Goal: Task Accomplishment & Management: Manage account settings

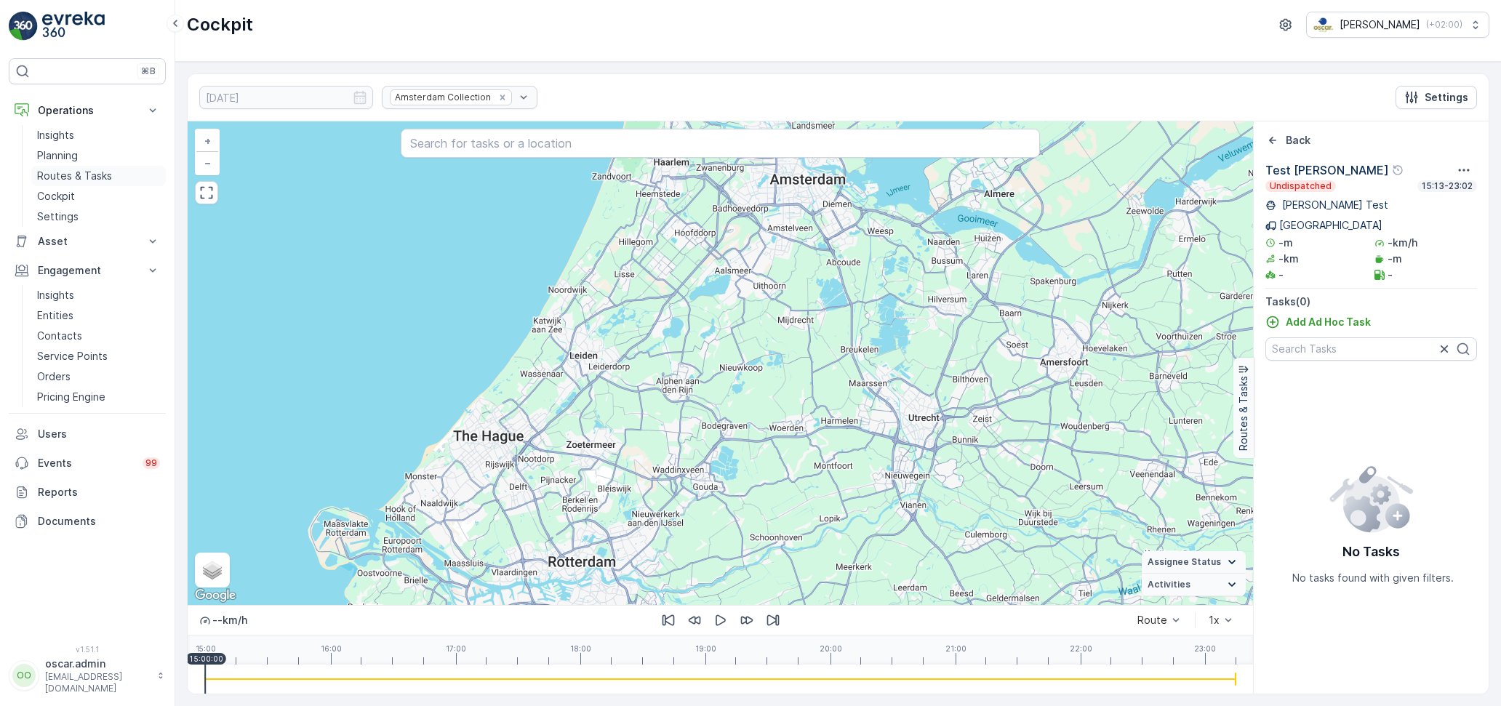
click at [66, 172] on p "Routes & Tasks" at bounding box center [74, 176] width 75 height 15
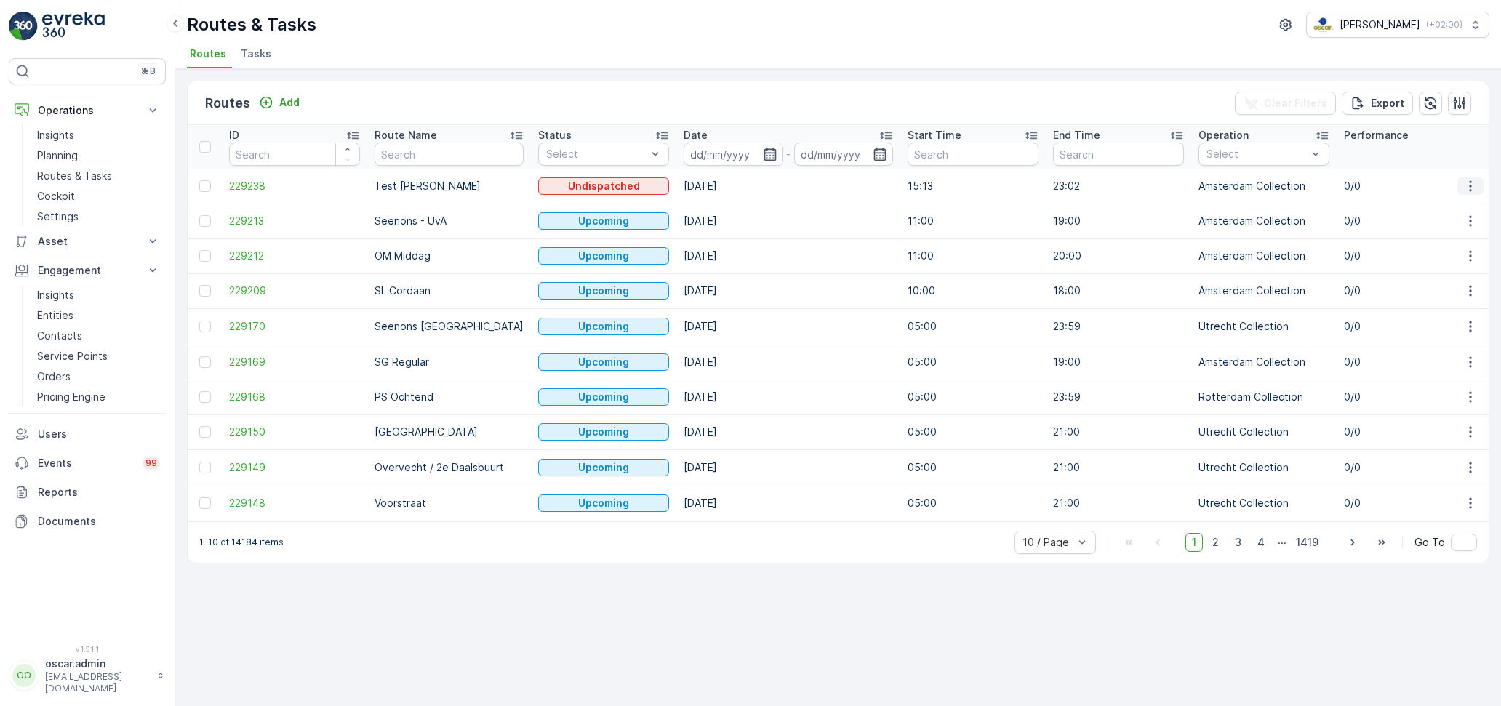
click at [1469, 185] on icon "button" at bounding box center [1470, 186] width 15 height 15
click at [1414, 223] on span "View Route Tracking" at bounding box center [1444, 227] width 100 height 15
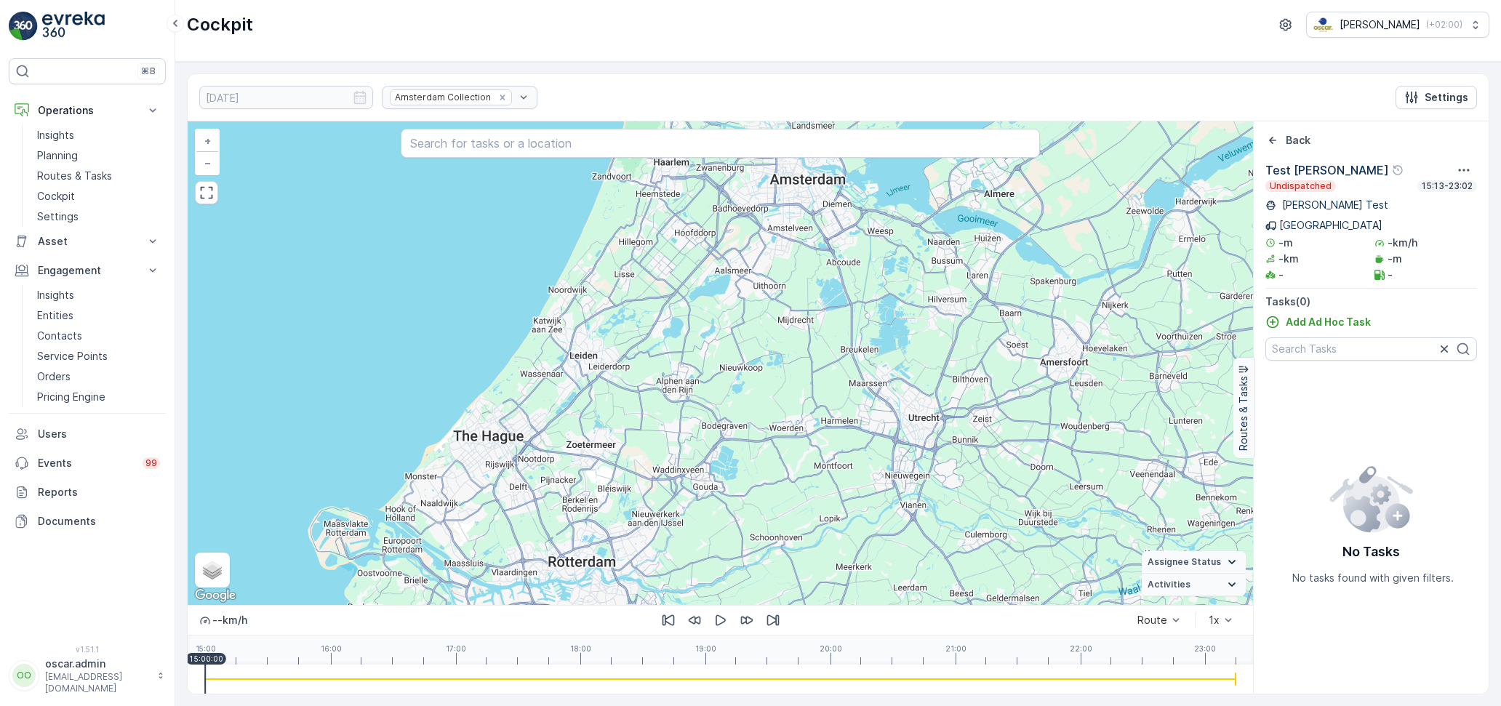
click at [1231, 568] on icon at bounding box center [1232, 562] width 16 height 16
click at [1231, 595] on summary "Activities" at bounding box center [1194, 585] width 104 height 23
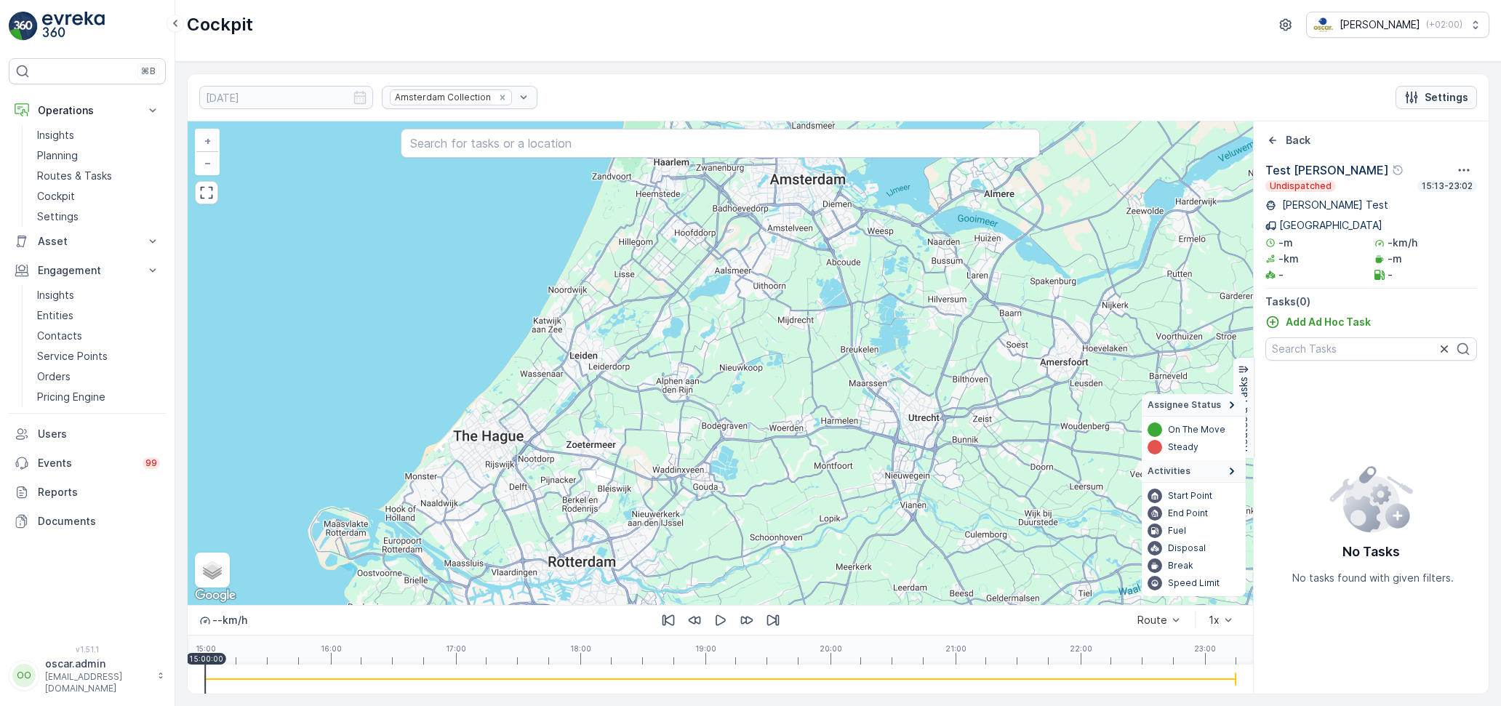
click at [1425, 90] on div "Settings" at bounding box center [1436, 97] width 64 height 15
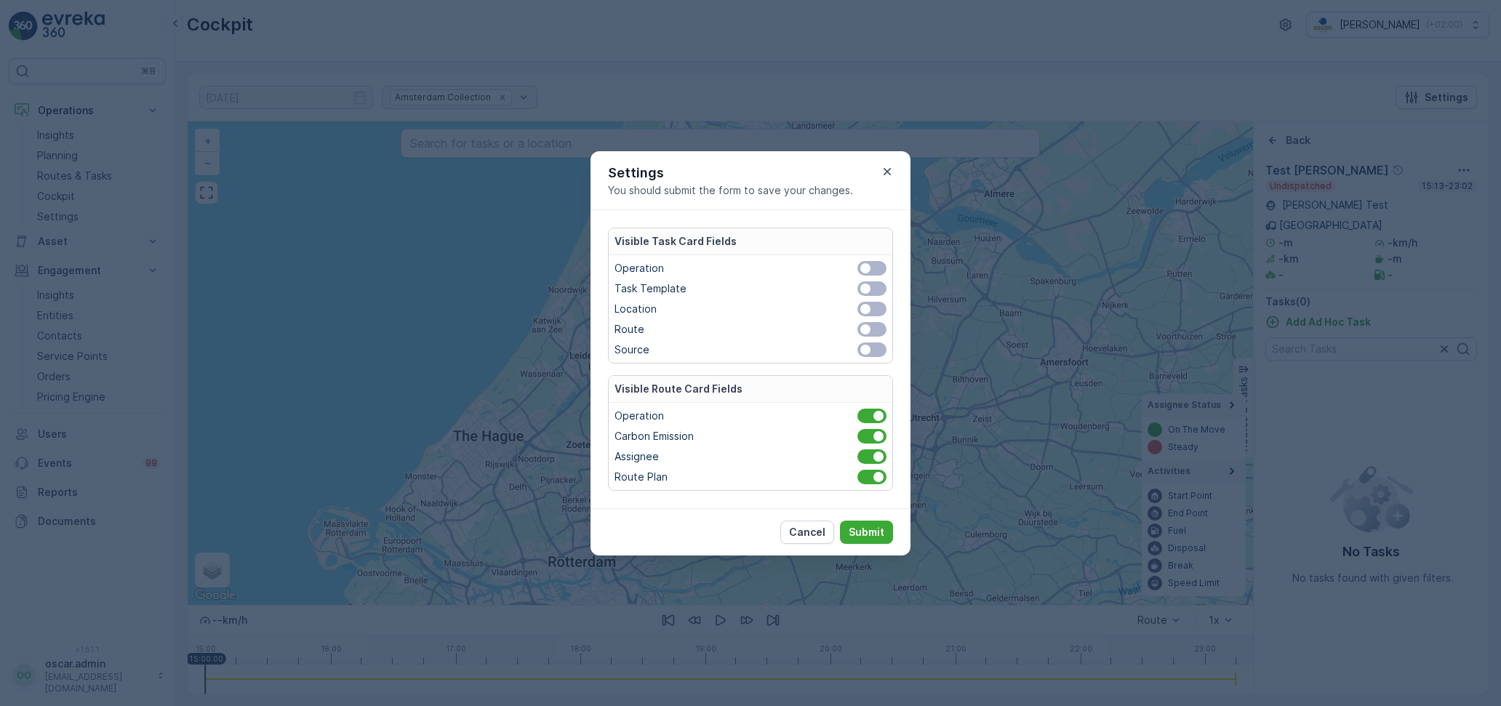
click at [875, 271] on span at bounding box center [871, 268] width 29 height 15
click at [849, 268] on input "checkbox" at bounding box center [849, 268] width 0 height 0
click at [871, 290] on span at bounding box center [871, 288] width 29 height 15
click at [849, 289] on input "checkbox" at bounding box center [849, 289] width 0 height 0
click at [874, 310] on span at bounding box center [871, 309] width 29 height 15
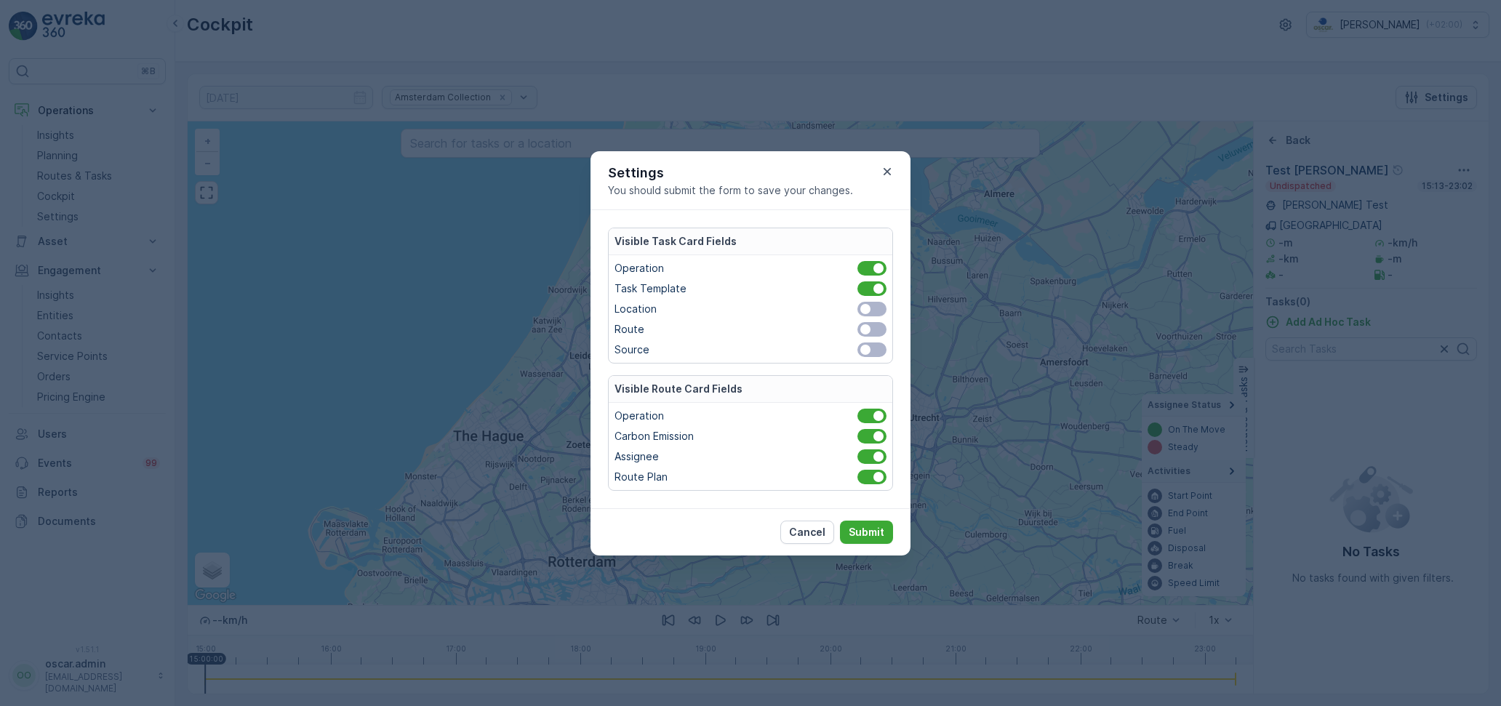
click at [849, 309] on input "checkbox" at bounding box center [849, 309] width 0 height 0
click at [875, 329] on span at bounding box center [871, 329] width 29 height 15
click at [849, 329] on input "checkbox" at bounding box center [849, 329] width 0 height 0
click at [871, 353] on span at bounding box center [871, 349] width 29 height 15
click at [849, 350] on input "checkbox" at bounding box center [849, 350] width 0 height 0
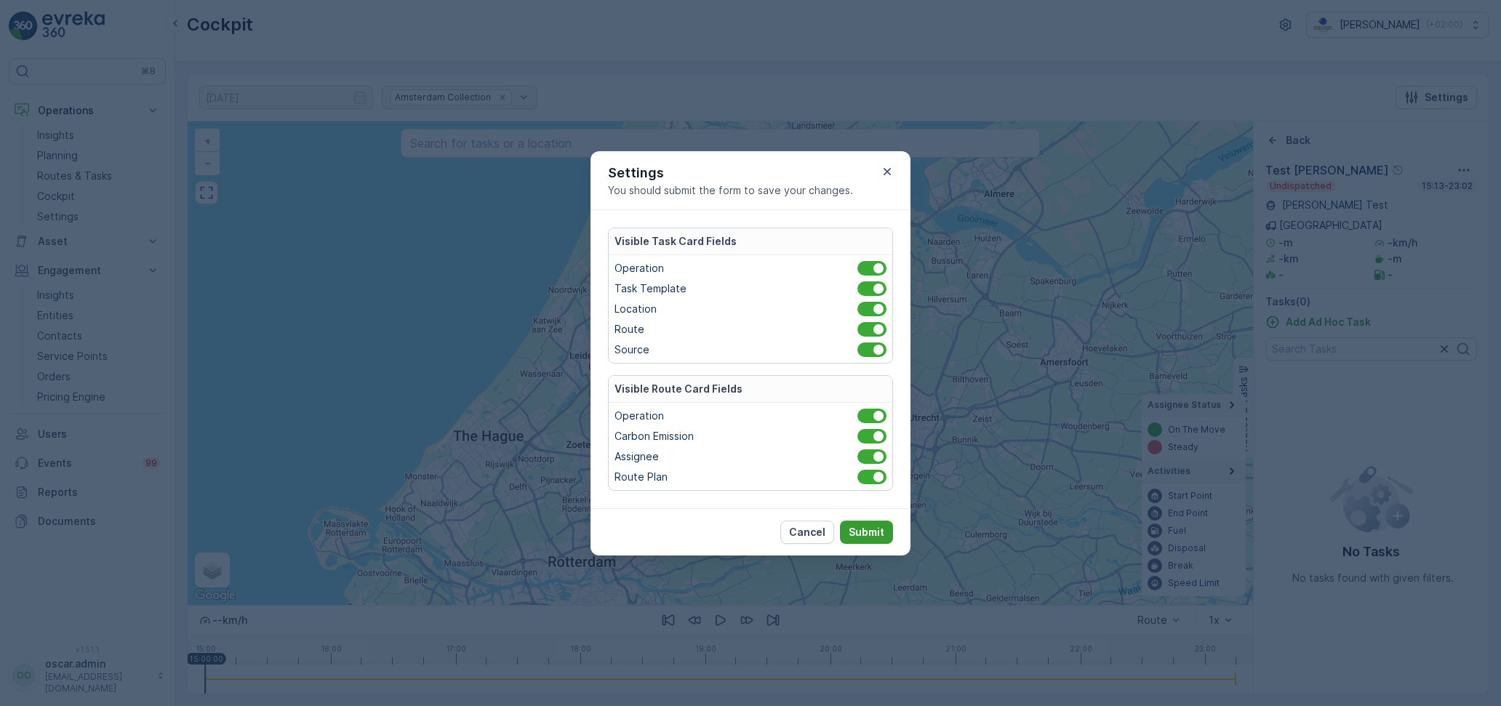
click at [865, 530] on p "Submit" at bounding box center [867, 532] width 36 height 15
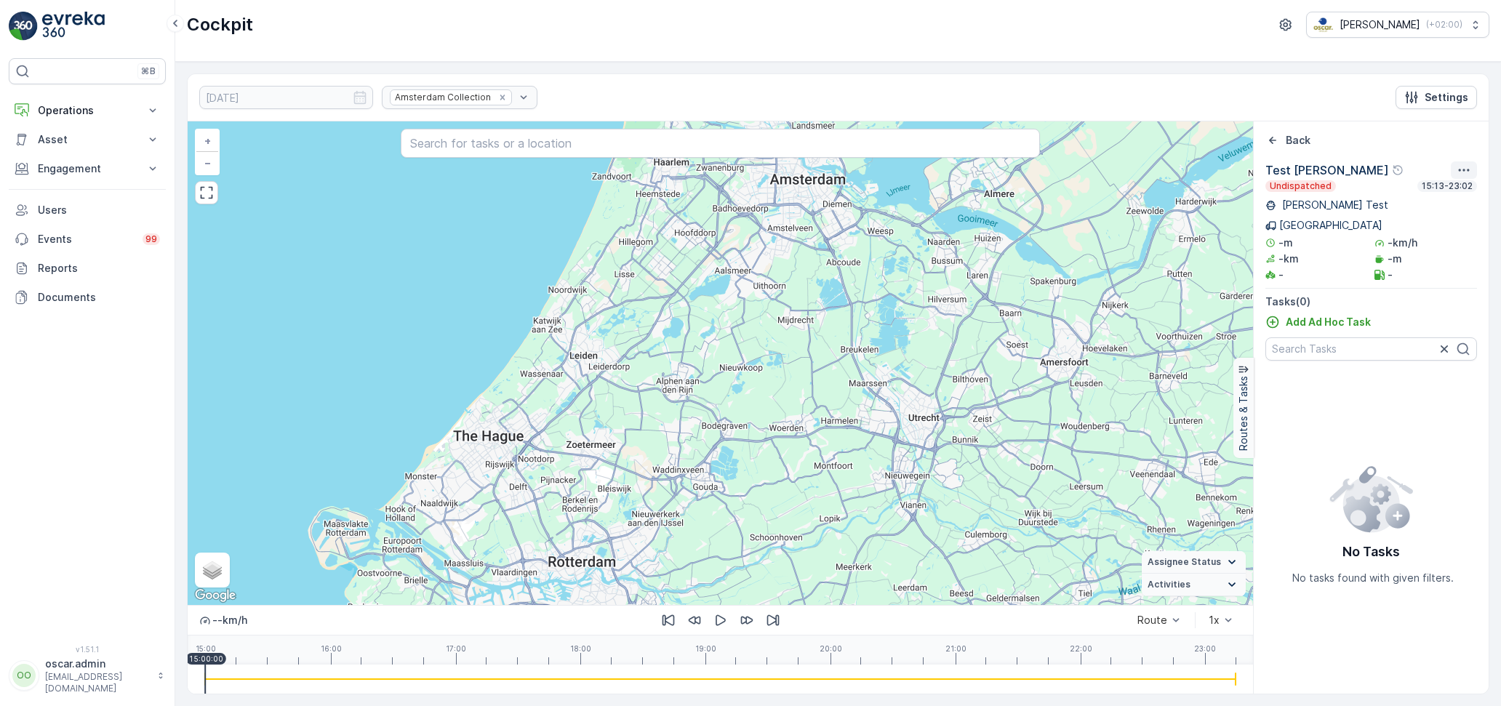
click at [1466, 163] on icon "button" at bounding box center [1463, 170] width 15 height 15
click at [1455, 188] on span "See More Details" at bounding box center [1450, 190] width 84 height 15
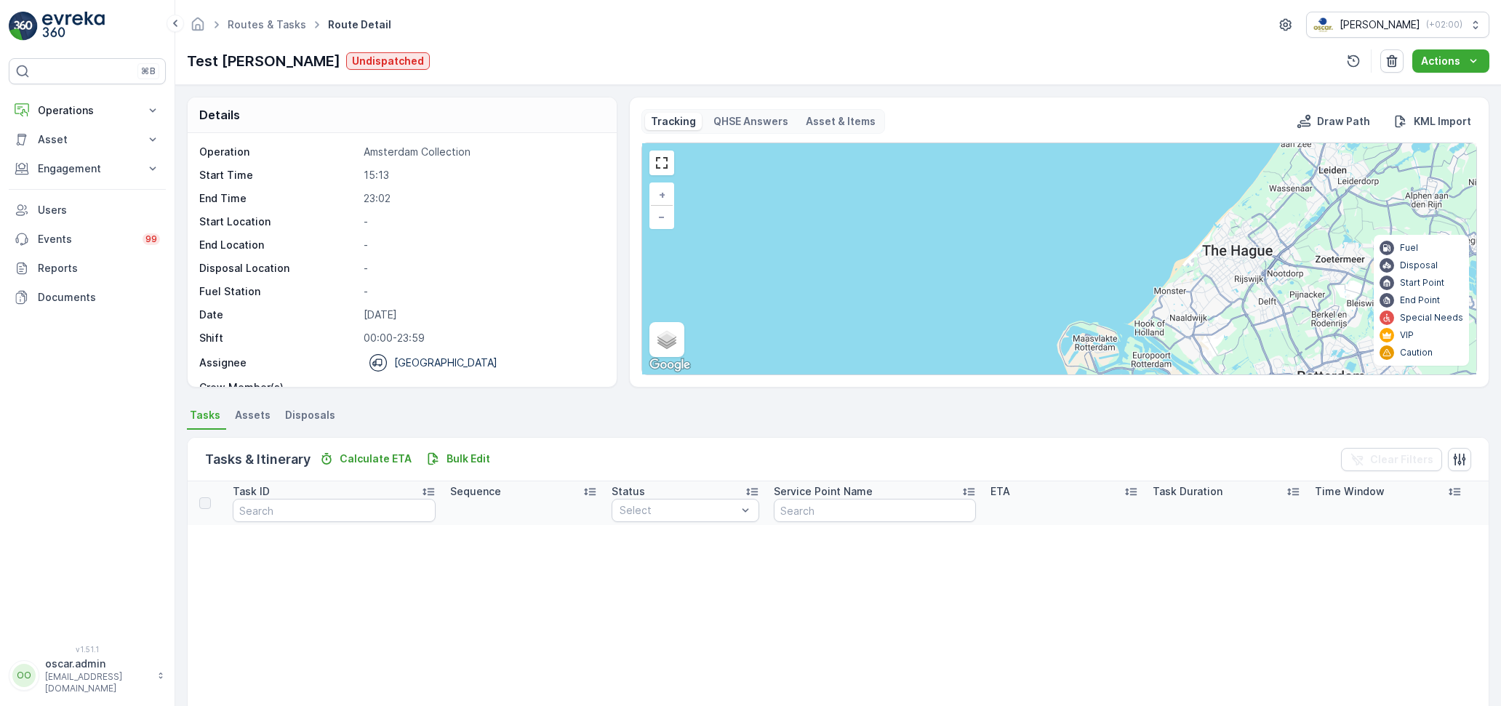
click at [716, 117] on p "QHSE Answers" at bounding box center [750, 121] width 75 height 15
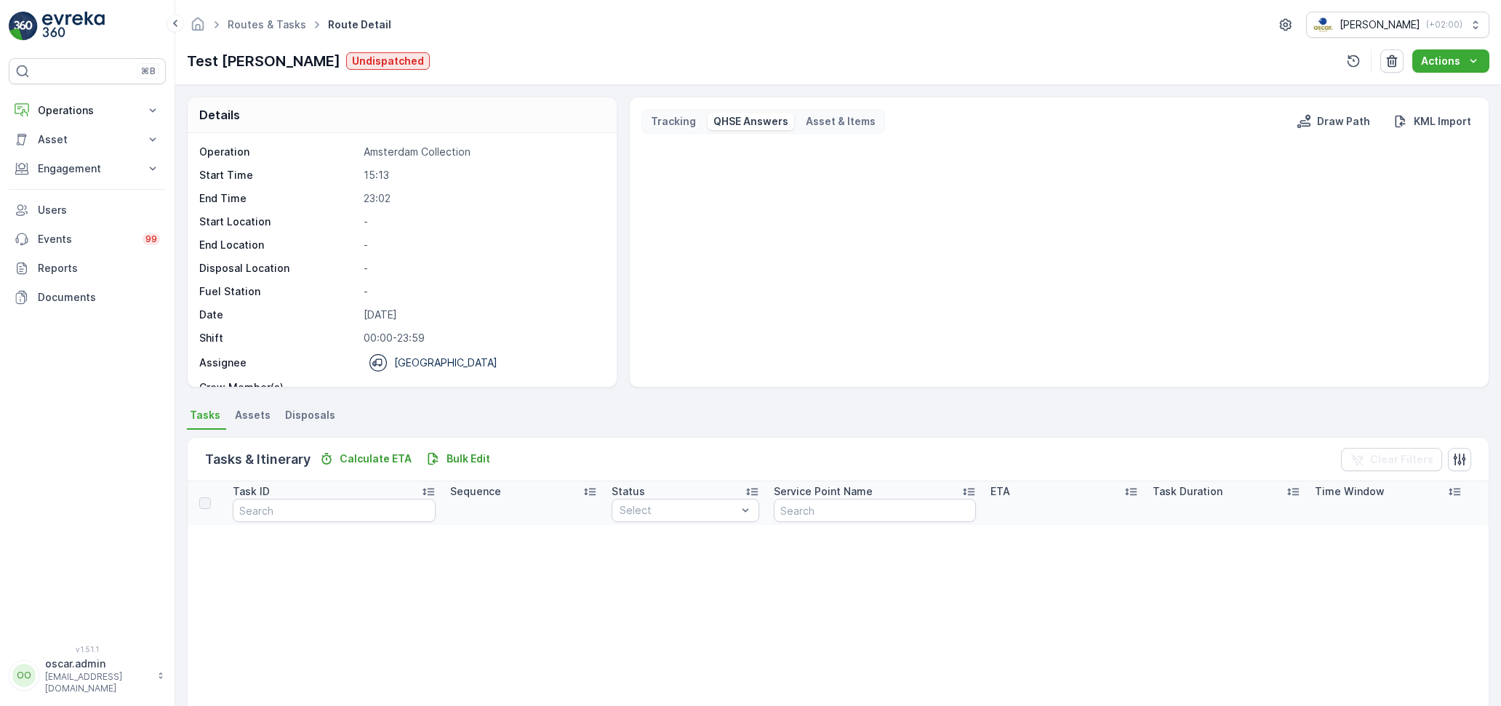
click at [817, 119] on p "Asset & Items" at bounding box center [841, 121] width 70 height 15
click at [769, 117] on p "QHSE Answers" at bounding box center [750, 121] width 75 height 15
click at [71, 113] on p "Operations" at bounding box center [87, 110] width 99 height 15
click at [76, 172] on p "Routes & Tasks" at bounding box center [74, 176] width 75 height 15
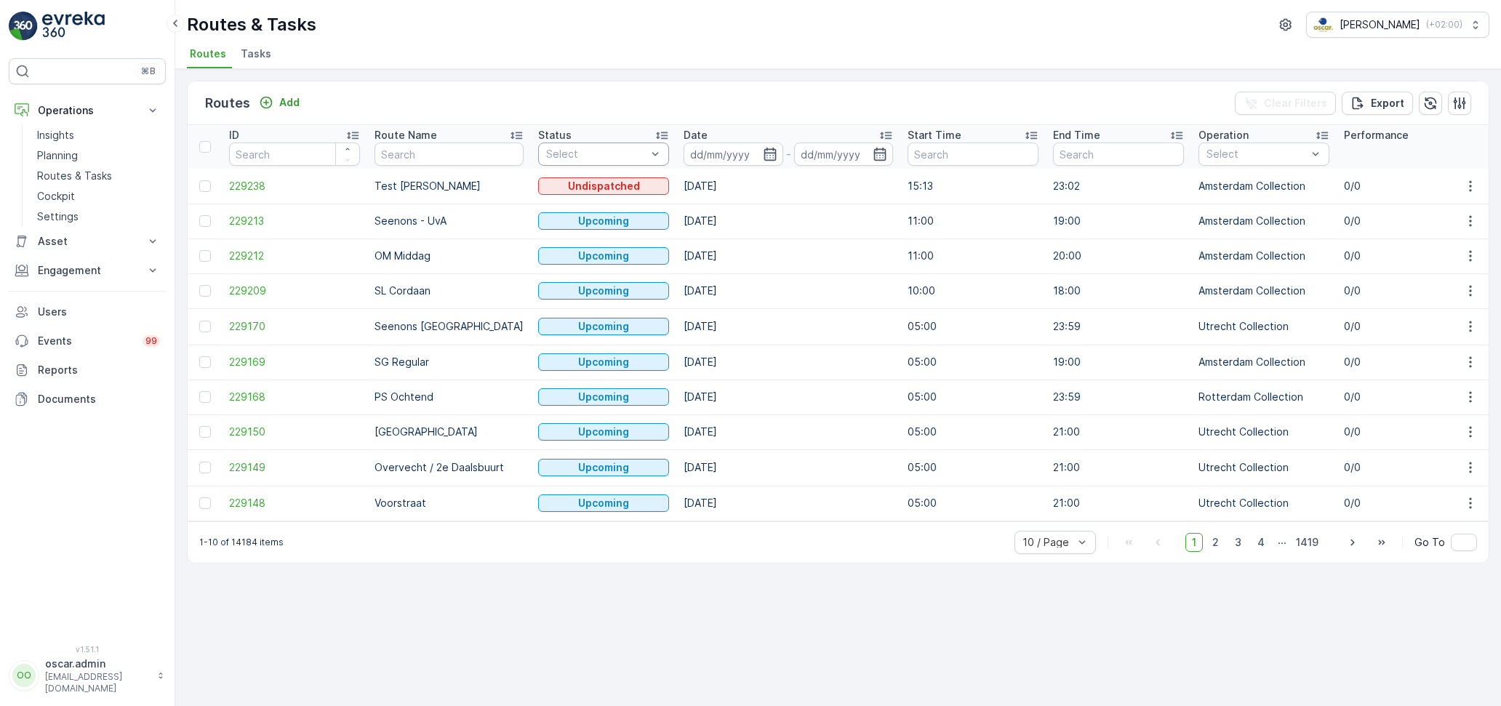
click at [1469, 92] on div "Clear Filters Export" at bounding box center [1353, 103] width 236 height 23
click at [1462, 97] on icon "button" at bounding box center [1459, 103] width 15 height 15
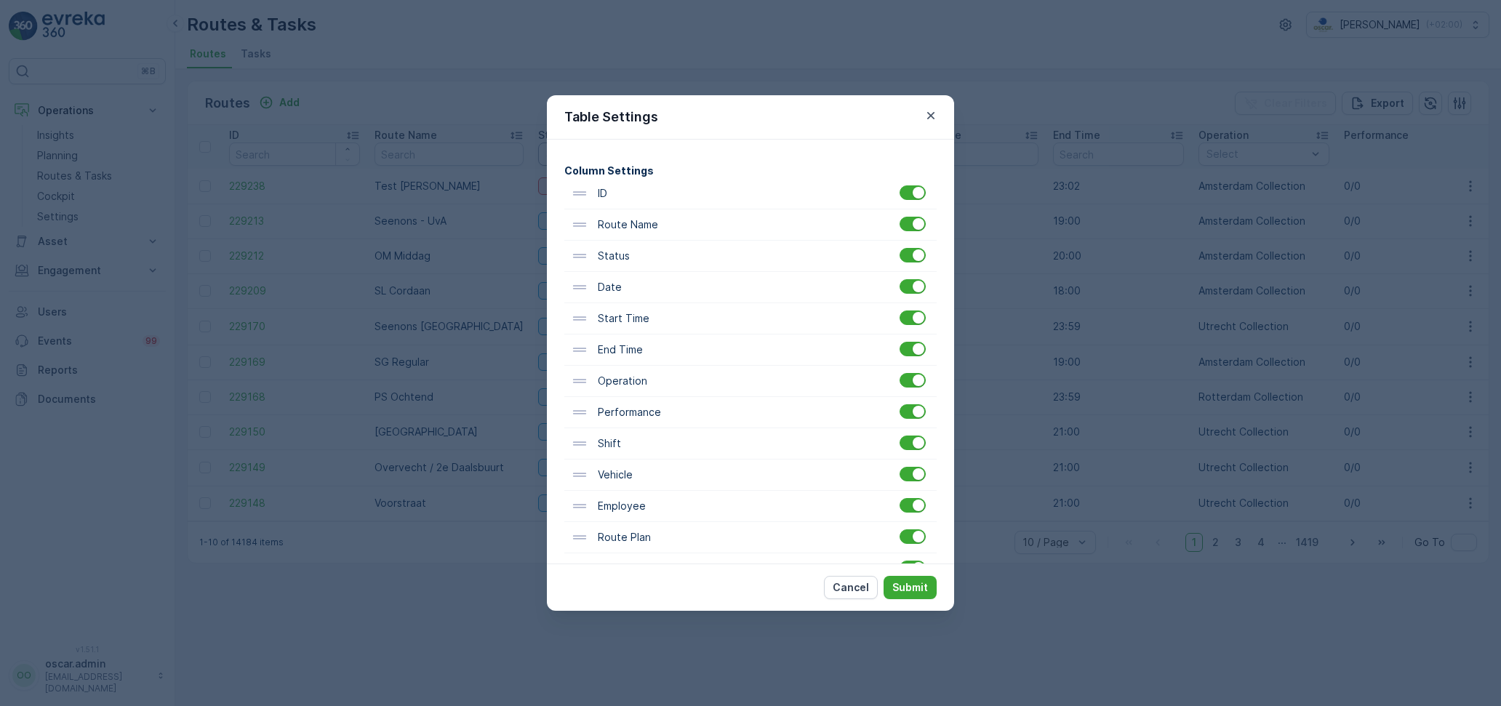
scroll to position [84, 0]
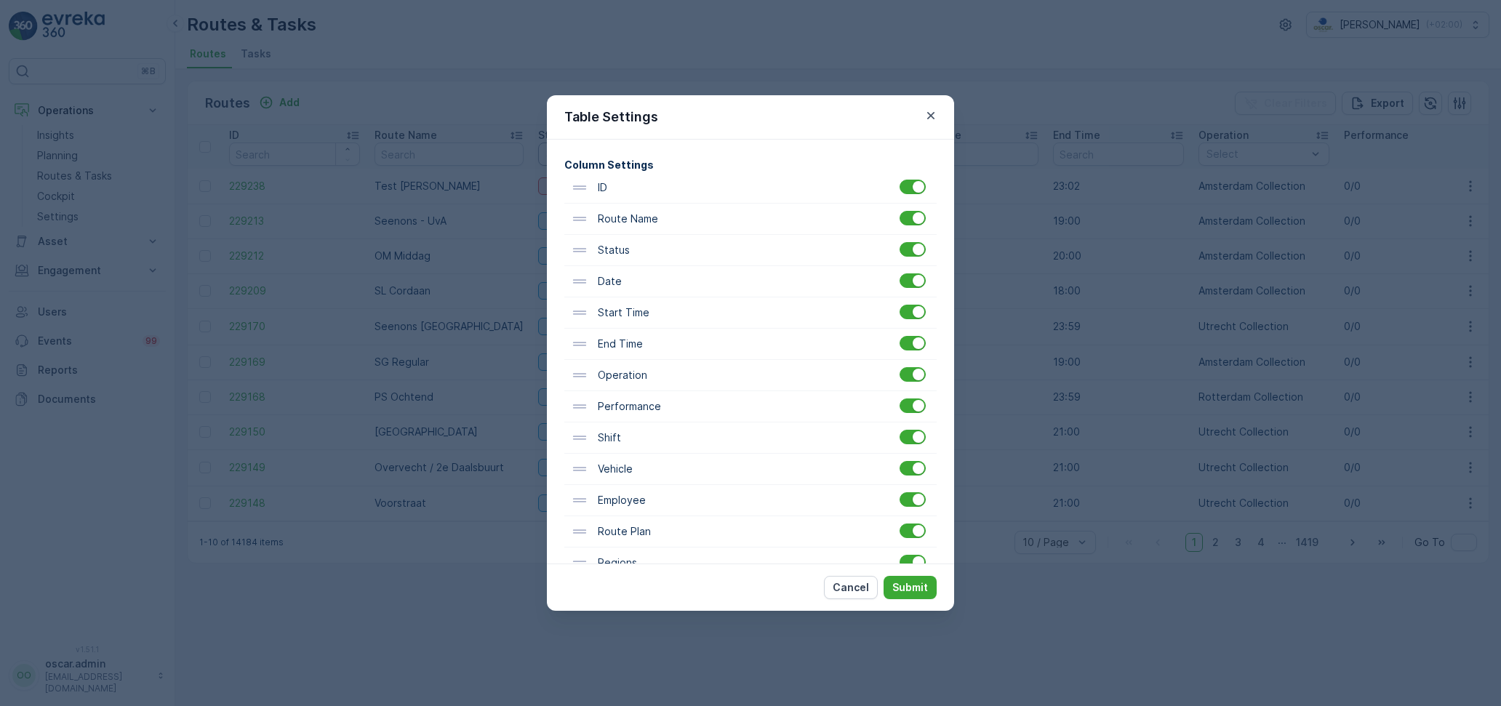
click at [638, 408] on p "Performance" at bounding box center [628, 406] width 66 height 15
click at [859, 581] on p "Cancel" at bounding box center [851, 587] width 36 height 15
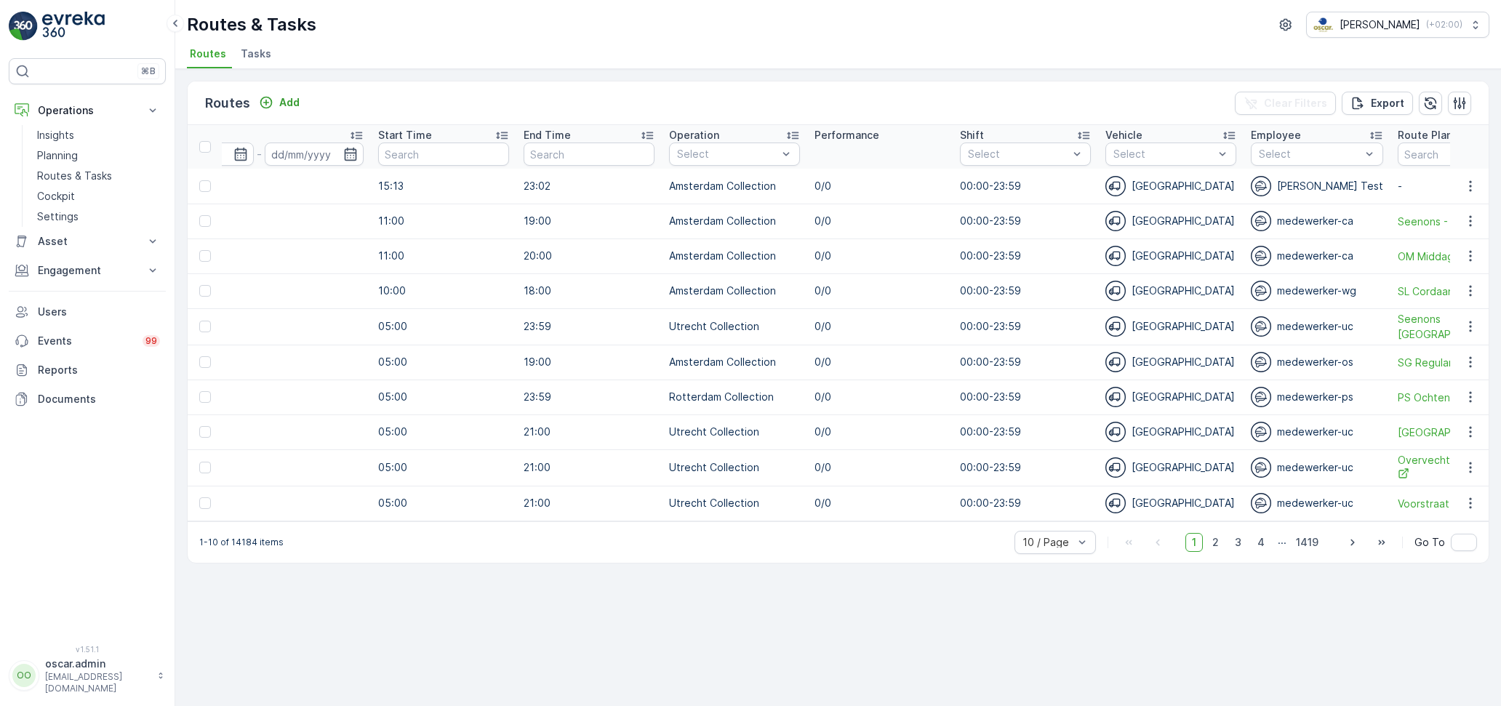
scroll to position [0, 0]
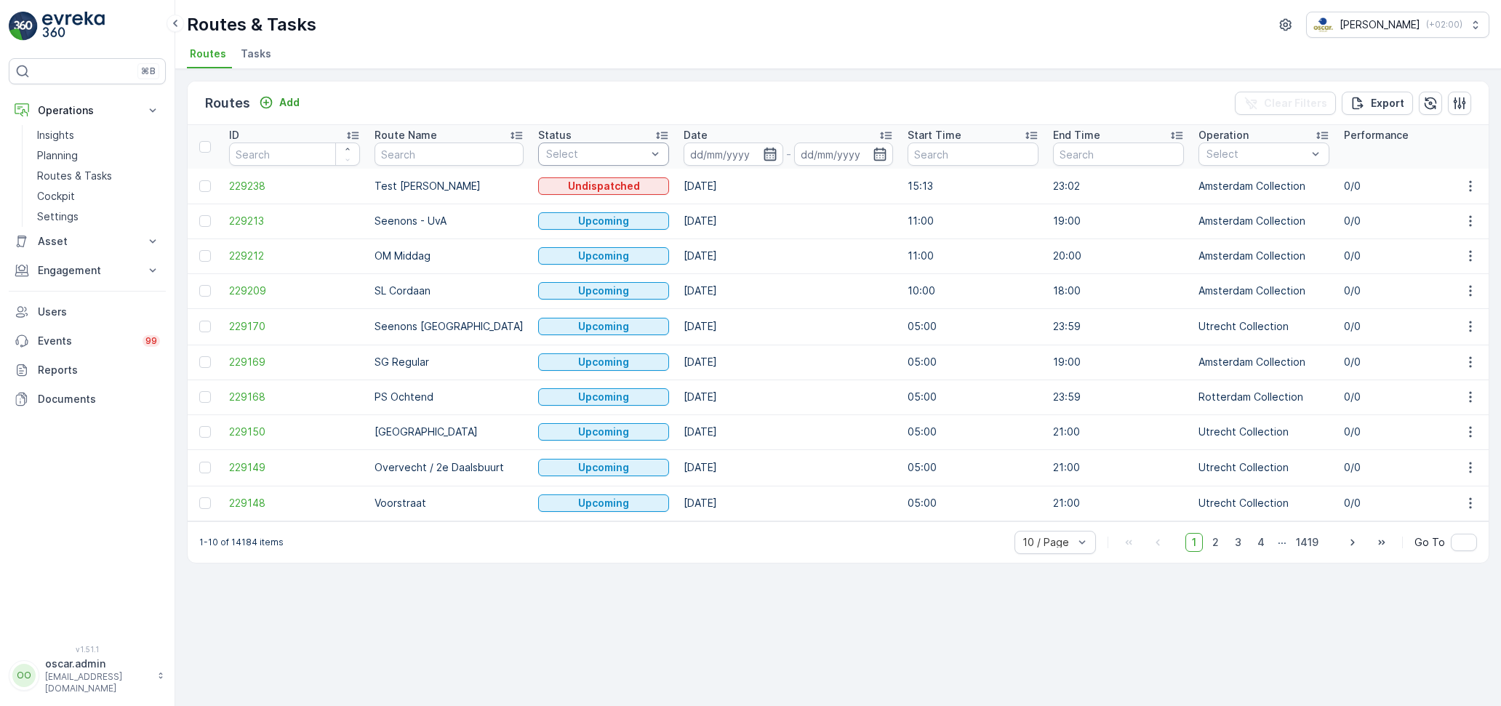
click at [763, 153] on icon "button" at bounding box center [770, 154] width 15 height 15
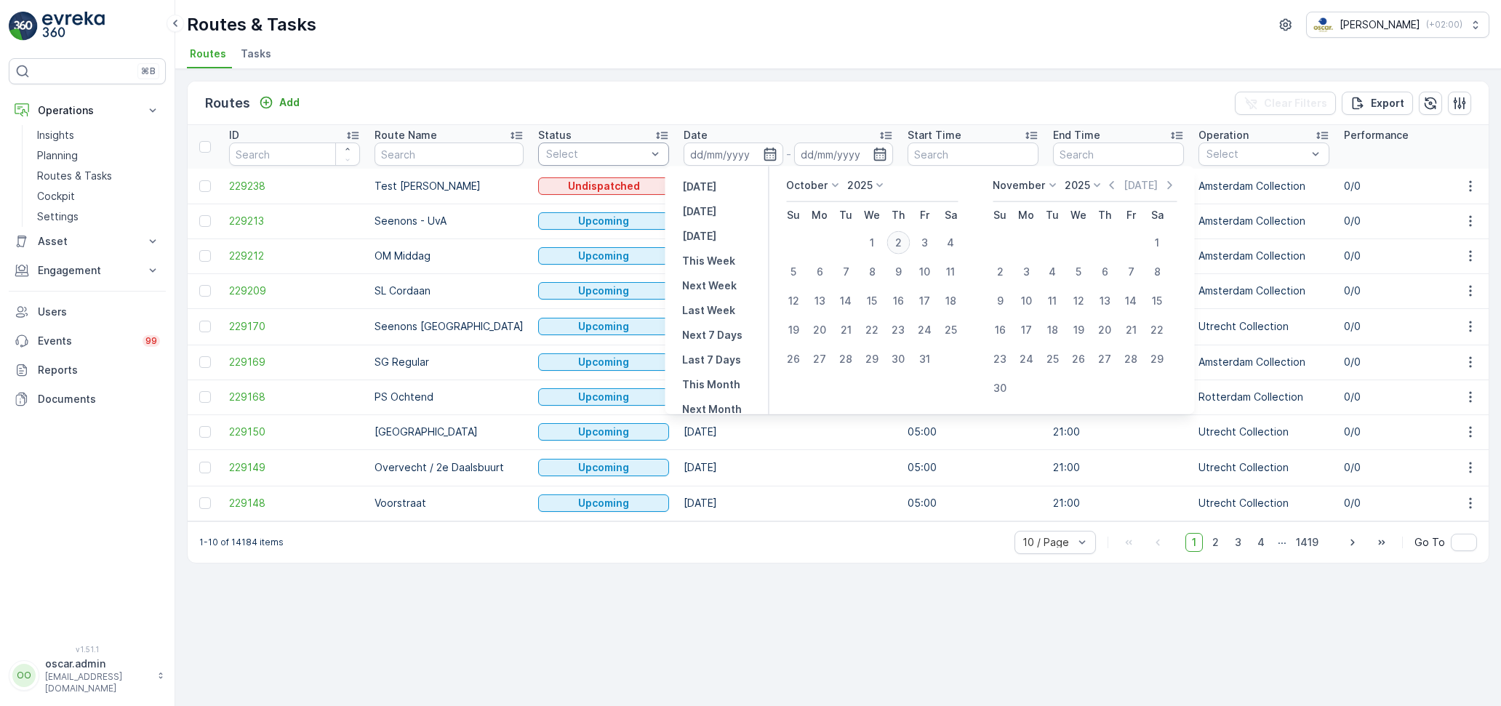
click at [899, 239] on div "2" at bounding box center [897, 242] width 23 height 23
type input "[DATE]"
click at [899, 239] on div "2" at bounding box center [897, 242] width 23 height 23
type input "[DATE]"
click at [899, 240] on div "2" at bounding box center [897, 242] width 23 height 23
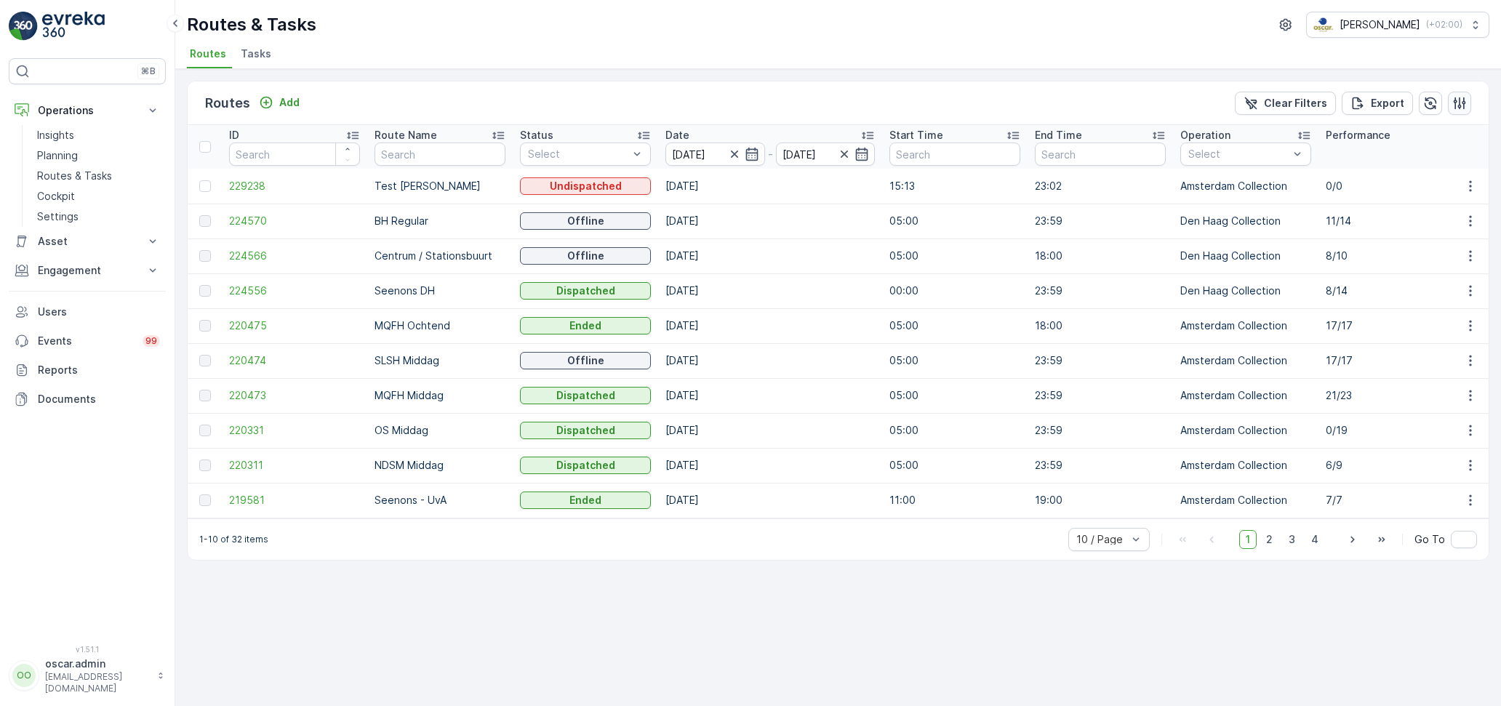
click at [1459, 108] on icon "button" at bounding box center [1459, 103] width 15 height 15
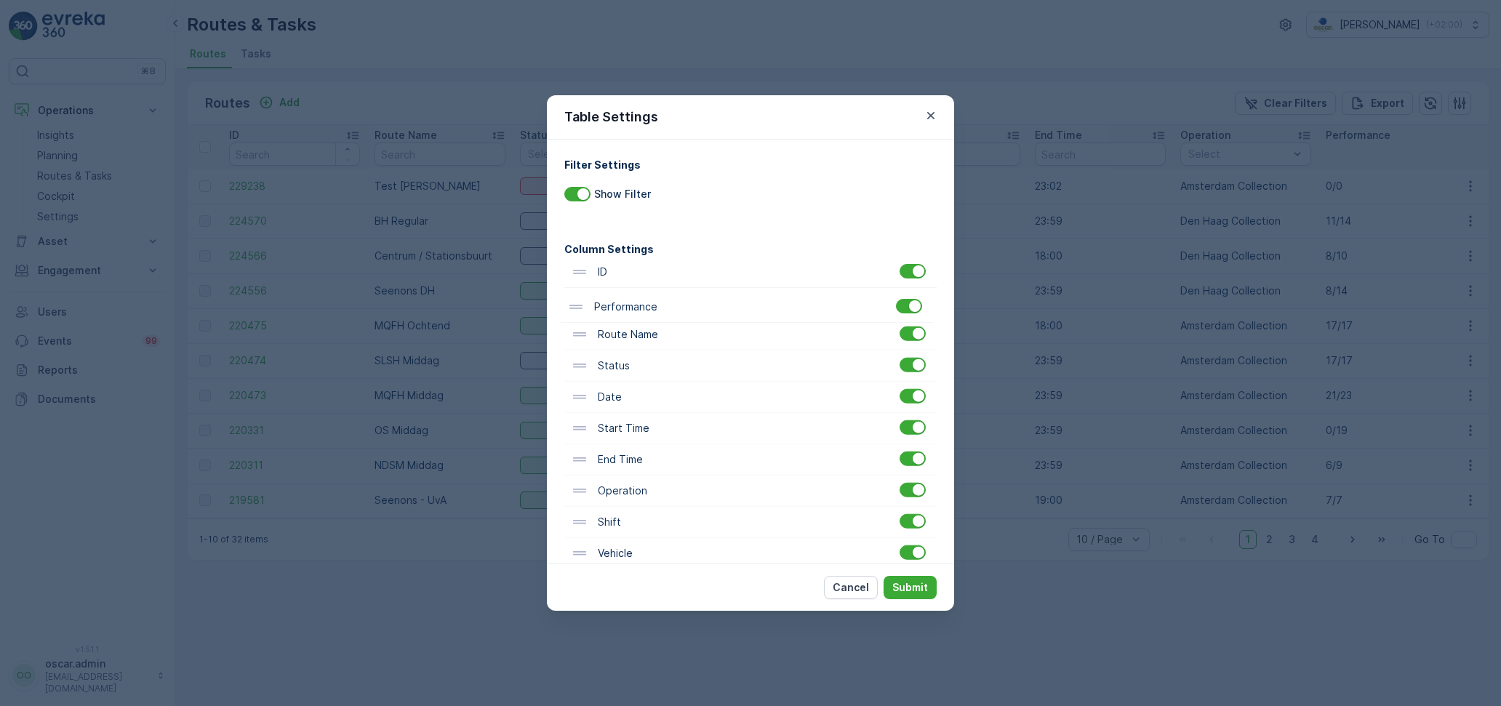
drag, startPoint x: 677, startPoint y: 496, endPoint x: 665, endPoint y: 264, distance: 232.3
click at [665, 264] on div "ID Route Name Status Date Start Time End Time Operation Performance Shift Vehic…" at bounding box center [750, 554] width 372 height 594
click at [915, 587] on p "Submit" at bounding box center [910, 587] width 36 height 15
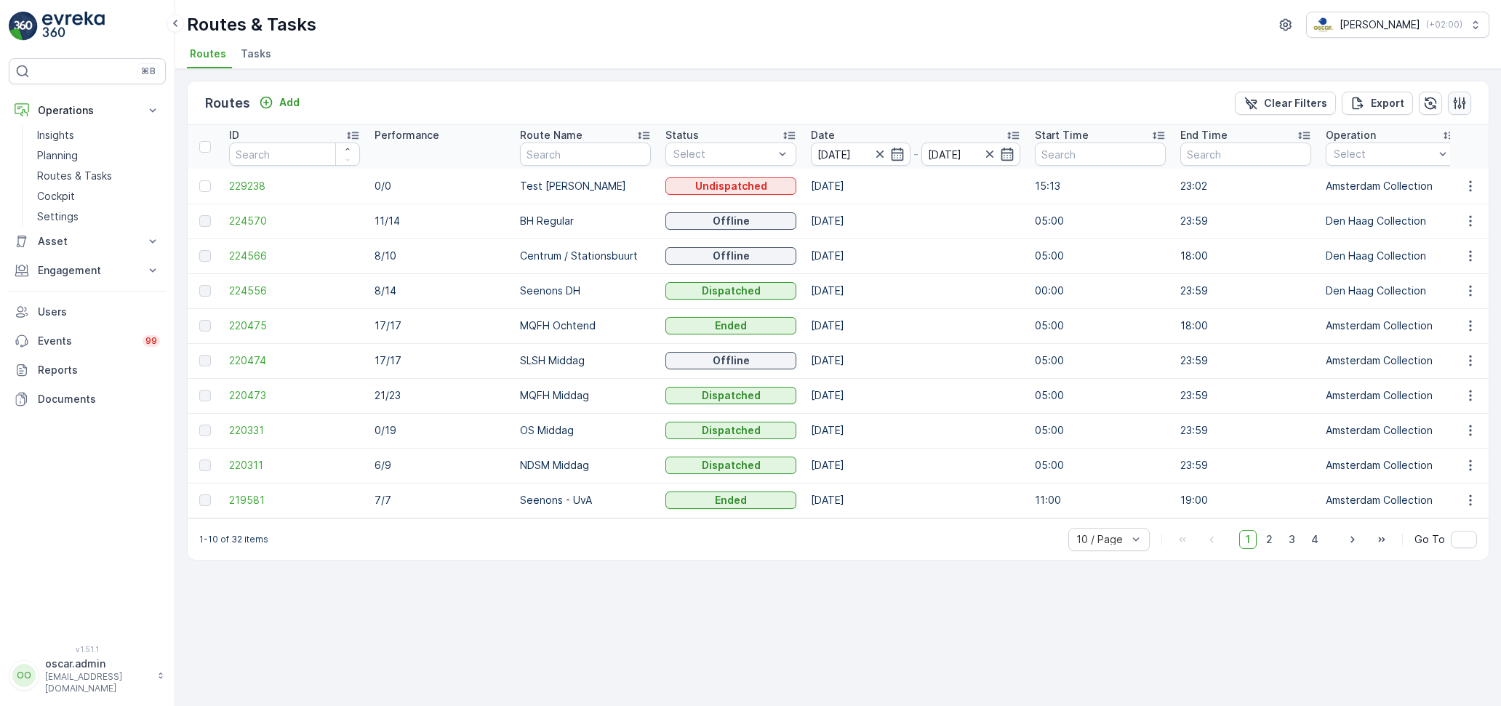
click at [1463, 107] on icon "button" at bounding box center [1459, 103] width 15 height 15
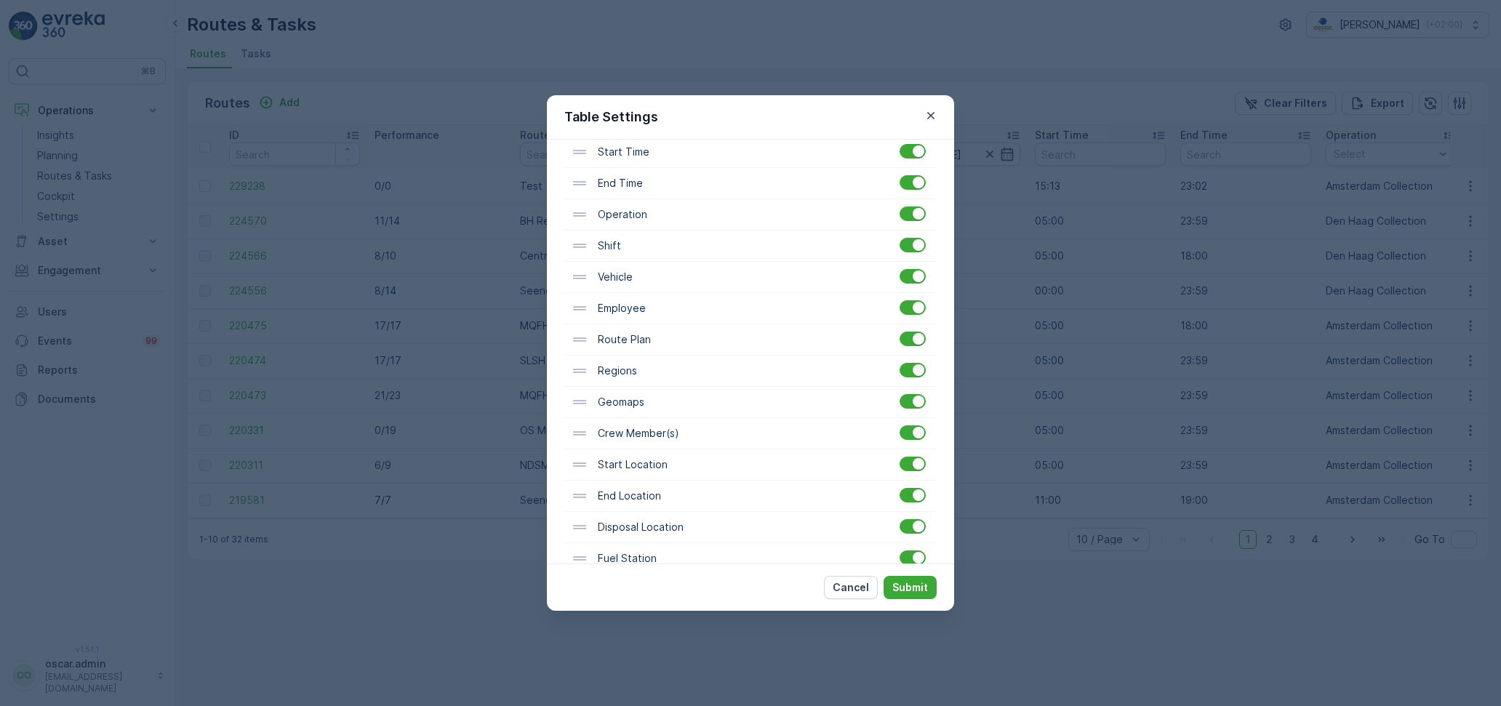
scroll to position [300, 0]
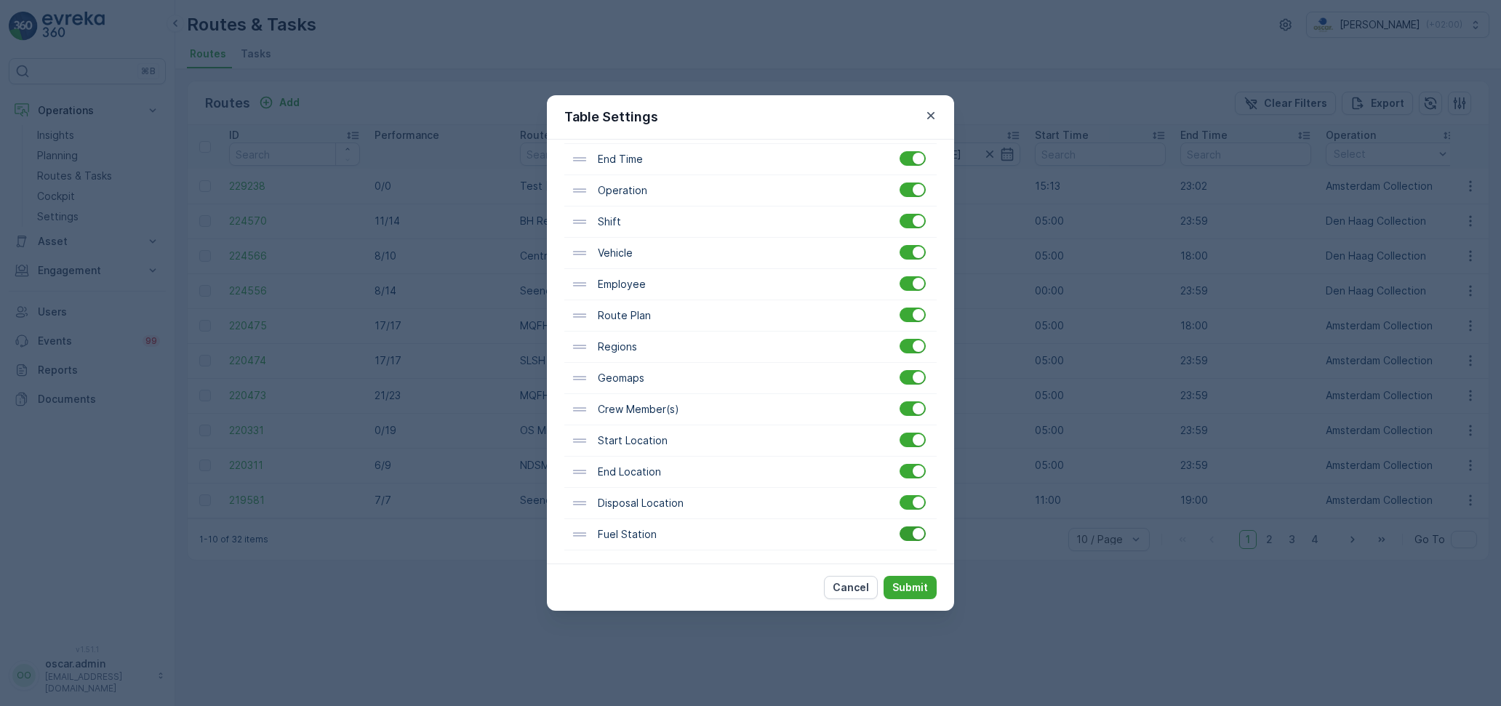
click at [907, 531] on div at bounding box center [912, 533] width 26 height 15
click at [899, 526] on input "checkbox" at bounding box center [899, 526] width 0 height 0
click at [911, 503] on div at bounding box center [912, 502] width 26 height 15
click at [899, 495] on input "checkbox" at bounding box center [899, 495] width 0 height 0
click at [904, 468] on div at bounding box center [912, 471] width 26 height 15
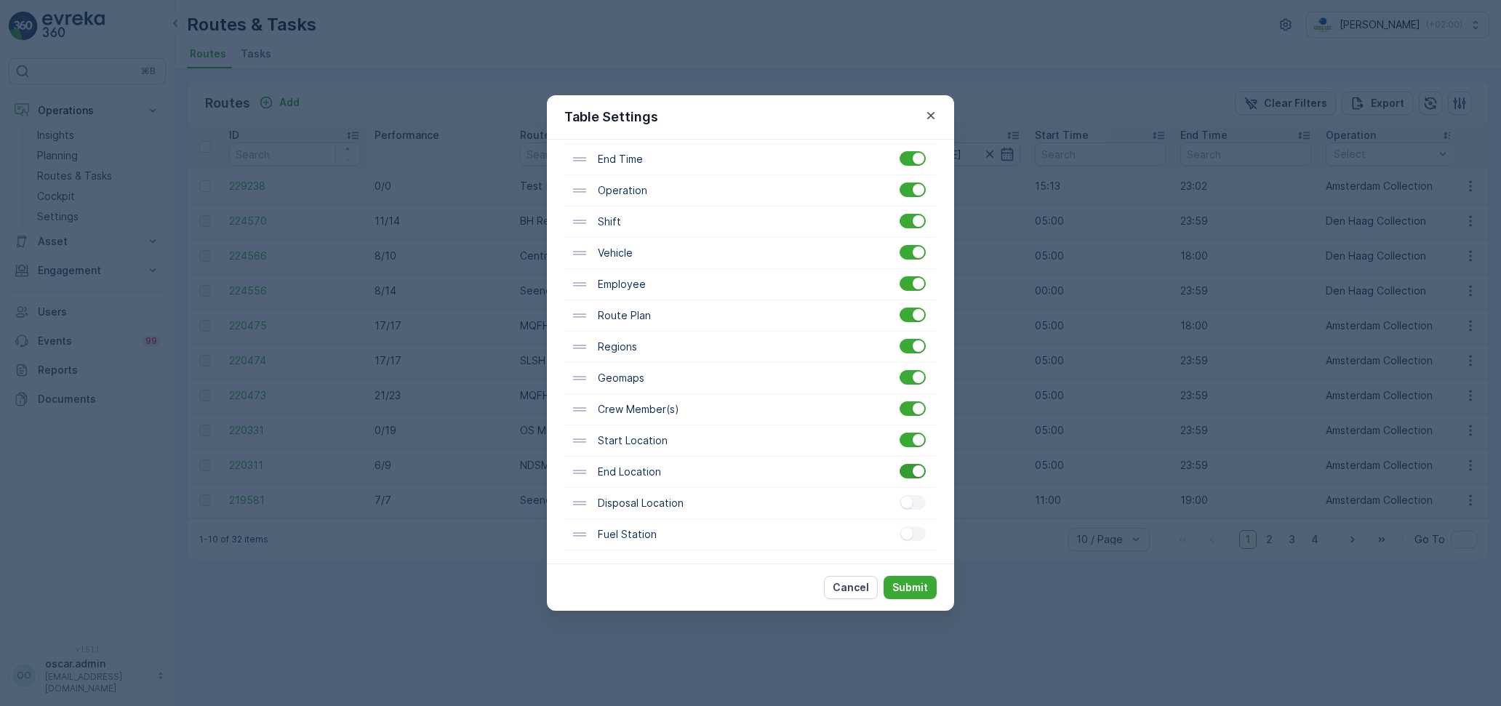
click at [899, 464] on input "checkbox" at bounding box center [899, 464] width 0 height 0
click at [911, 442] on div at bounding box center [912, 440] width 26 height 15
click at [899, 433] on input "checkbox" at bounding box center [899, 433] width 0 height 0
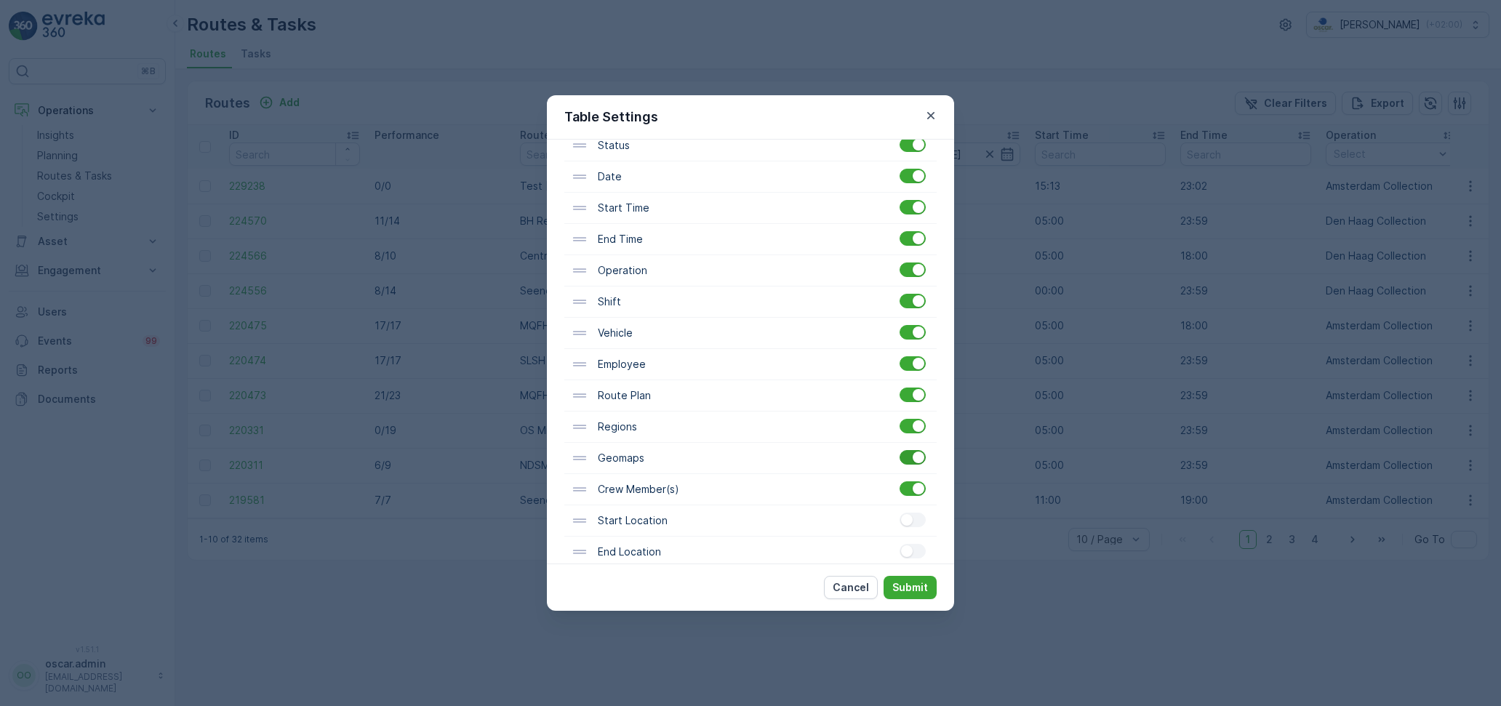
scroll to position [216, 0]
click at [902, 494] on div at bounding box center [912, 493] width 26 height 15
click at [899, 486] on input "checkbox" at bounding box center [899, 486] width 0 height 0
click at [915, 470] on div "Geomaps" at bounding box center [750, 462] width 372 height 31
click at [906, 462] on div at bounding box center [912, 461] width 26 height 15
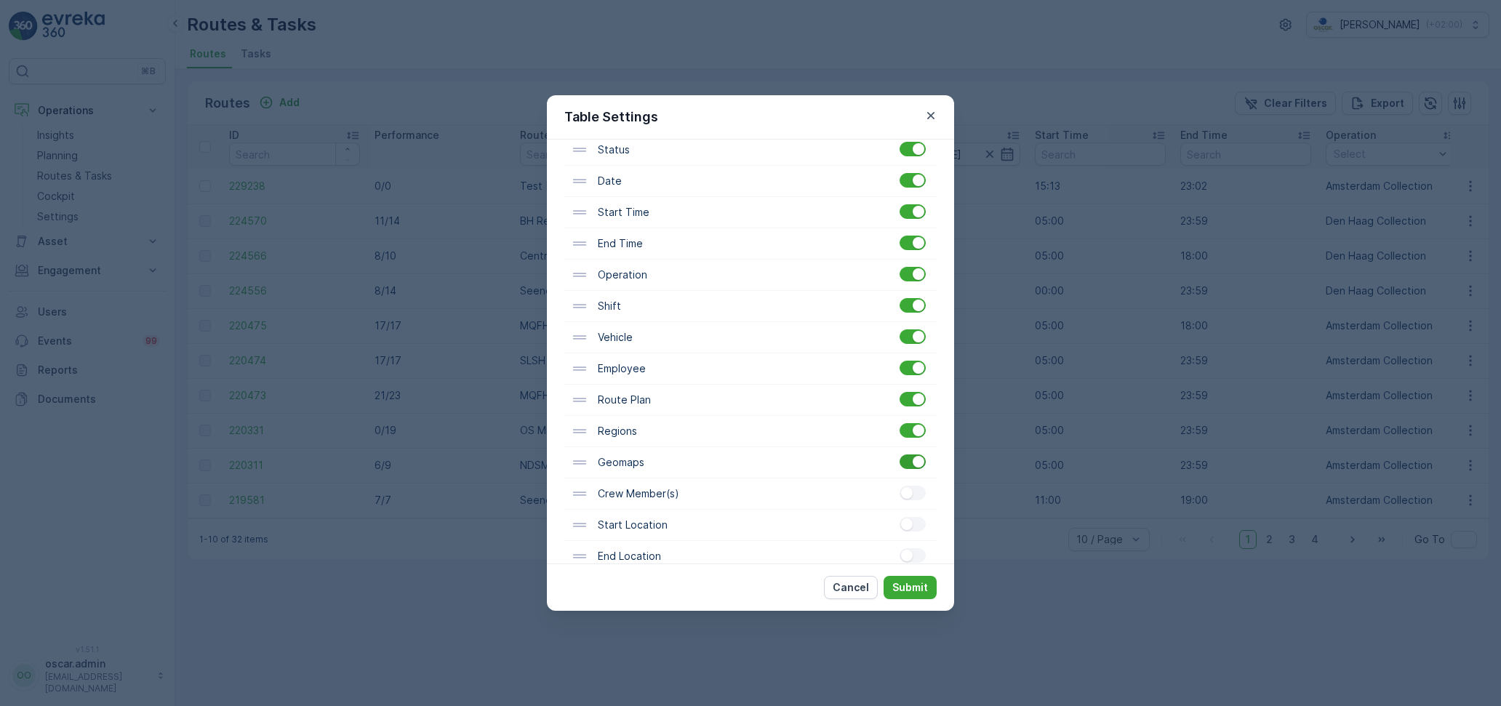
click at [899, 454] on input "checkbox" at bounding box center [899, 454] width 0 height 0
click at [906, 462] on div at bounding box center [907, 462] width 12 height 12
click at [899, 454] on input "checkbox" at bounding box center [899, 454] width 0 height 0
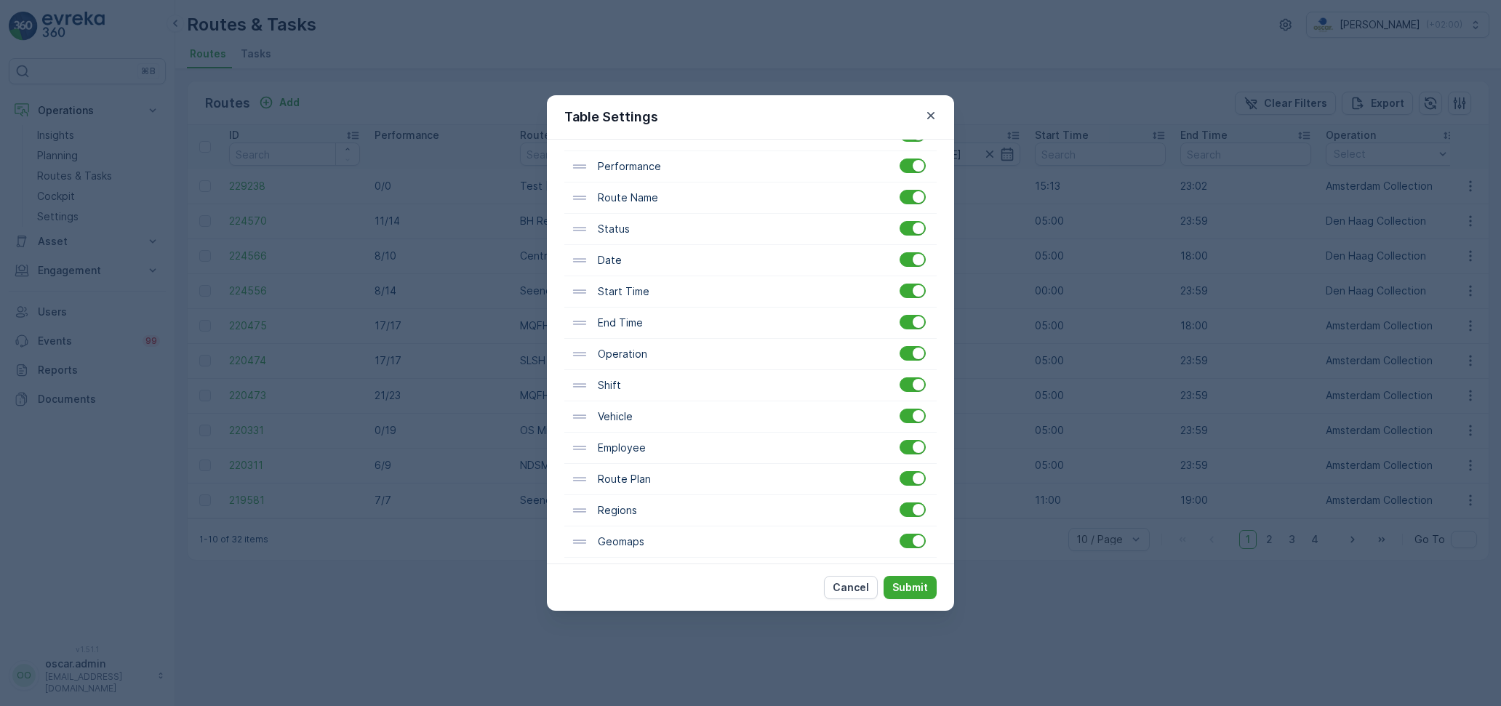
scroll to position [132, 0]
click at [905, 389] on div at bounding box center [912, 389] width 26 height 15
click at [899, 382] on input "checkbox" at bounding box center [899, 382] width 0 height 0
click at [910, 327] on div at bounding box center [912, 327] width 26 height 15
click at [899, 320] on input "checkbox" at bounding box center [899, 320] width 0 height 0
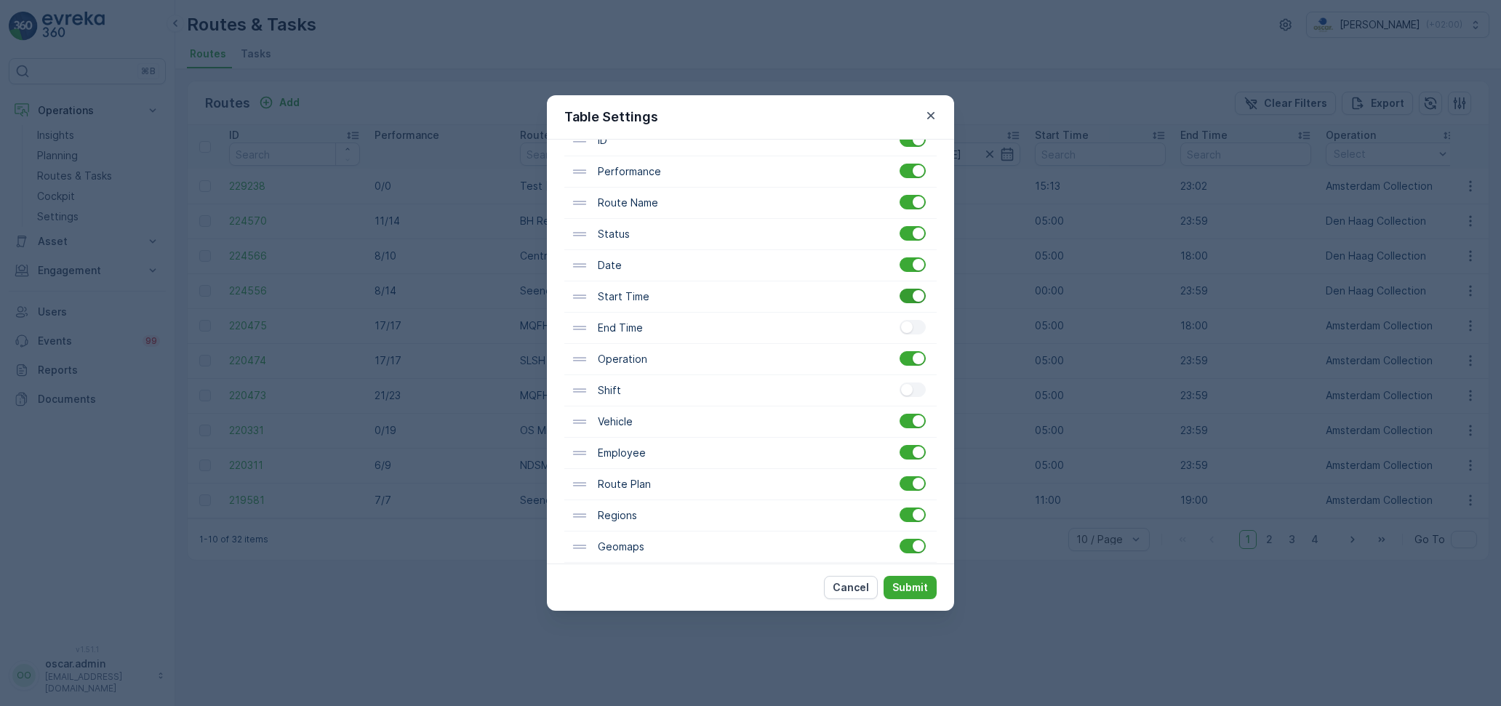
click at [904, 298] on div at bounding box center [912, 296] width 26 height 15
click at [899, 289] on input "checkbox" at bounding box center [899, 289] width 0 height 0
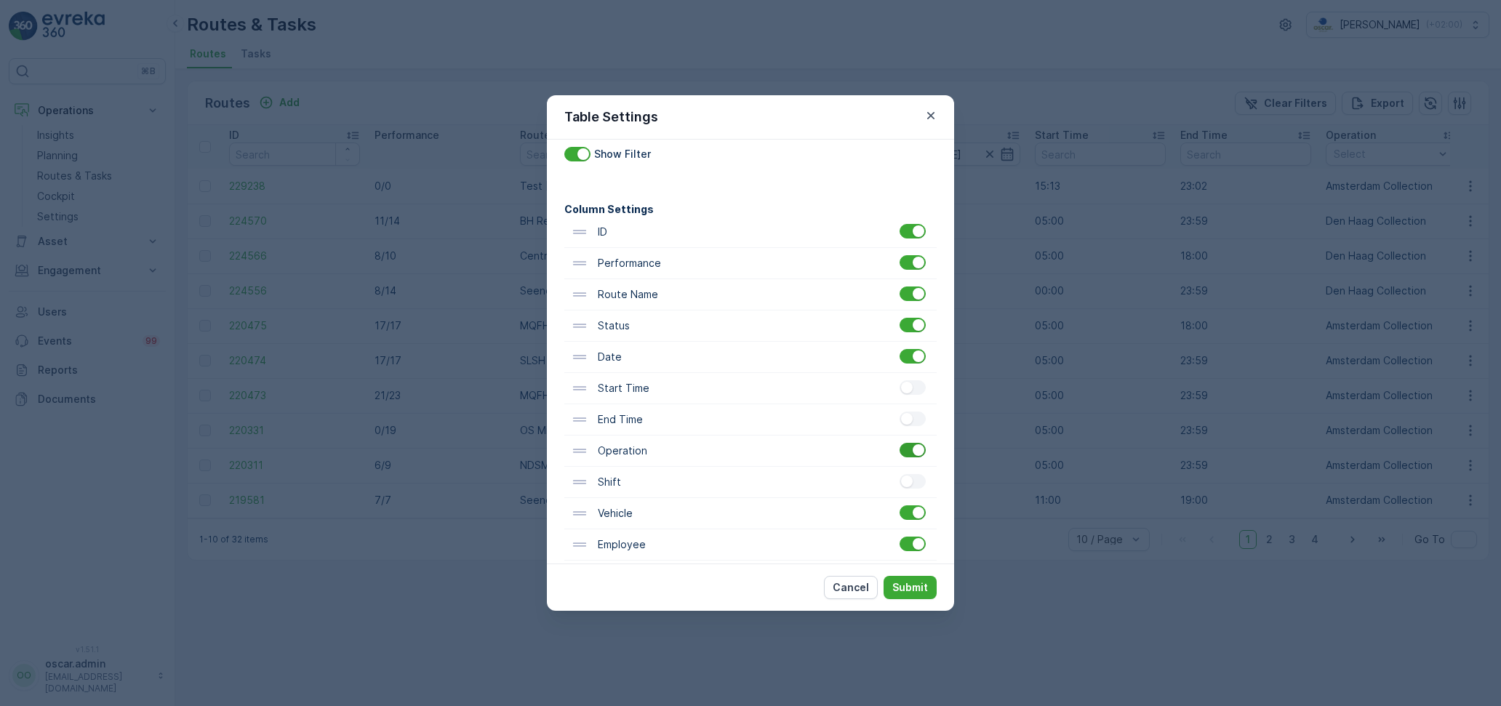
scroll to position [0, 0]
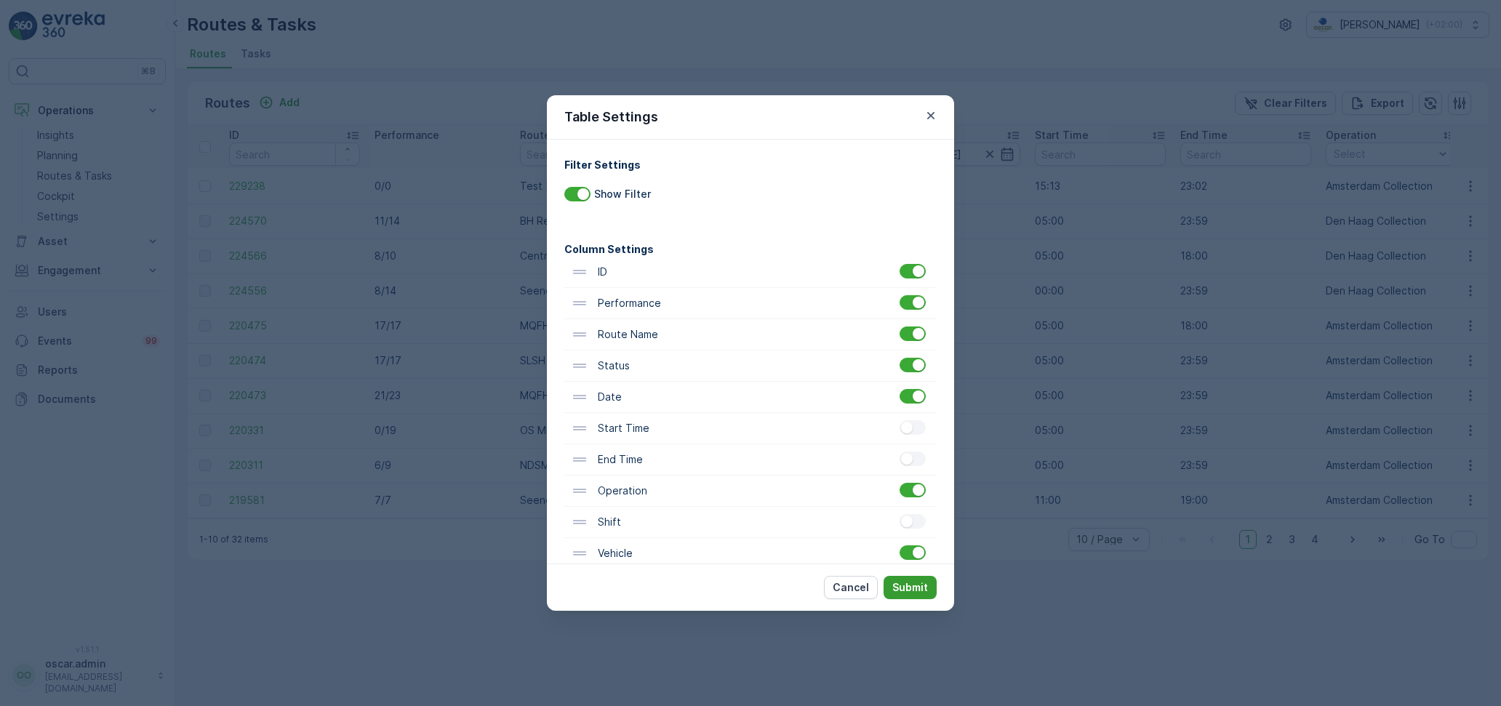
click at [923, 588] on p "Submit" at bounding box center [910, 587] width 36 height 15
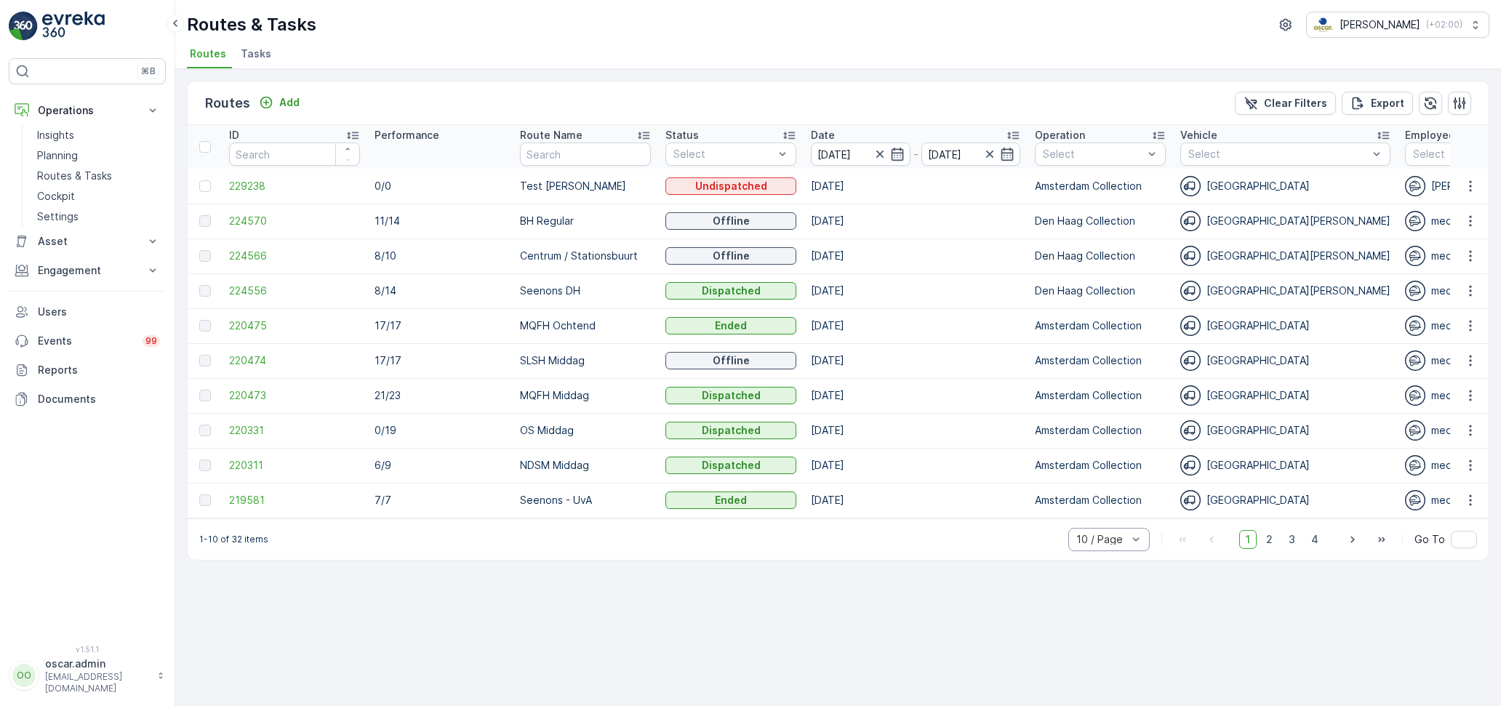
click at [1149, 541] on div "10 / Page" at bounding box center [1108, 539] width 81 height 23
click at [1104, 509] on span "50 / Page" at bounding box center [1101, 508] width 48 height 12
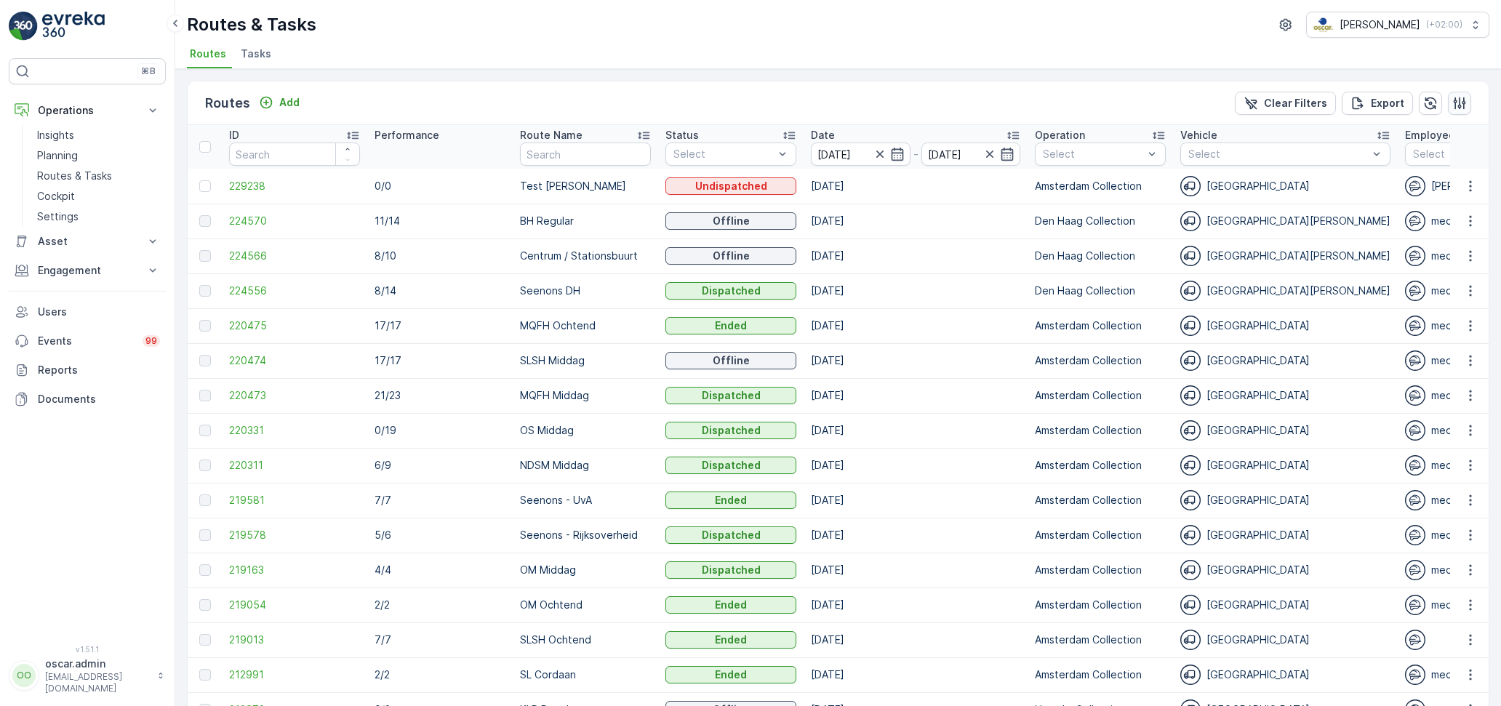
click at [1465, 101] on icon "button" at bounding box center [1459, 103] width 12 height 12
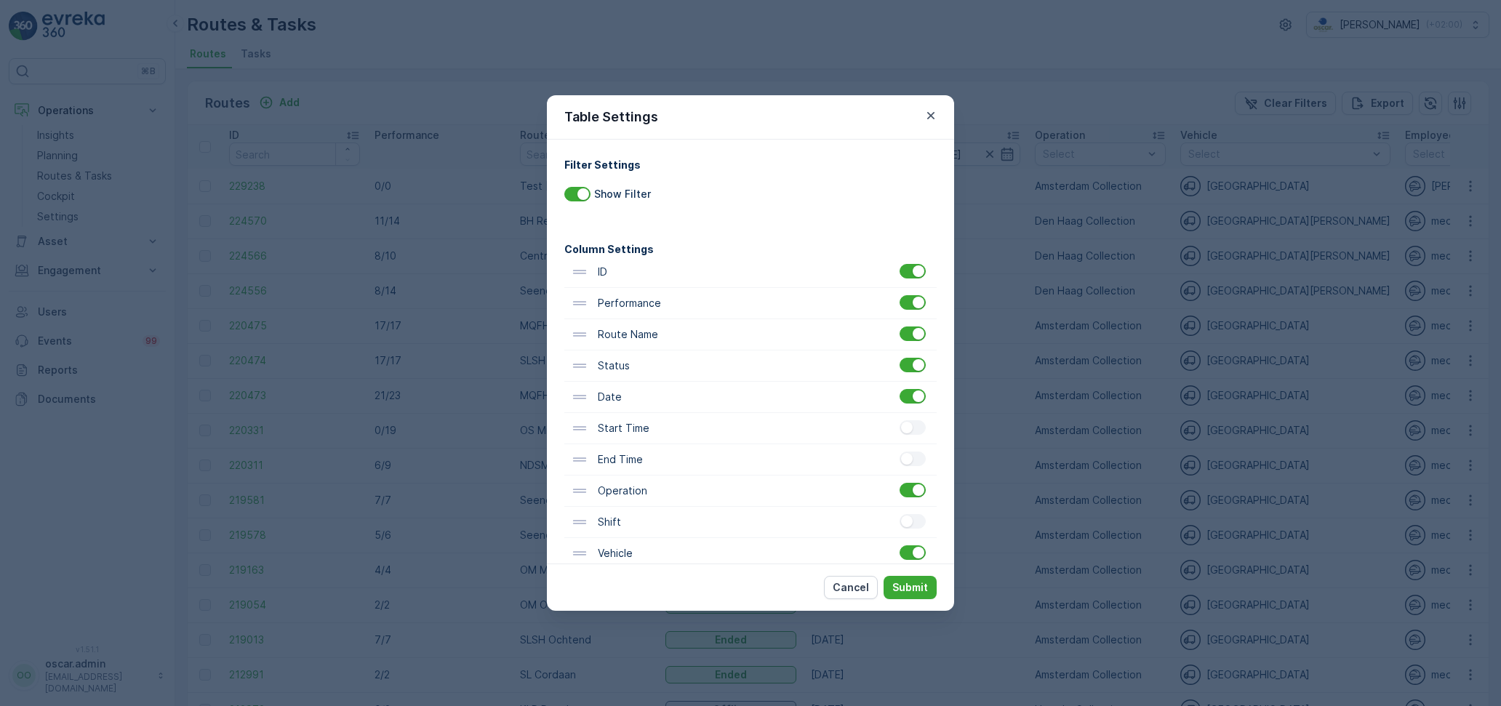
click at [905, 279] on div at bounding box center [914, 272] width 30 height 16
click at [907, 266] on div at bounding box center [912, 271] width 26 height 15
click at [899, 264] on input "checkbox" at bounding box center [899, 264] width 0 height 0
click at [912, 270] on div at bounding box center [907, 271] width 12 height 12
click at [899, 264] on input "checkbox" at bounding box center [899, 264] width 0 height 0
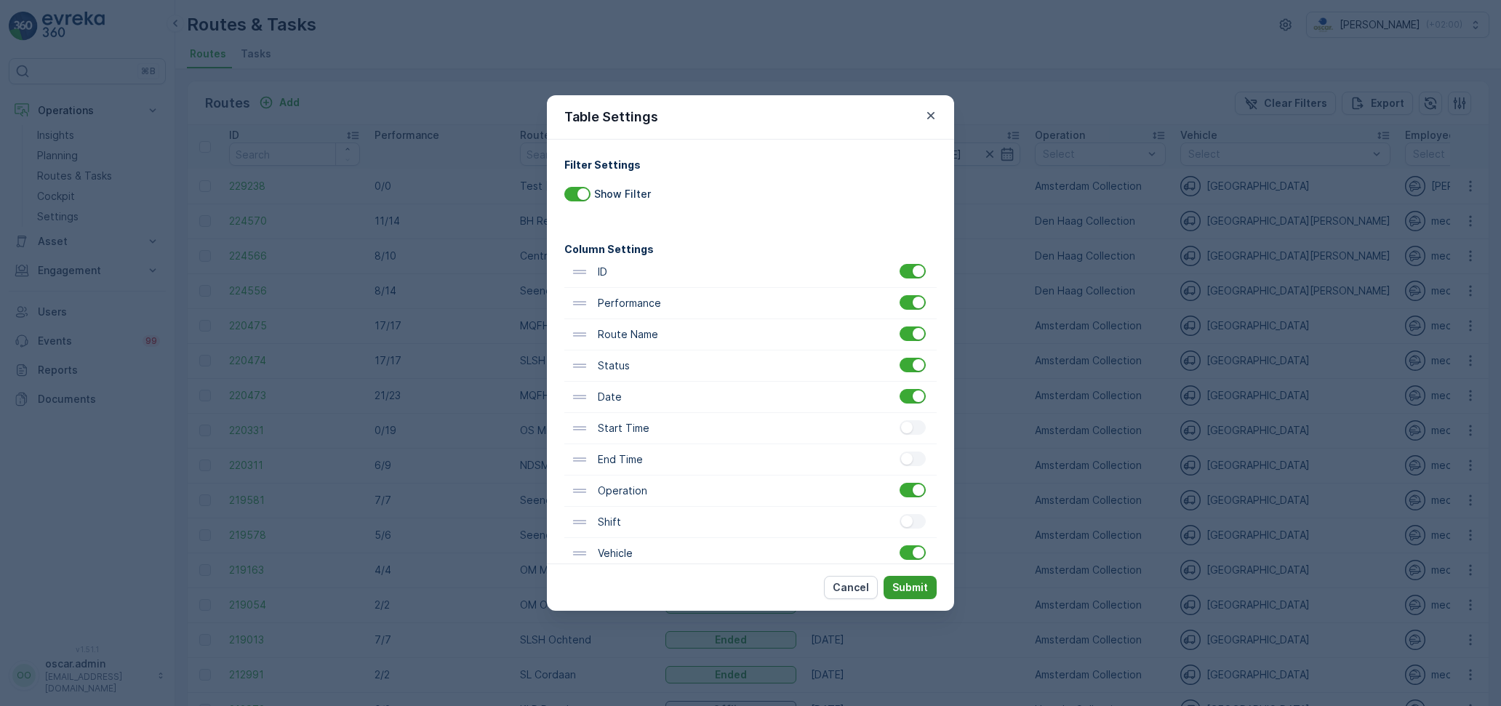
click at [904, 585] on p "Submit" at bounding box center [910, 587] width 36 height 15
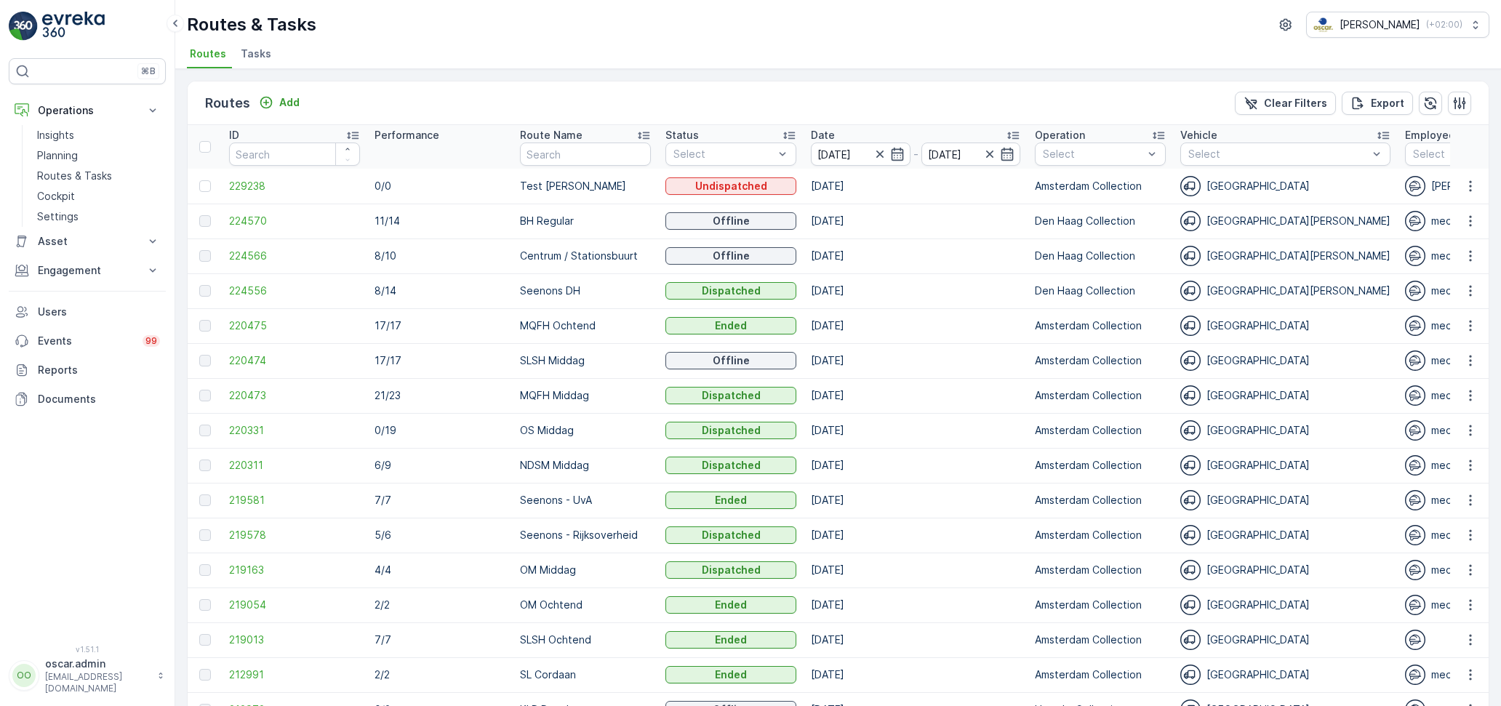
click at [257, 52] on span "Tasks" at bounding box center [256, 54] width 31 height 15
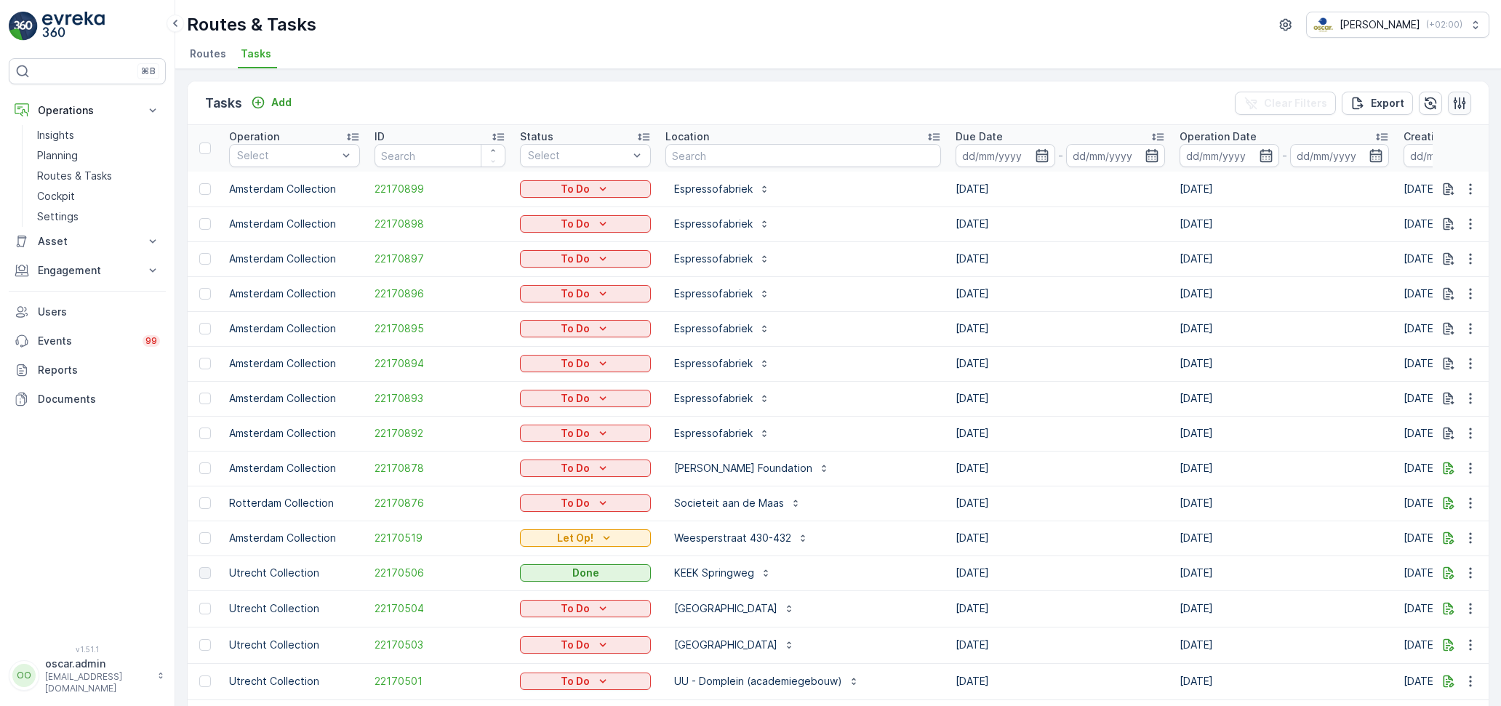
click at [1463, 104] on icon "button" at bounding box center [1459, 103] width 12 height 12
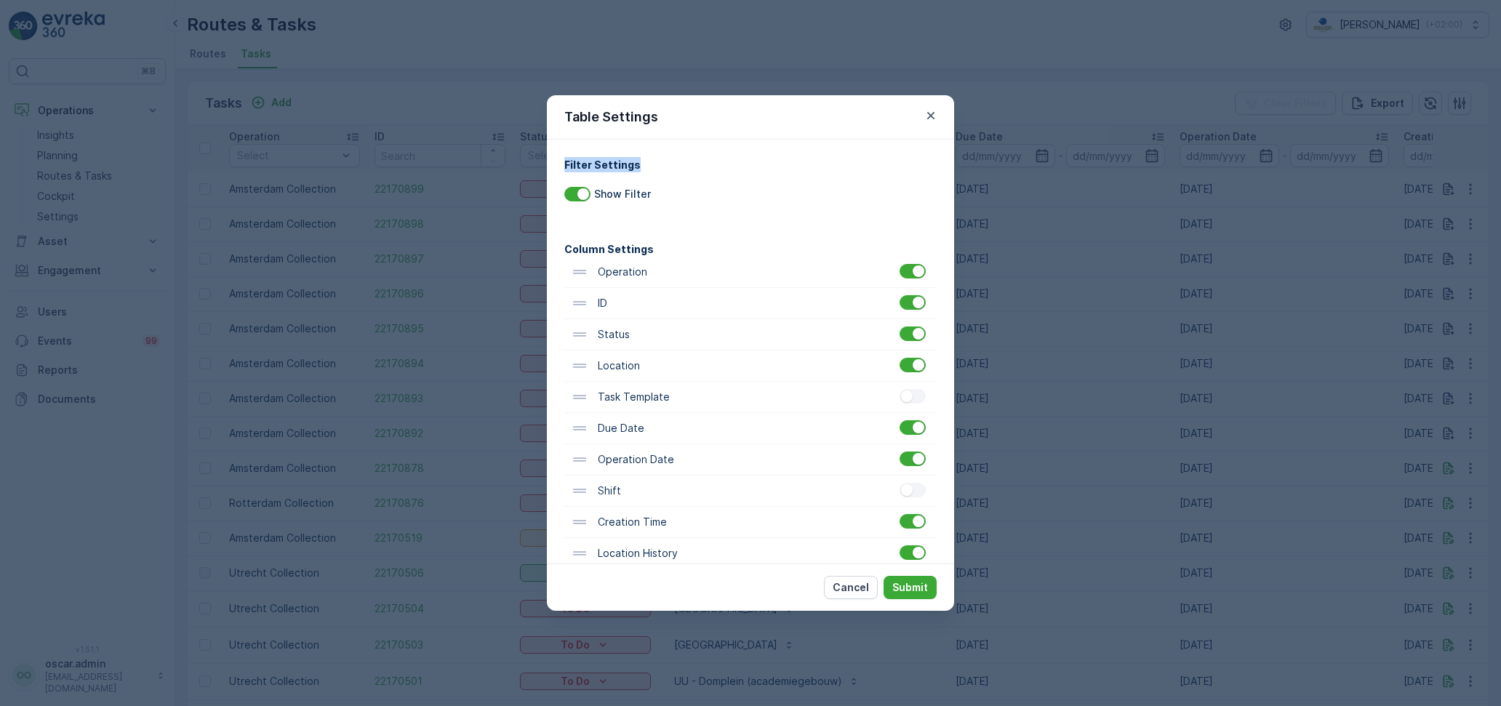
drag, startPoint x: 786, startPoint y: 113, endPoint x: 841, endPoint y: 182, distance: 88.5
click at [841, 182] on div "Table Settings Filter Settings Show Filter Column Settings Operation ID Status …" at bounding box center [750, 353] width 407 height 516
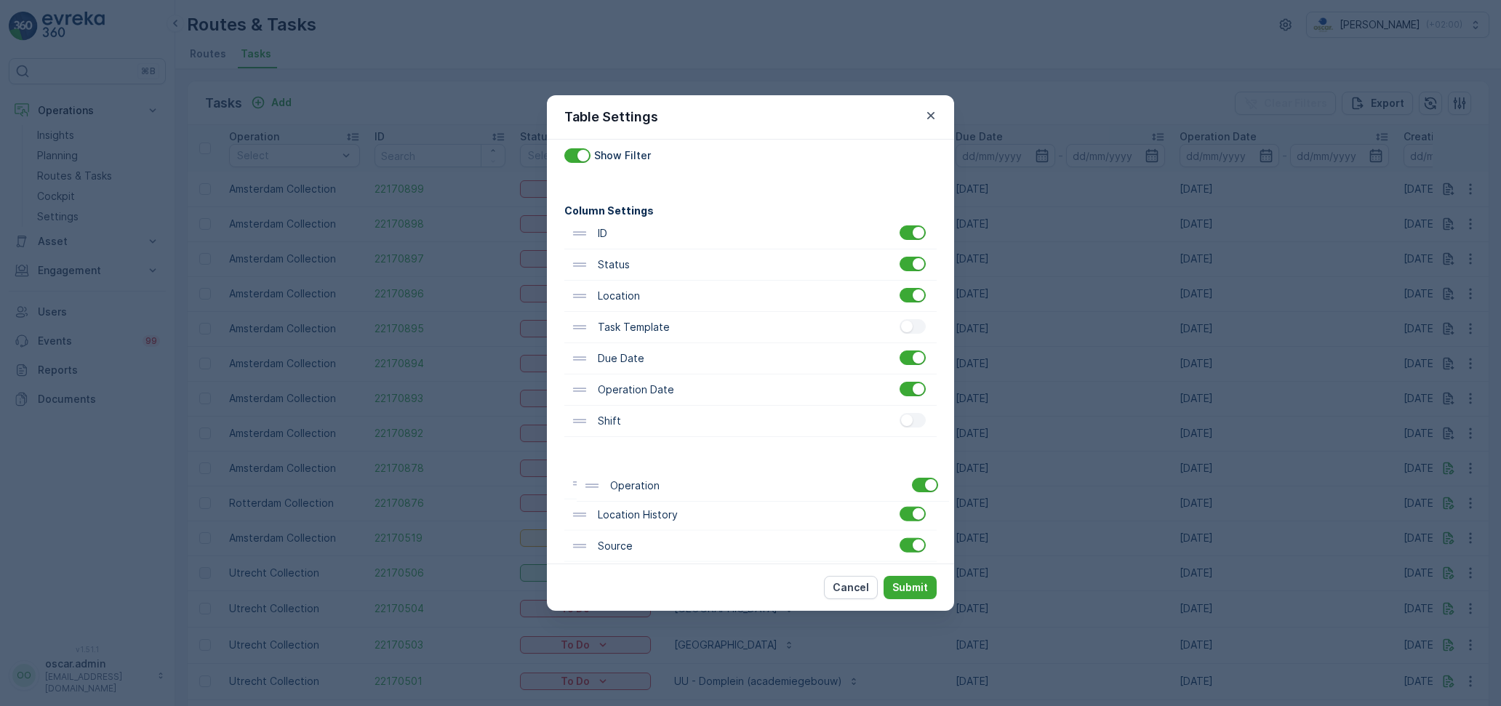
scroll to position [113, 0]
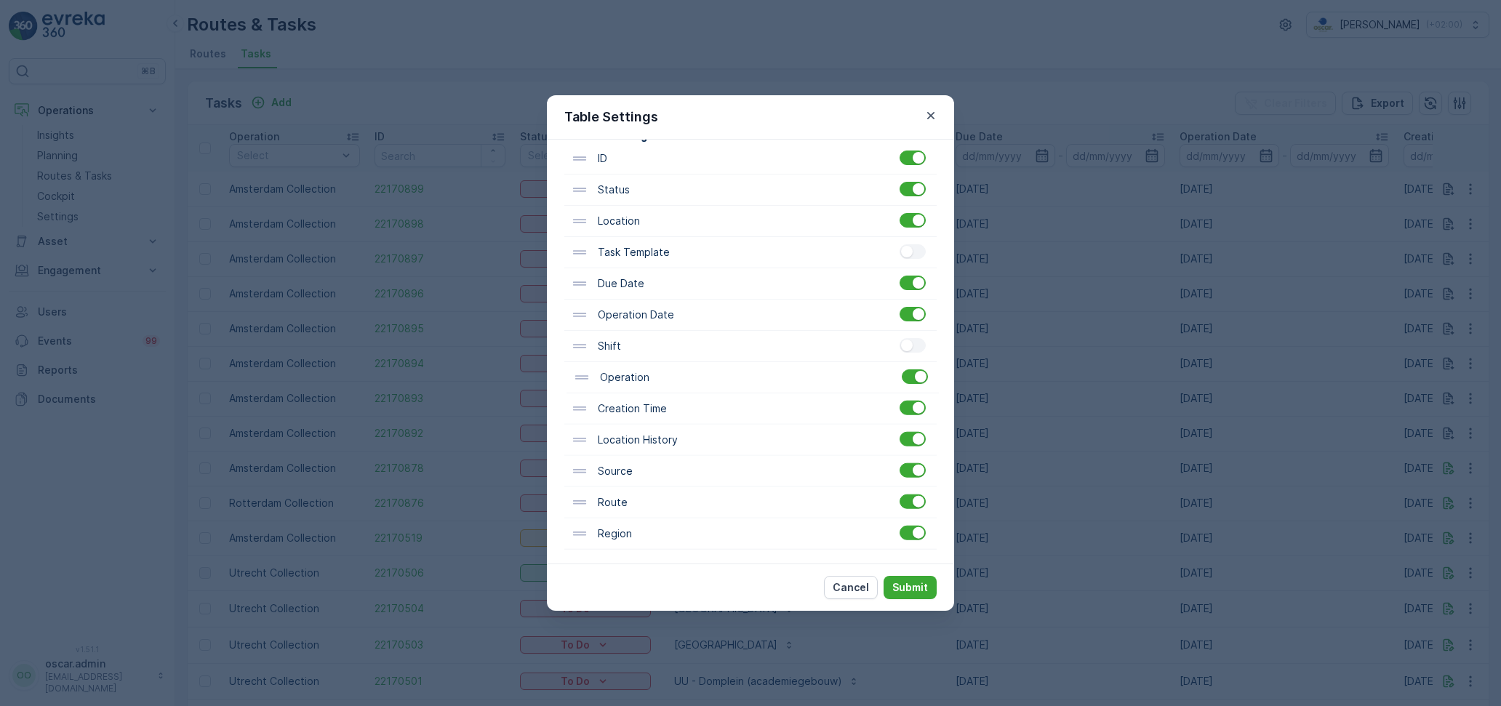
drag, startPoint x: 665, startPoint y: 278, endPoint x: 667, endPoint y: 388, distance: 109.1
click at [667, 388] on div "Operation ID Status Location Task Template Due Date Operation Date Shift Creati…" at bounding box center [750, 346] width 372 height 406
click at [635, 444] on div "Location History" at bounding box center [654, 440] width 167 height 16
click at [896, 587] on p "Submit" at bounding box center [910, 587] width 36 height 15
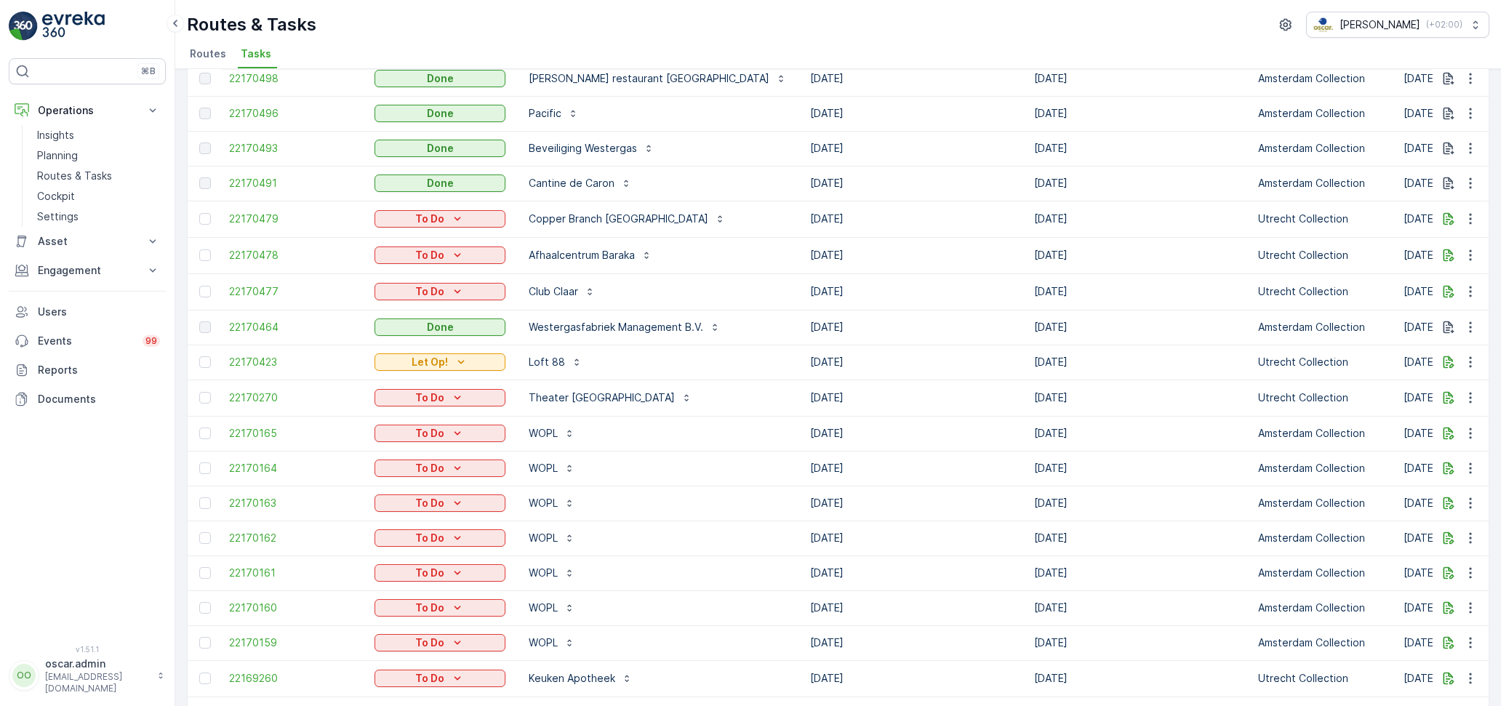
scroll to position [1281, 0]
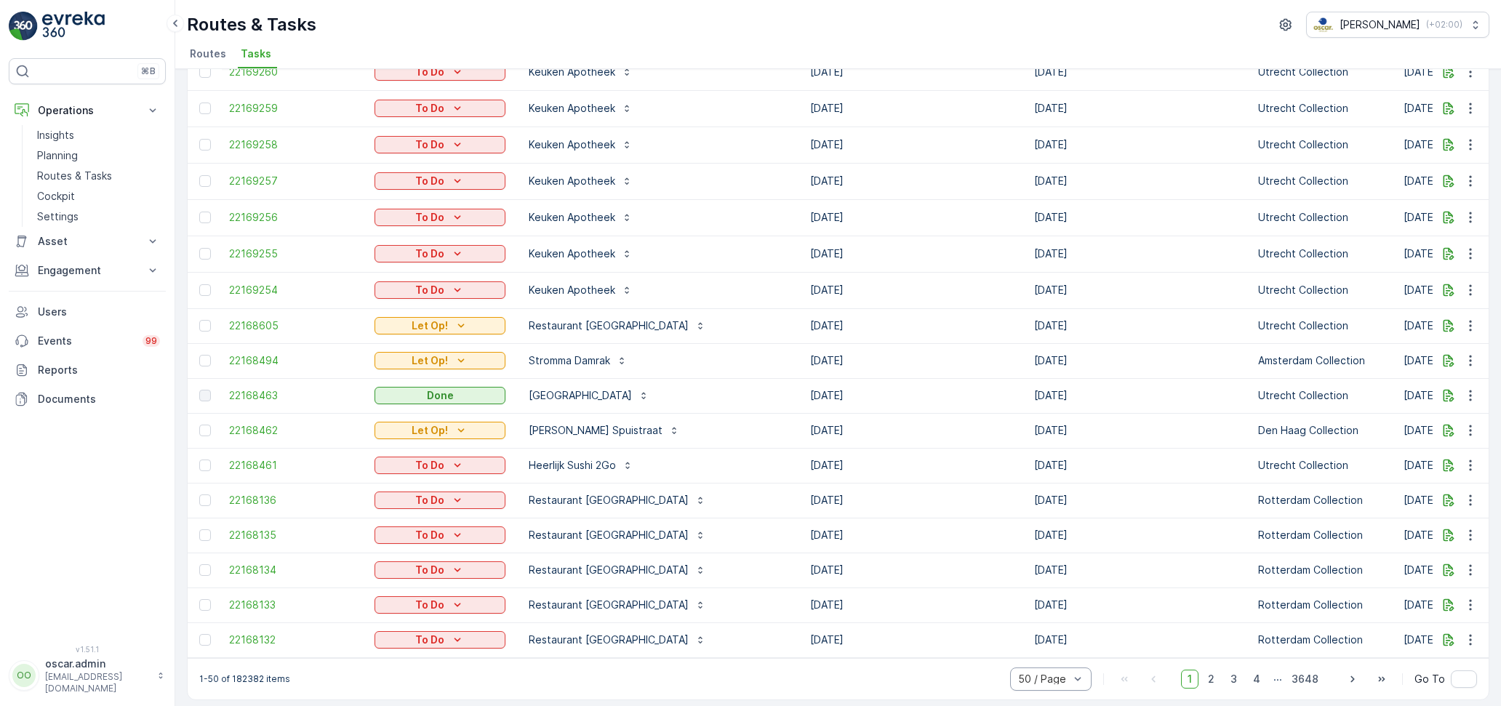
click at [1055, 667] on div "50 / Page" at bounding box center [1050, 678] width 81 height 23
click at [1035, 572] on span "10 / Page" at bounding box center [1042, 578] width 47 height 12
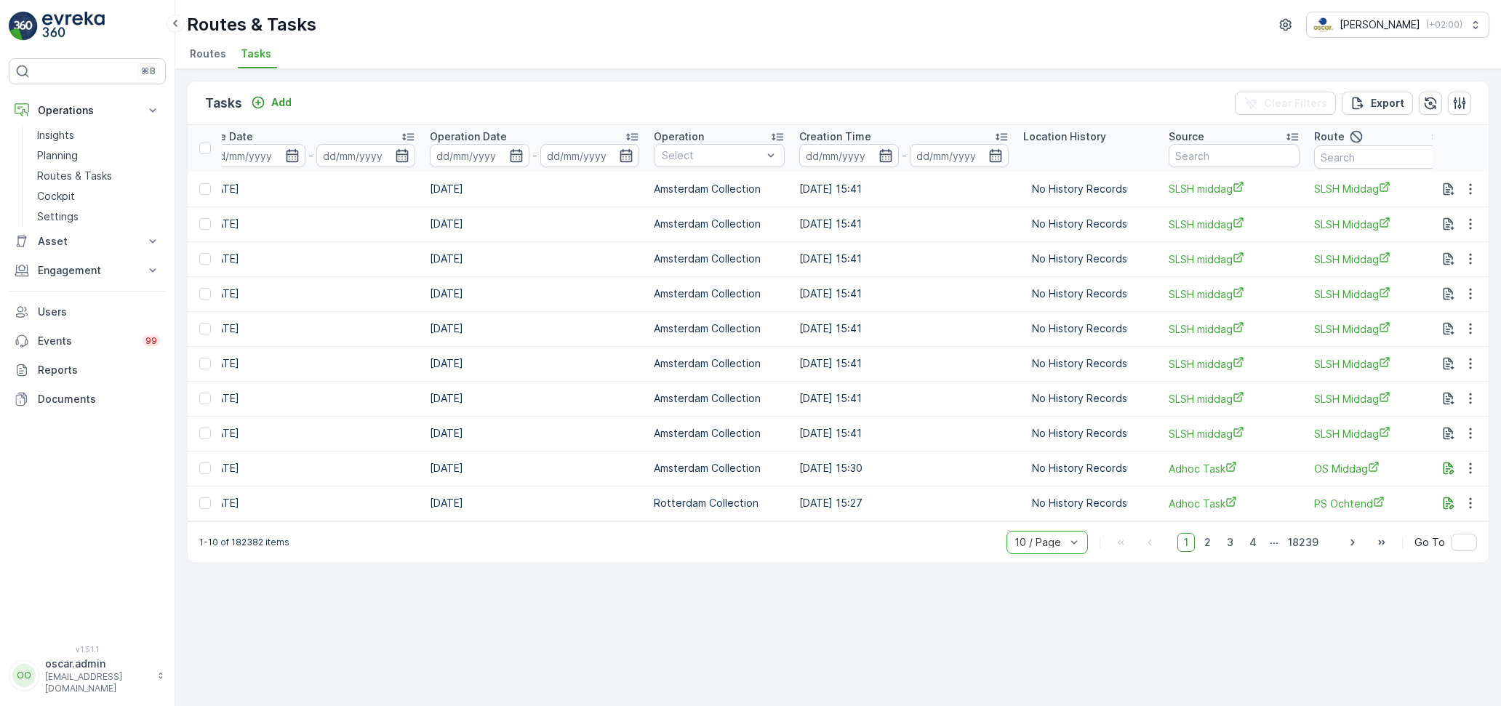
scroll to position [0, 518]
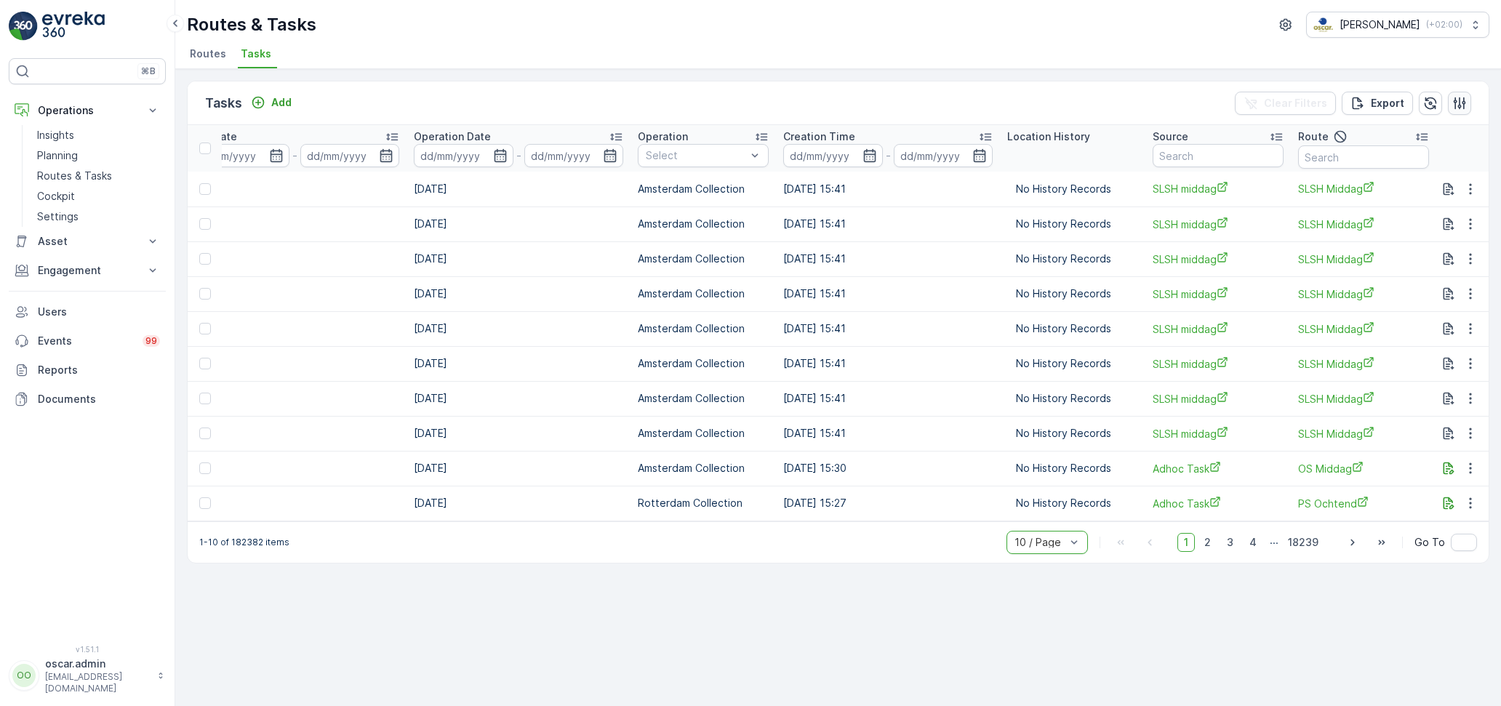
click at [1456, 104] on icon "button" at bounding box center [1459, 103] width 12 height 12
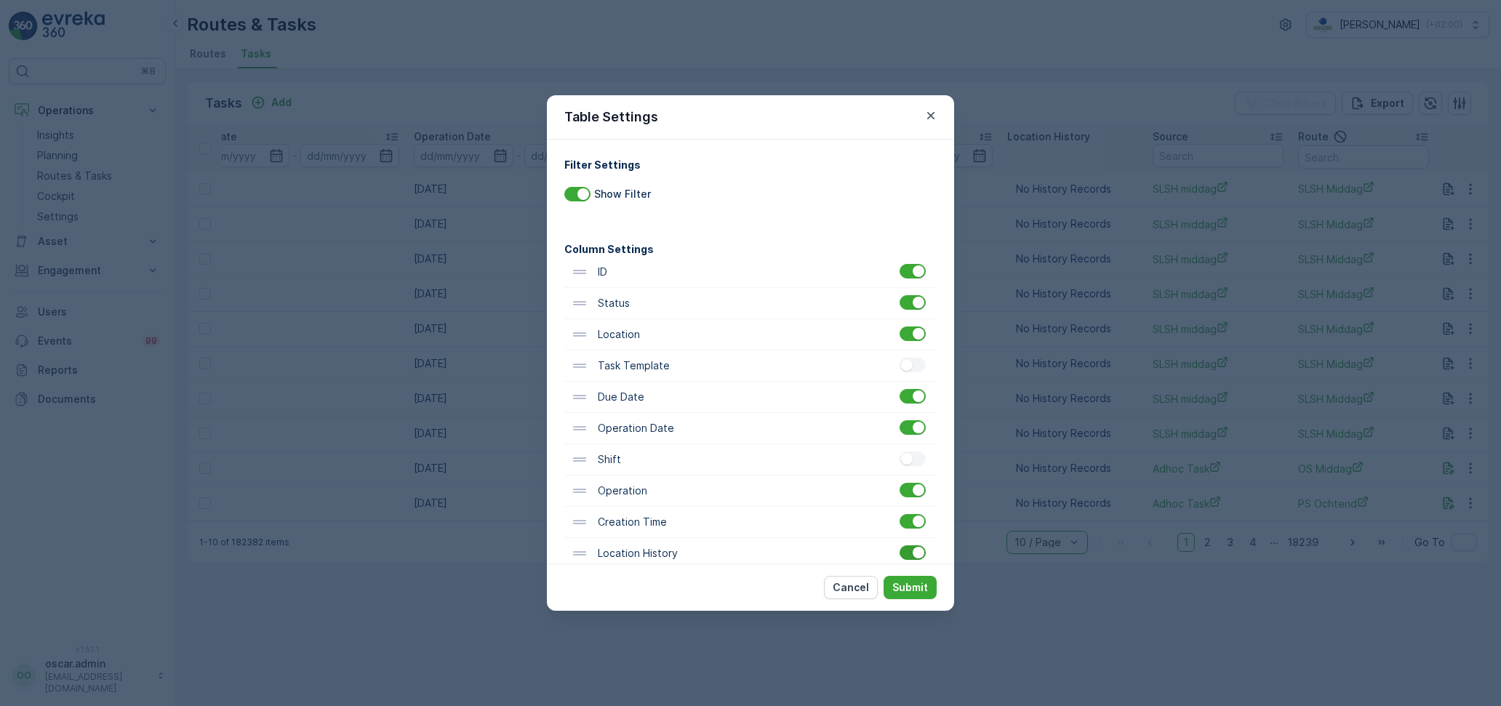
click at [907, 555] on div at bounding box center [912, 552] width 26 height 15
click at [899, 545] on input "checkbox" at bounding box center [899, 545] width 0 height 0
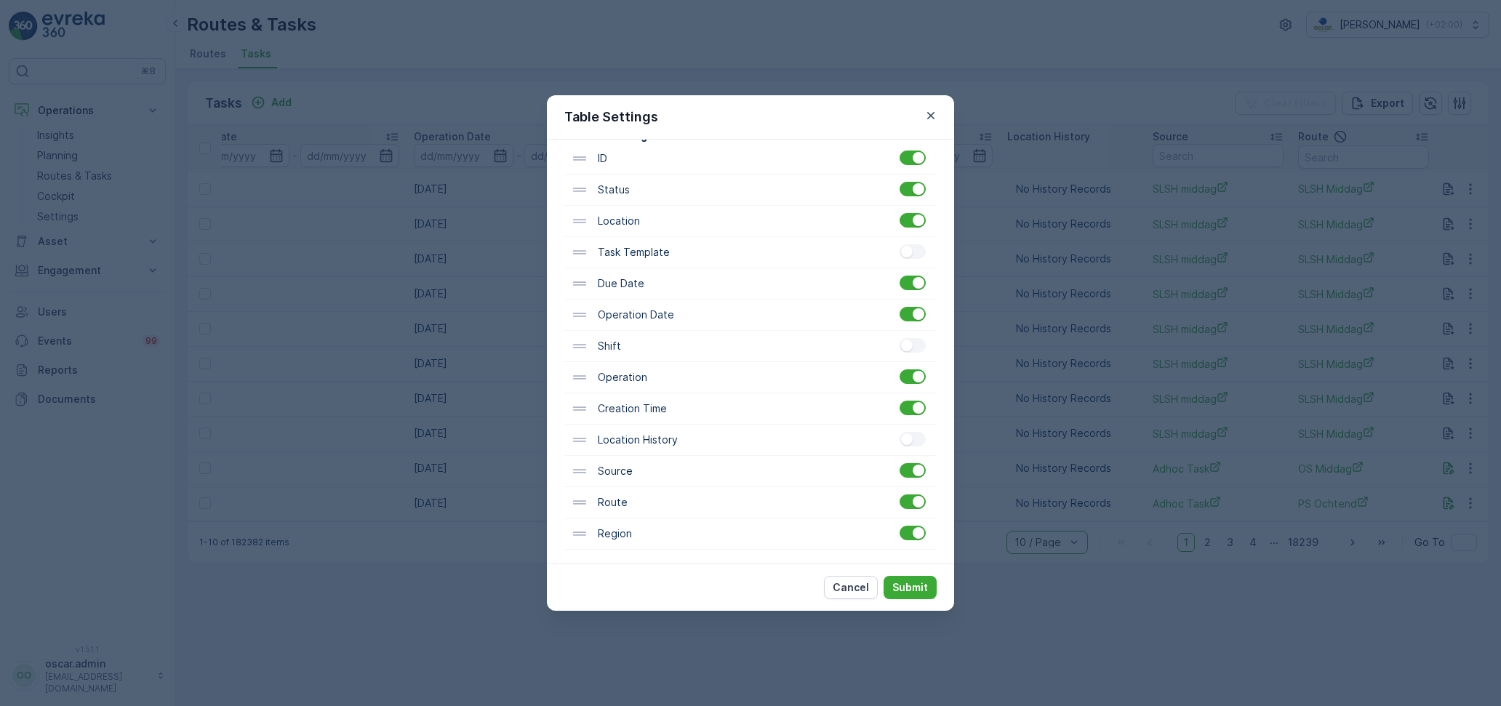
scroll to position [113, 0]
drag, startPoint x: 717, startPoint y: 126, endPoint x: 810, endPoint y: 188, distance: 112.1
click at [803, 165] on div "Table Settings Filter Settings Show Filter Column Settings ID Status Location T…" at bounding box center [750, 353] width 407 height 516
click at [907, 594] on button "Submit" at bounding box center [909, 587] width 53 height 23
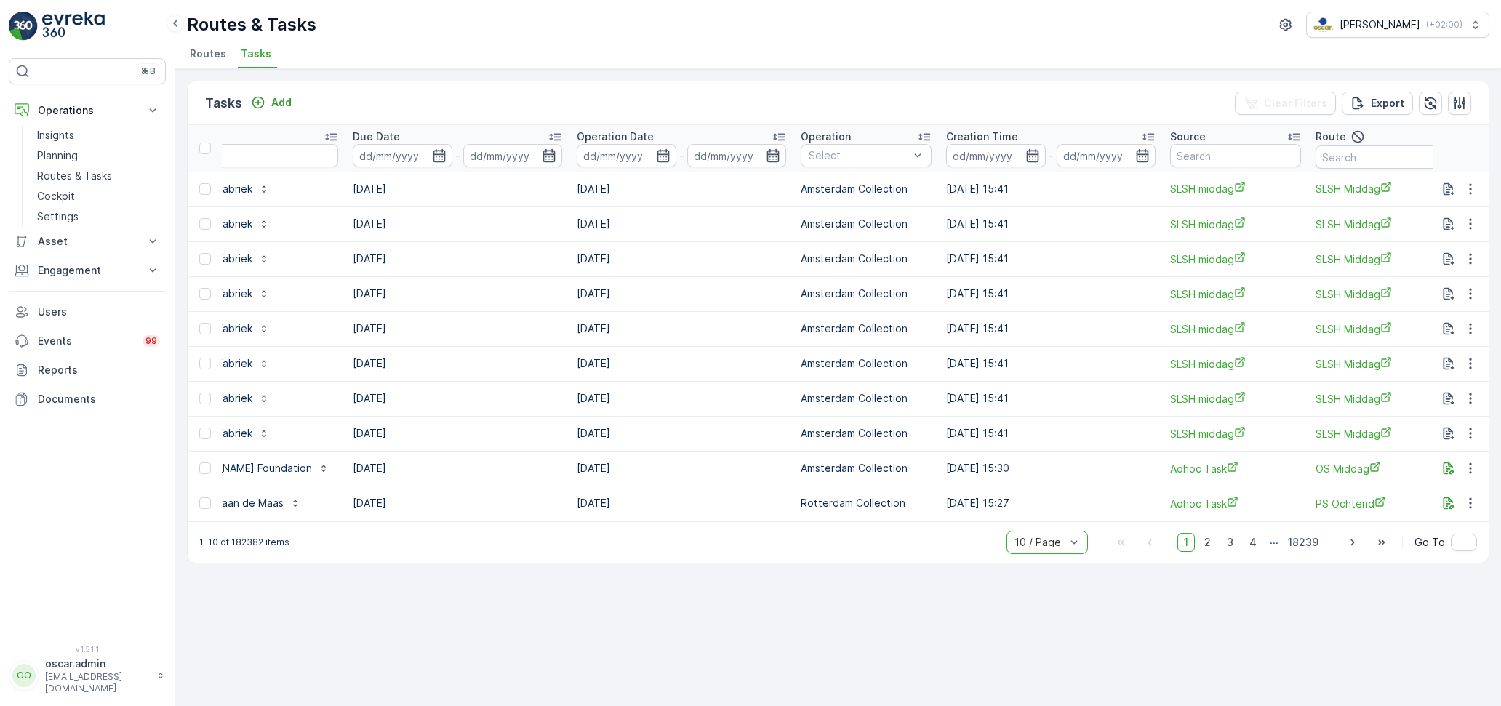
scroll to position [0, 502]
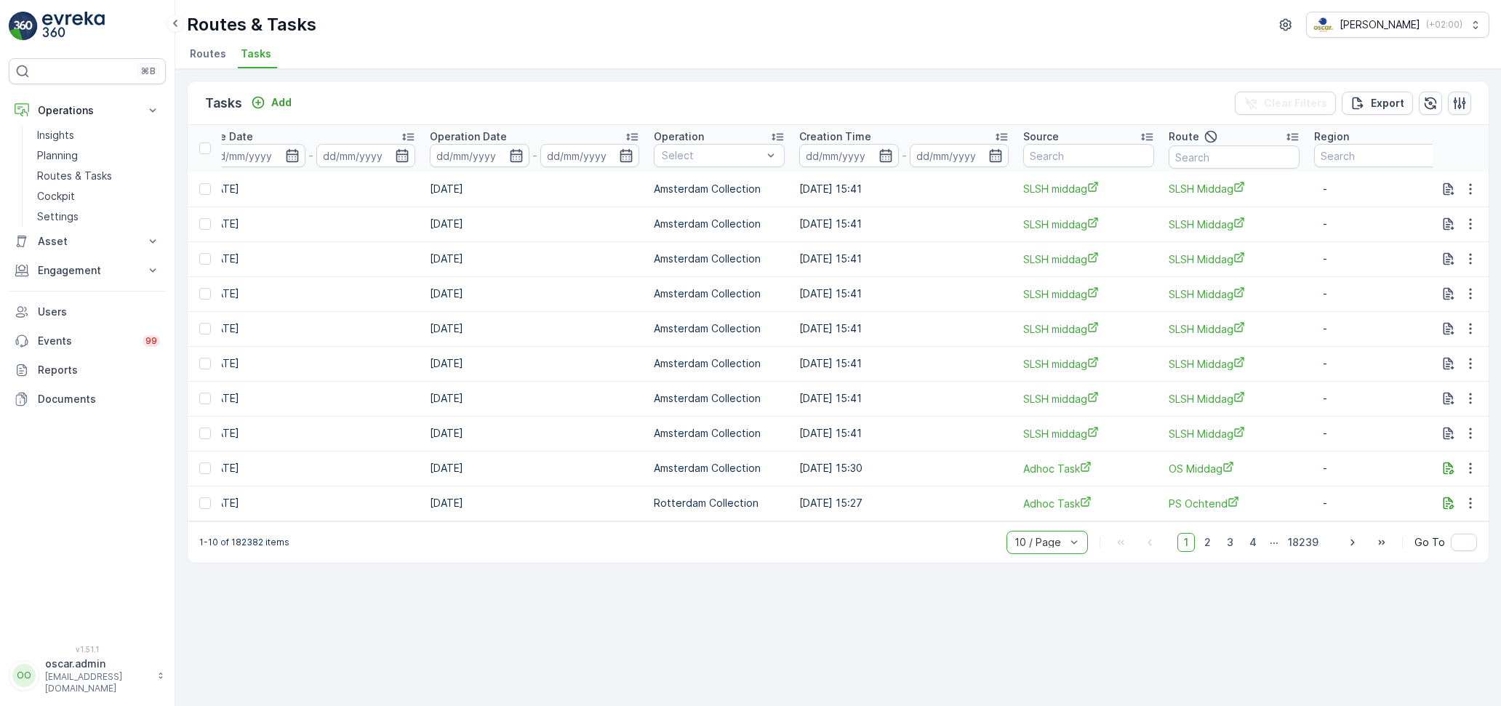
click at [1467, 100] on icon "button" at bounding box center [1459, 103] width 15 height 15
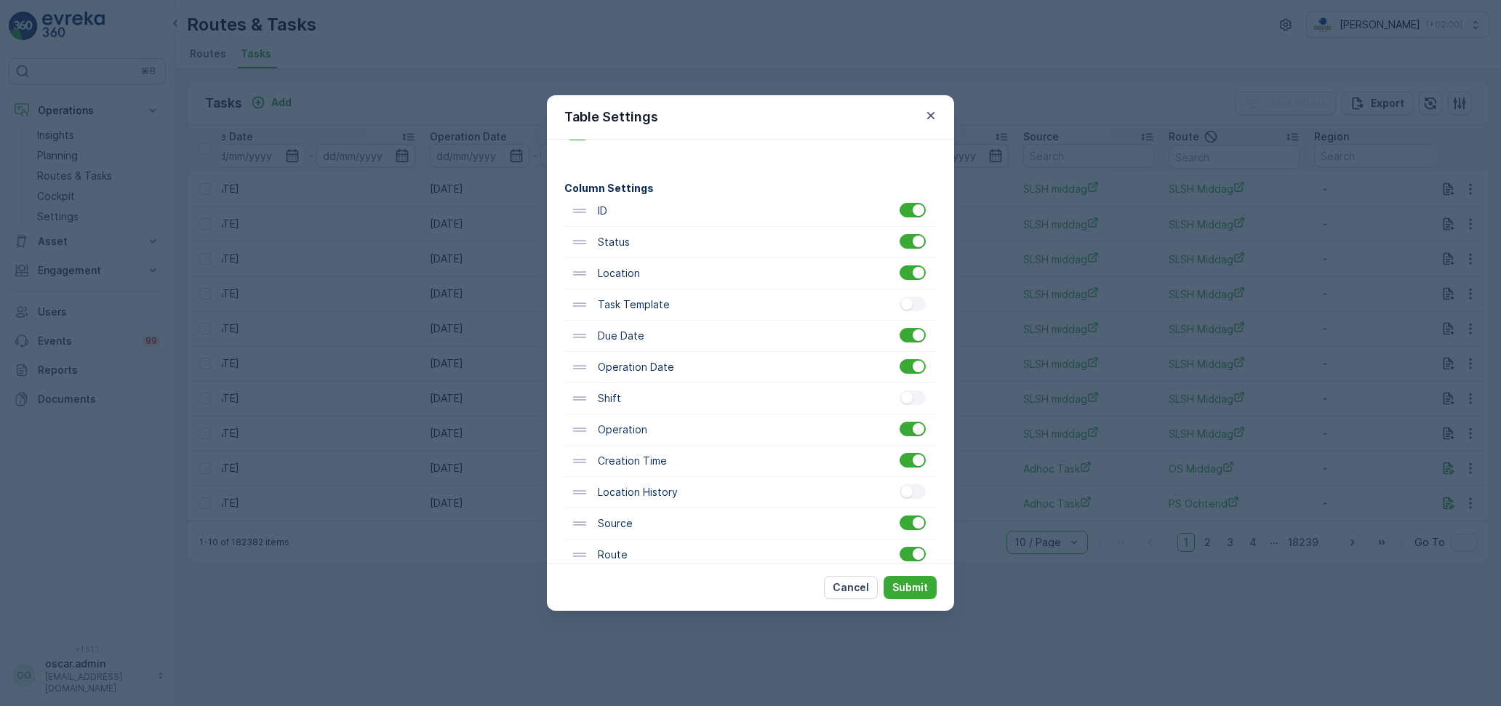
scroll to position [113, 0]
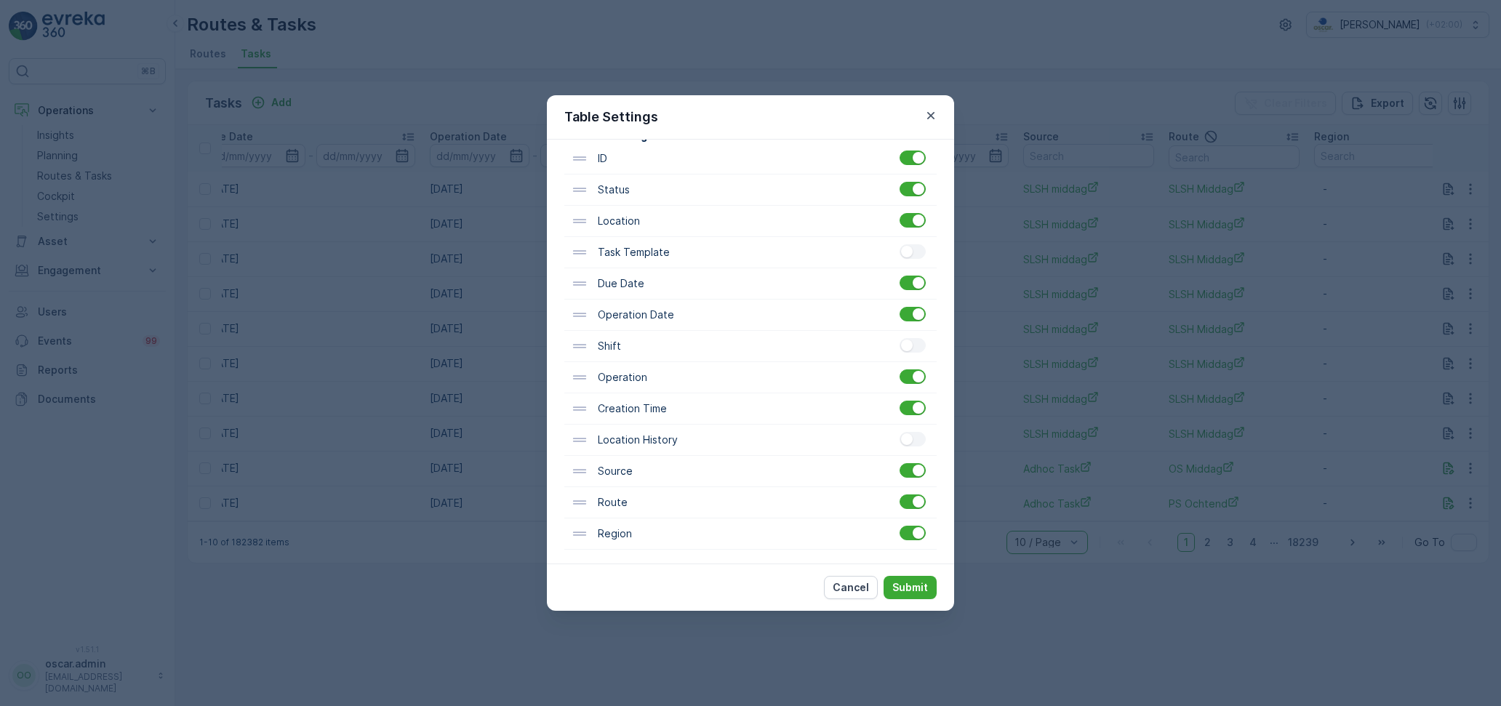
click at [777, 39] on div "Table Settings Filter Settings Show Filter Column Settings ID Status Location T…" at bounding box center [750, 353] width 1501 height 706
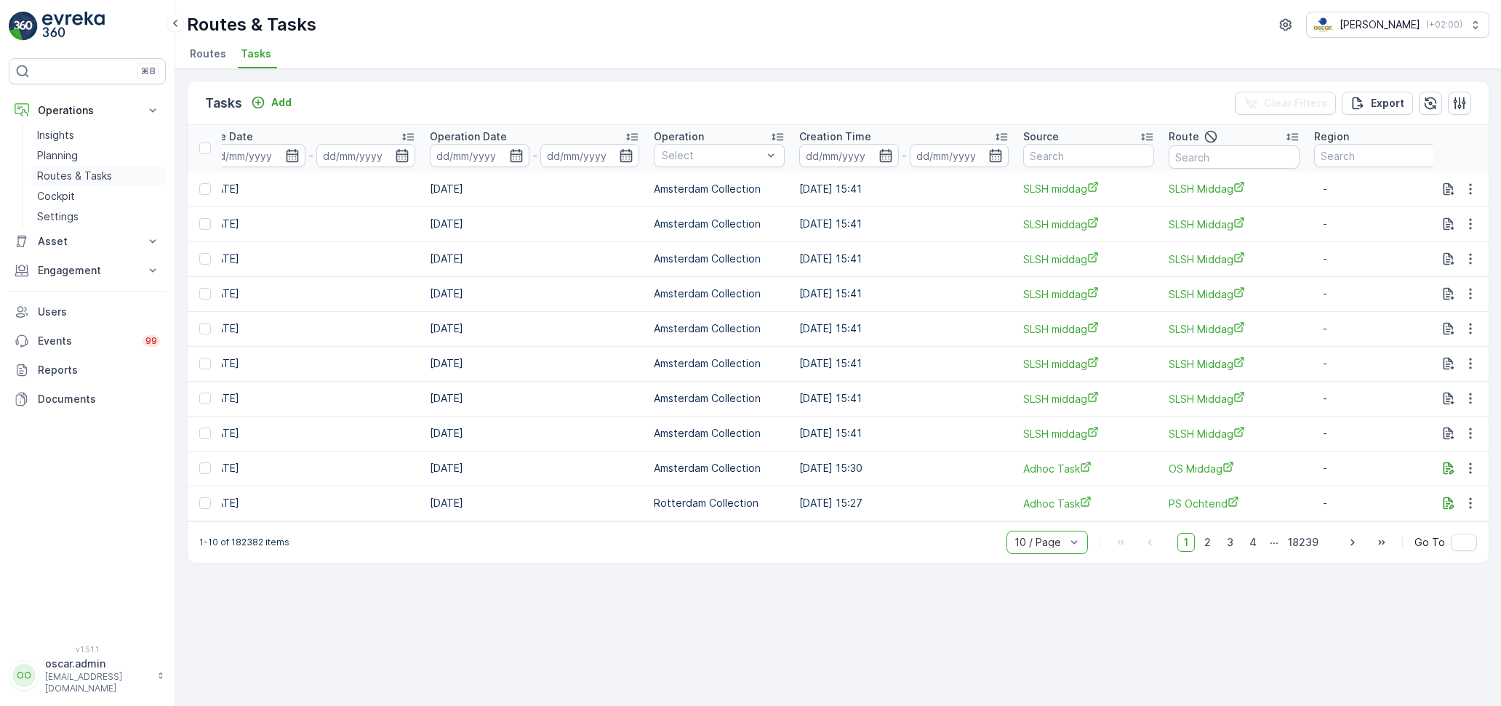
click at [86, 178] on p "Routes & Tasks" at bounding box center [74, 176] width 75 height 15
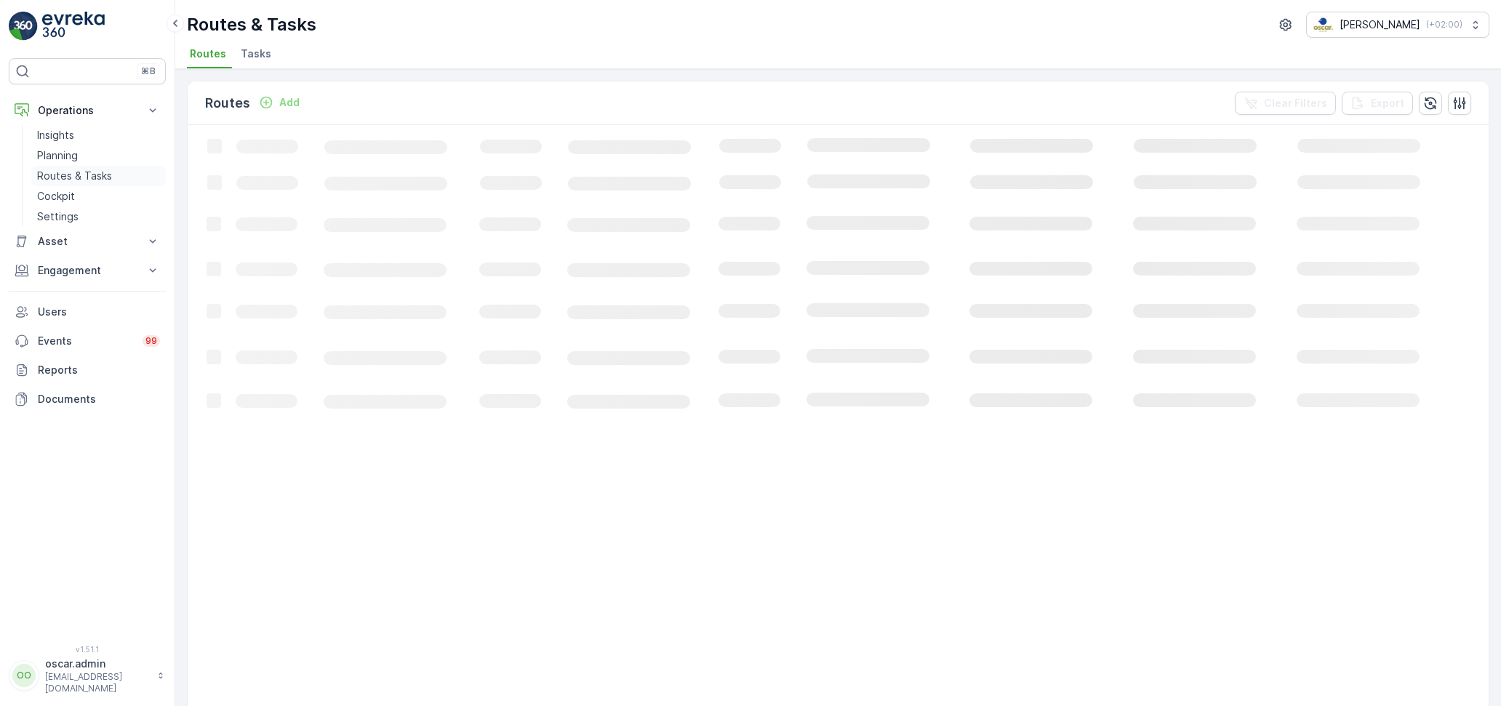
click at [71, 171] on link "Routes & Tasks" at bounding box center [98, 176] width 135 height 20
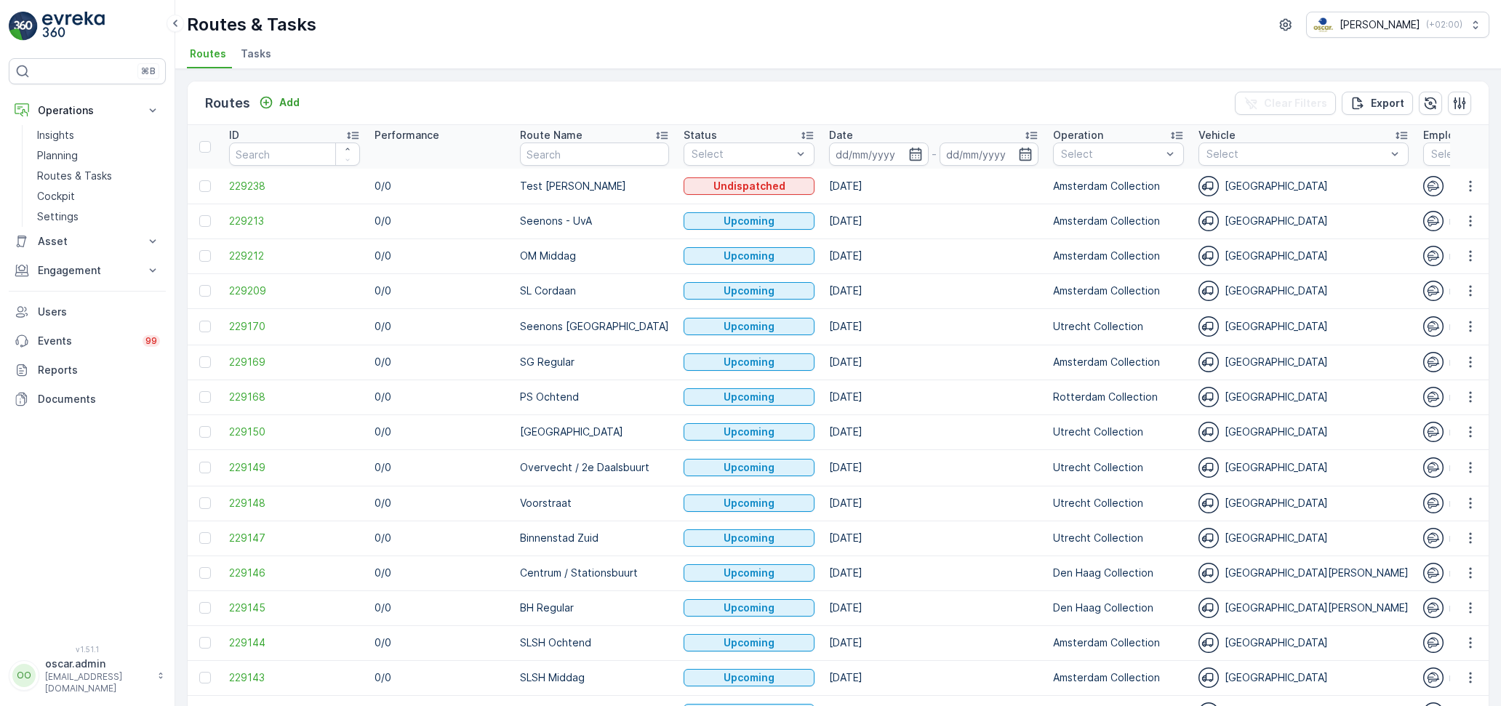
click at [254, 54] on span "Tasks" at bounding box center [256, 54] width 31 height 15
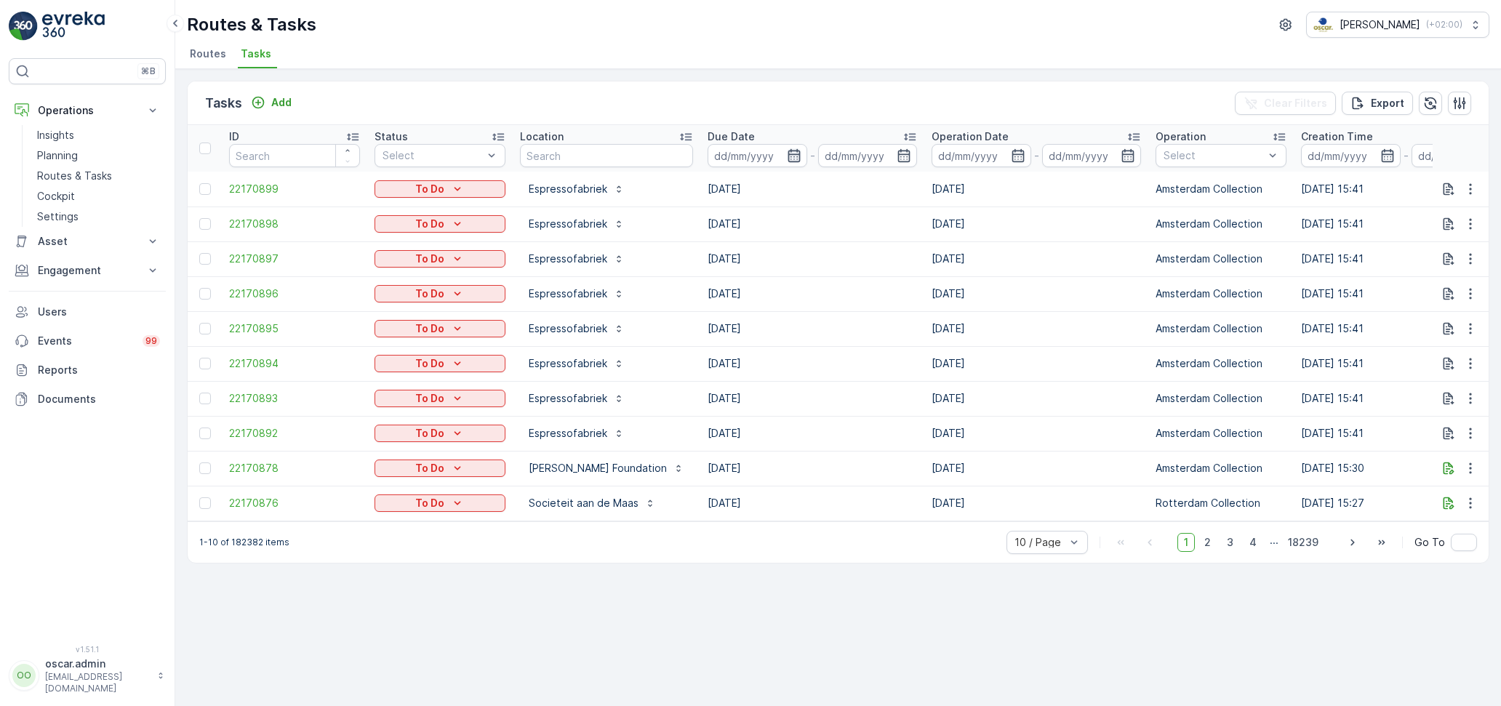
click at [787, 152] on icon "button" at bounding box center [794, 155] width 15 height 15
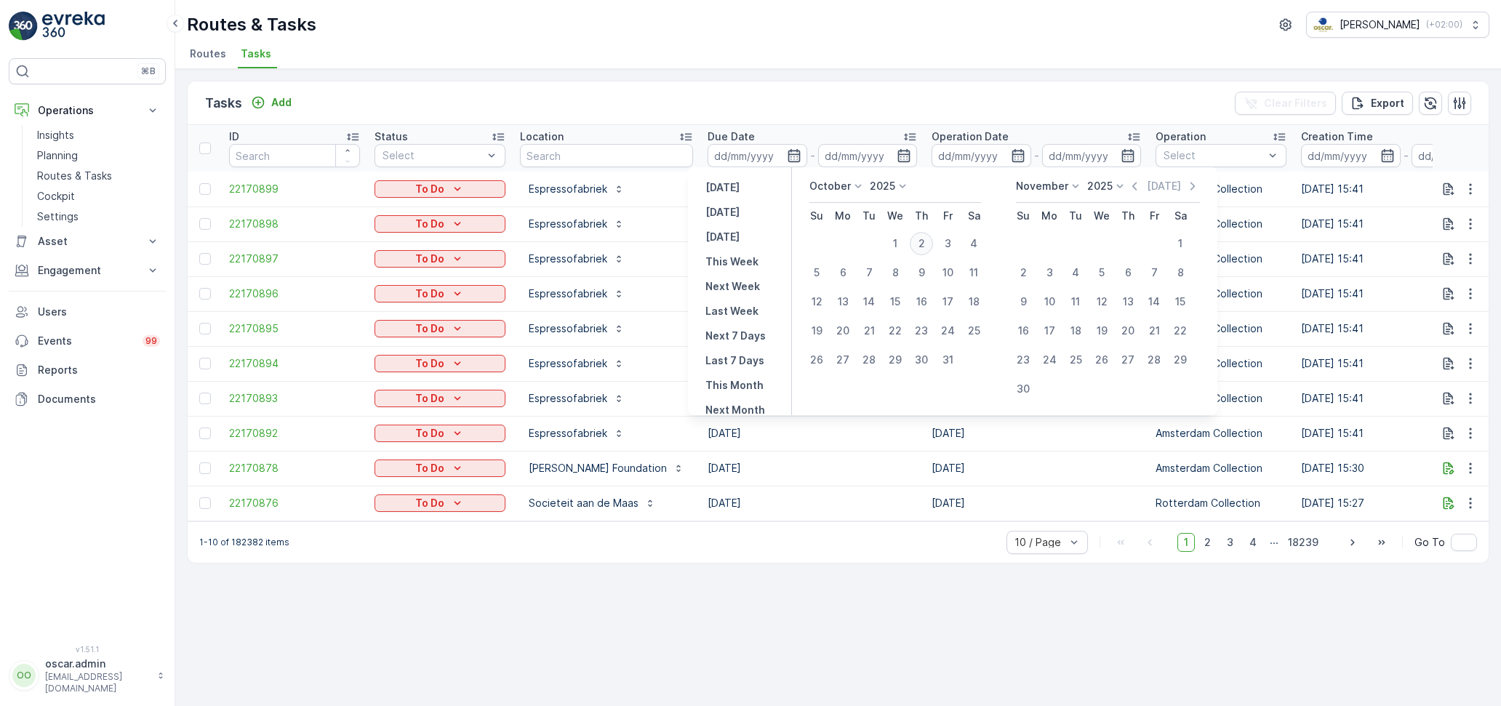
click at [916, 240] on div "2" at bounding box center [921, 243] width 23 height 23
type input "[DATE]"
click at [916, 240] on div "2" at bounding box center [921, 243] width 23 height 23
type input "[DATE]"
click at [917, 240] on div "2" at bounding box center [921, 243] width 23 height 23
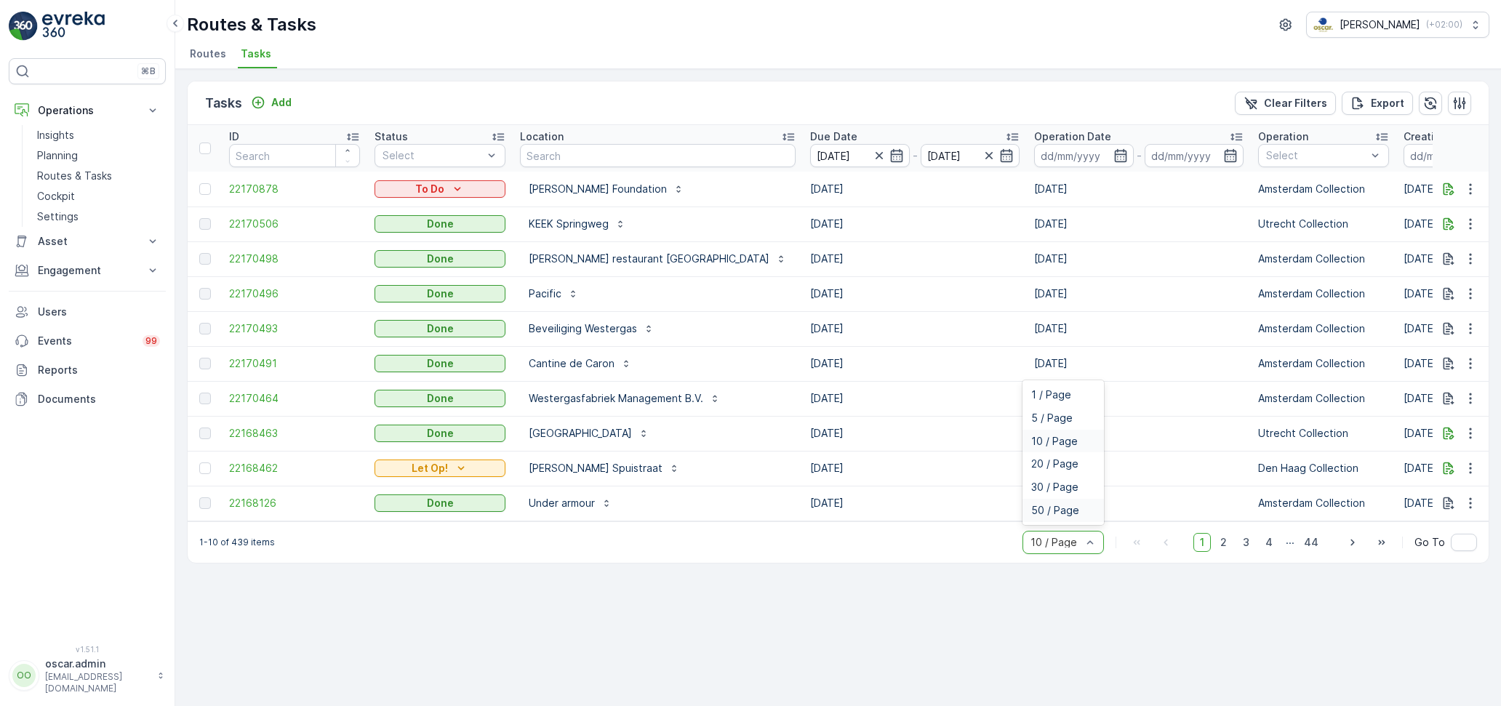
click at [1059, 516] on div "50 / Page" at bounding box center [1062, 510] width 81 height 23
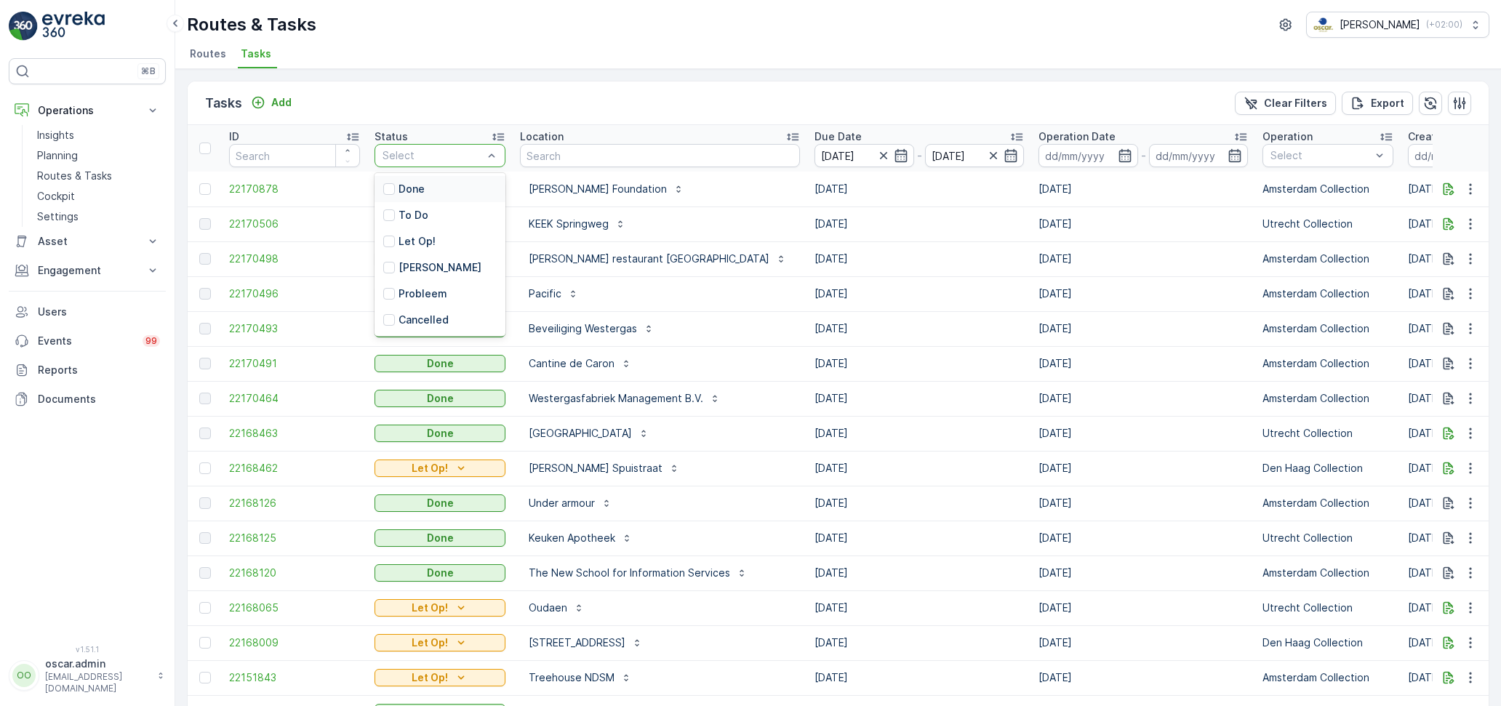
click at [477, 147] on div "Select" at bounding box center [439, 155] width 131 height 23
click at [401, 216] on p "To Do" at bounding box center [413, 215] width 30 height 15
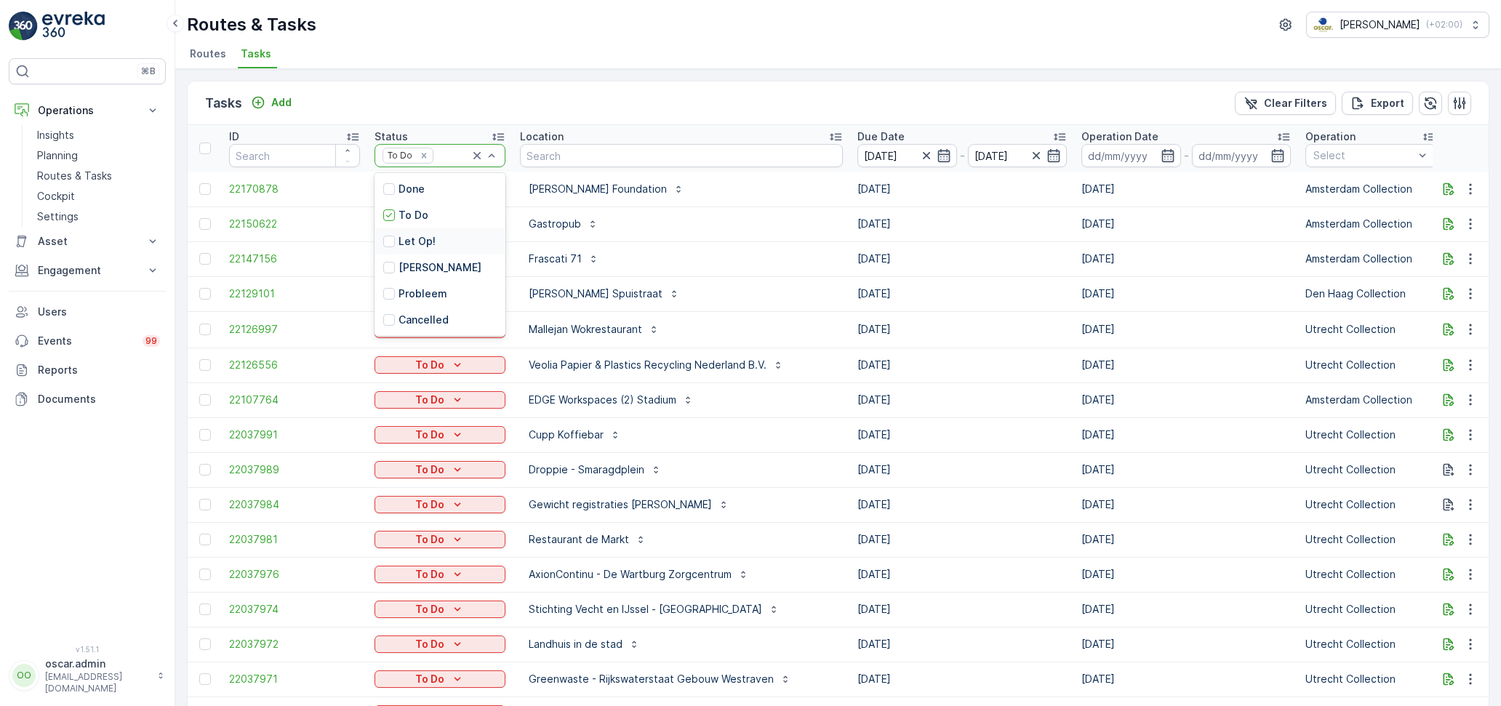
drag, startPoint x: 391, startPoint y: 236, endPoint x: 412, endPoint y: 239, distance: 21.3
click at [391, 238] on div at bounding box center [389, 242] width 12 height 12
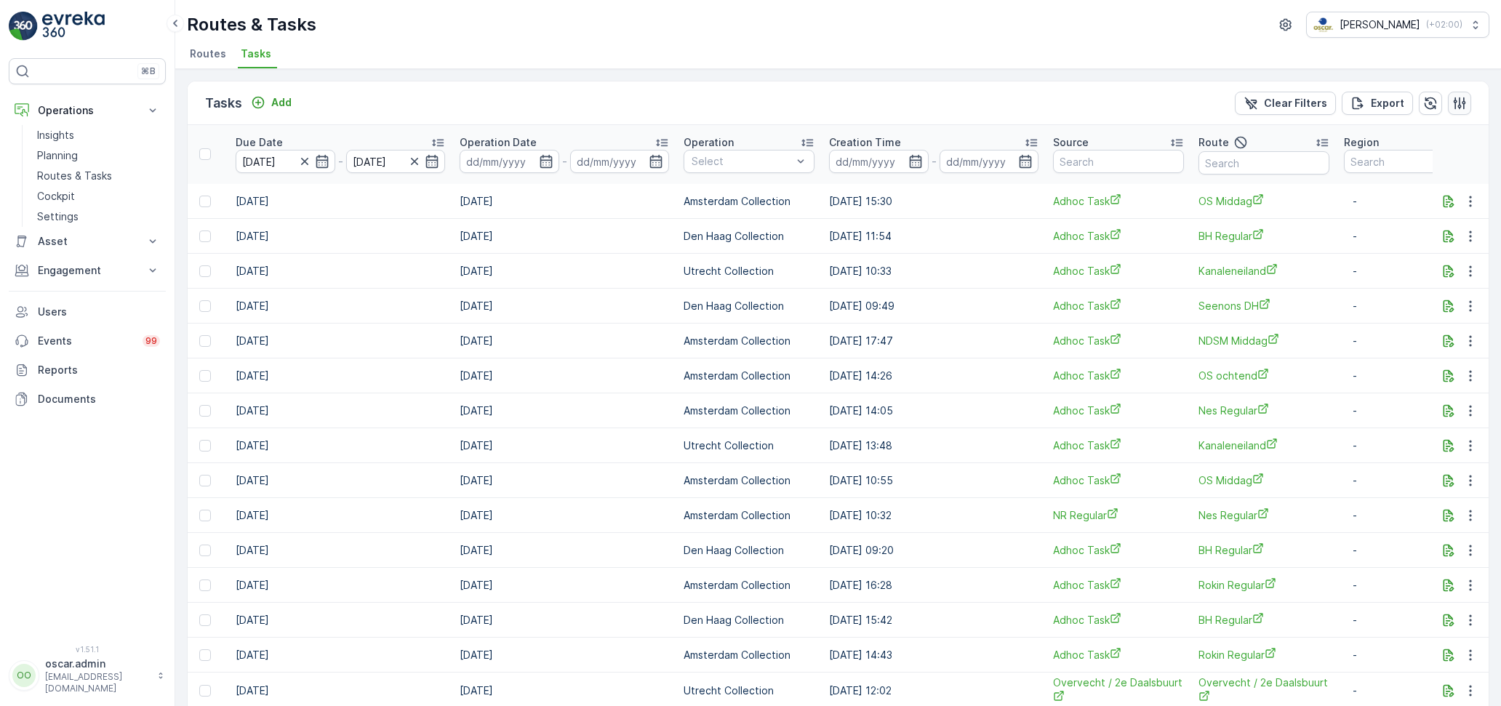
click at [1459, 103] on icon "button" at bounding box center [1459, 103] width 12 height 12
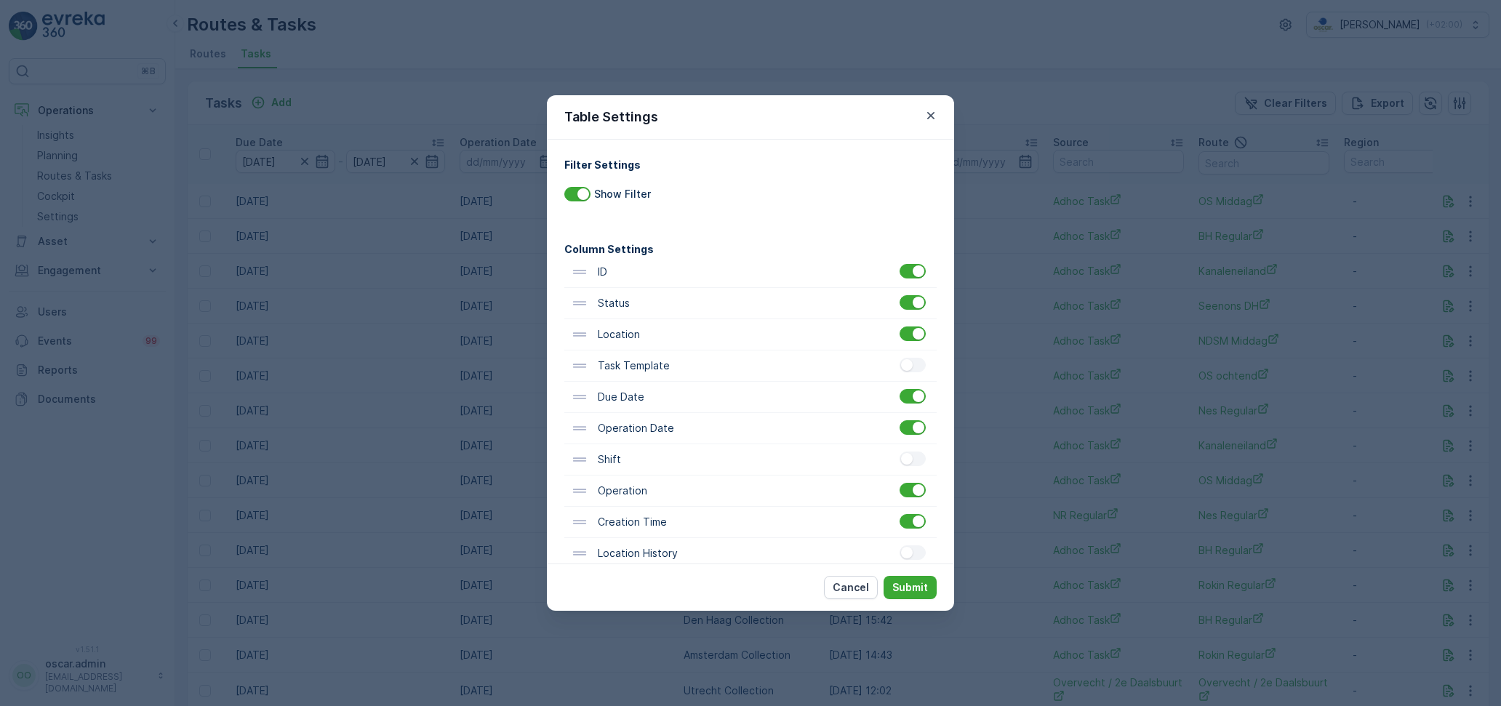
scroll to position [113, 0]
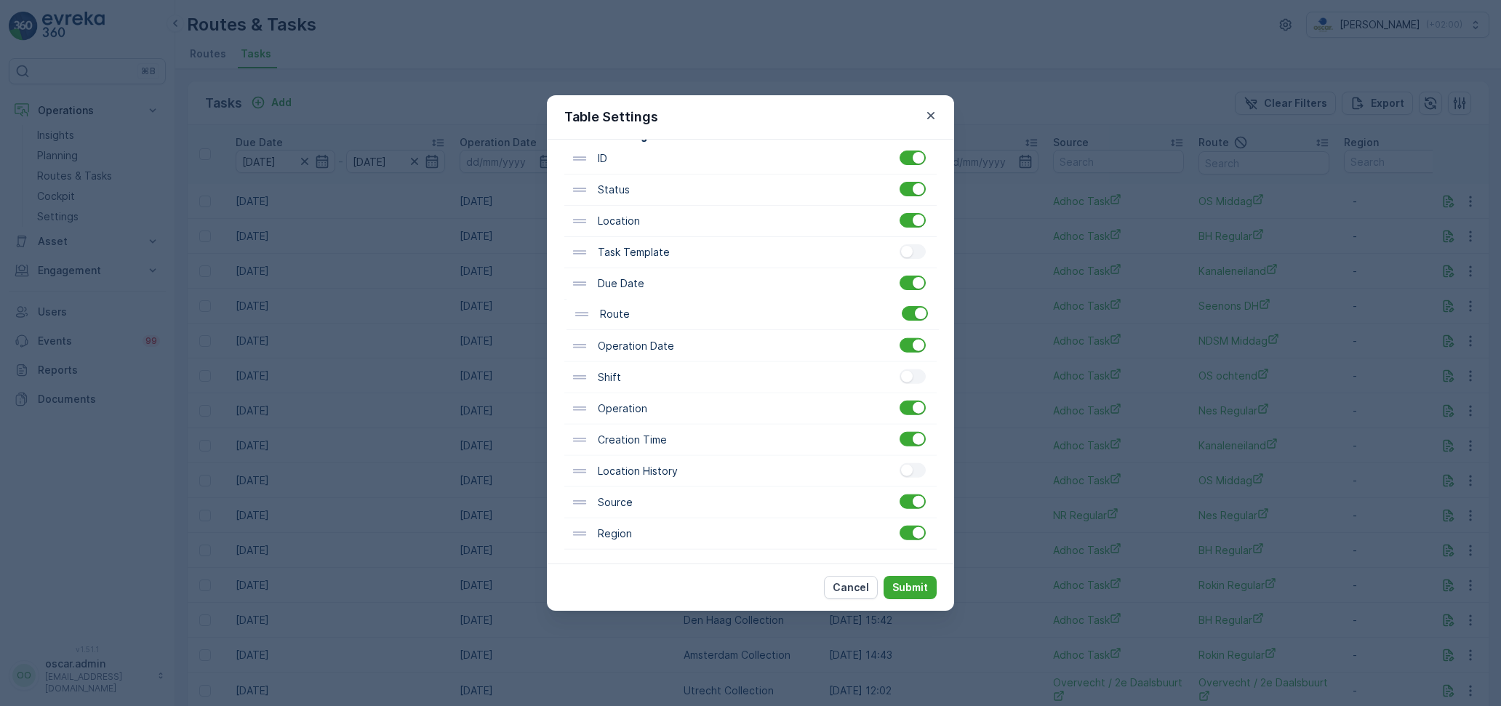
drag, startPoint x: 619, startPoint y: 501, endPoint x: 633, endPoint y: 316, distance: 185.9
click at [625, 311] on div "ID Status Location Task Template Due Date Operation Date Shift Operation Creati…" at bounding box center [750, 346] width 372 height 406
click at [924, 590] on p "Submit" at bounding box center [910, 587] width 36 height 15
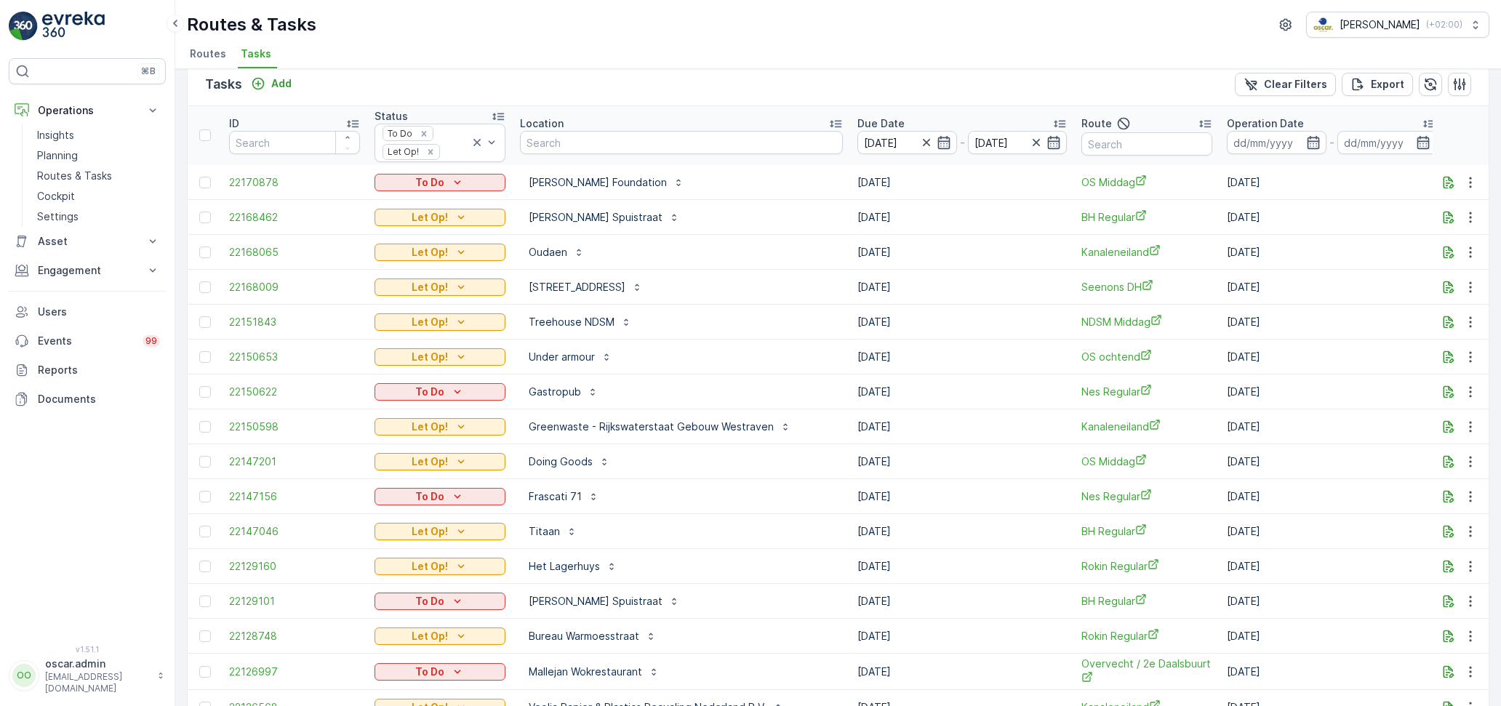
scroll to position [0, 0]
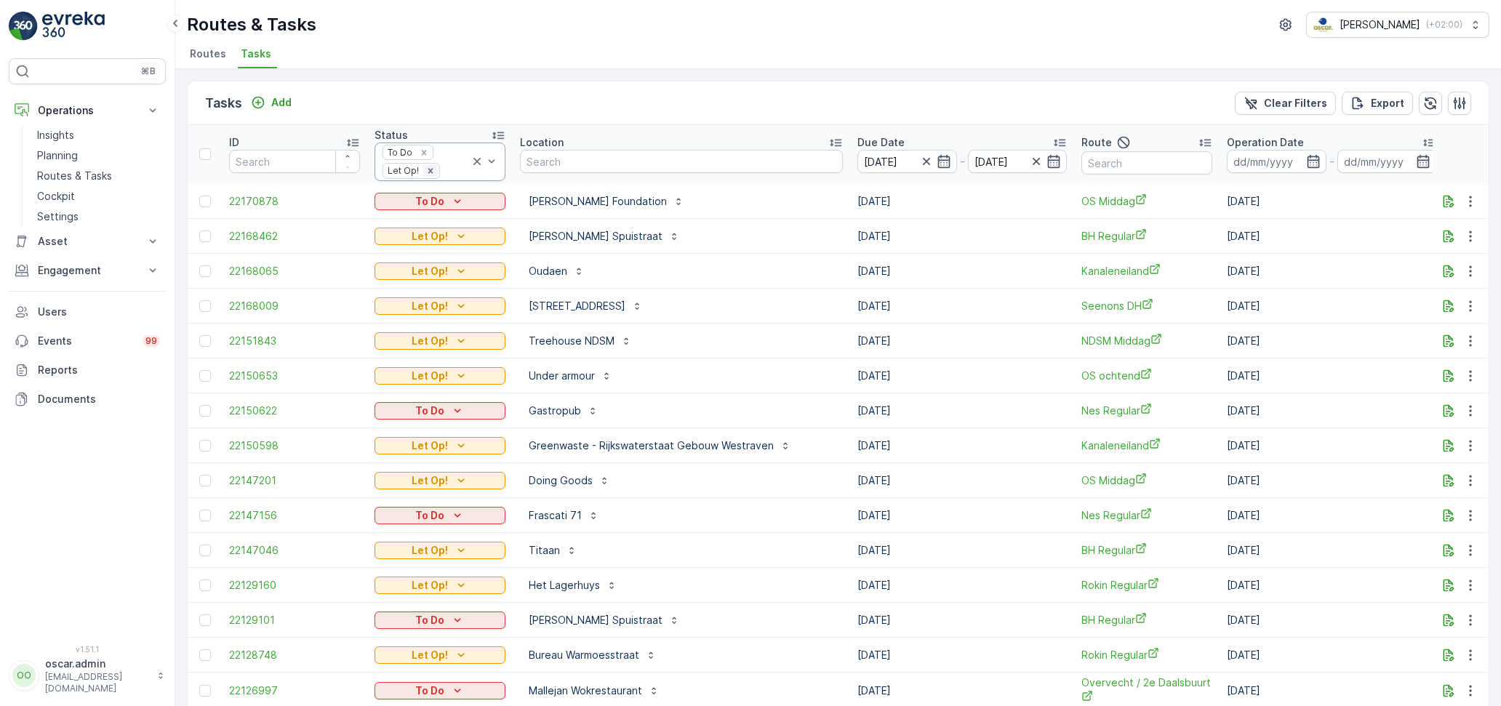
click at [428, 167] on icon "Remove Let Op!" at bounding box center [430, 171] width 10 height 10
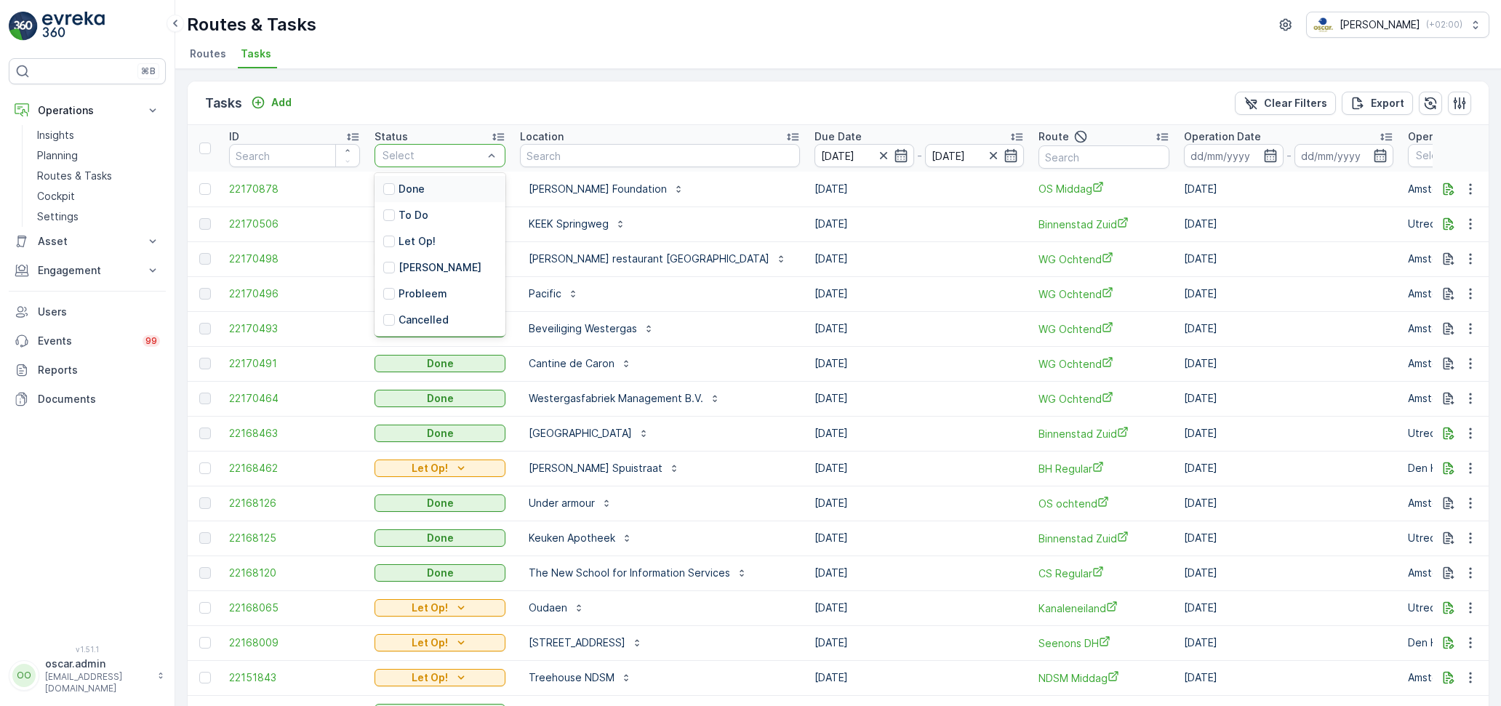
click at [603, 77] on div "Tasks Add Clear Filters Export ID Status 6 results available. Use Up and Down t…" at bounding box center [837, 387] width 1325 height 637
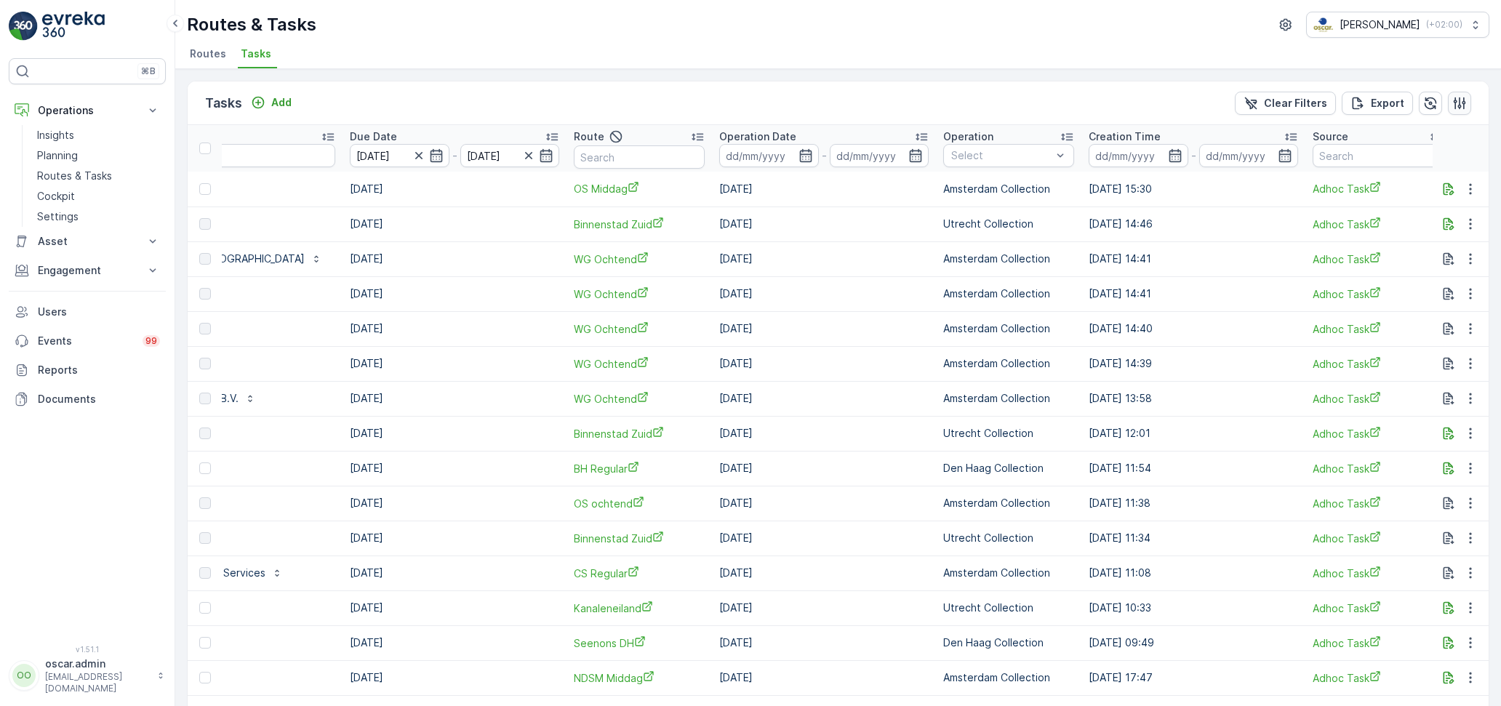
click at [1463, 98] on icon "button" at bounding box center [1459, 103] width 15 height 15
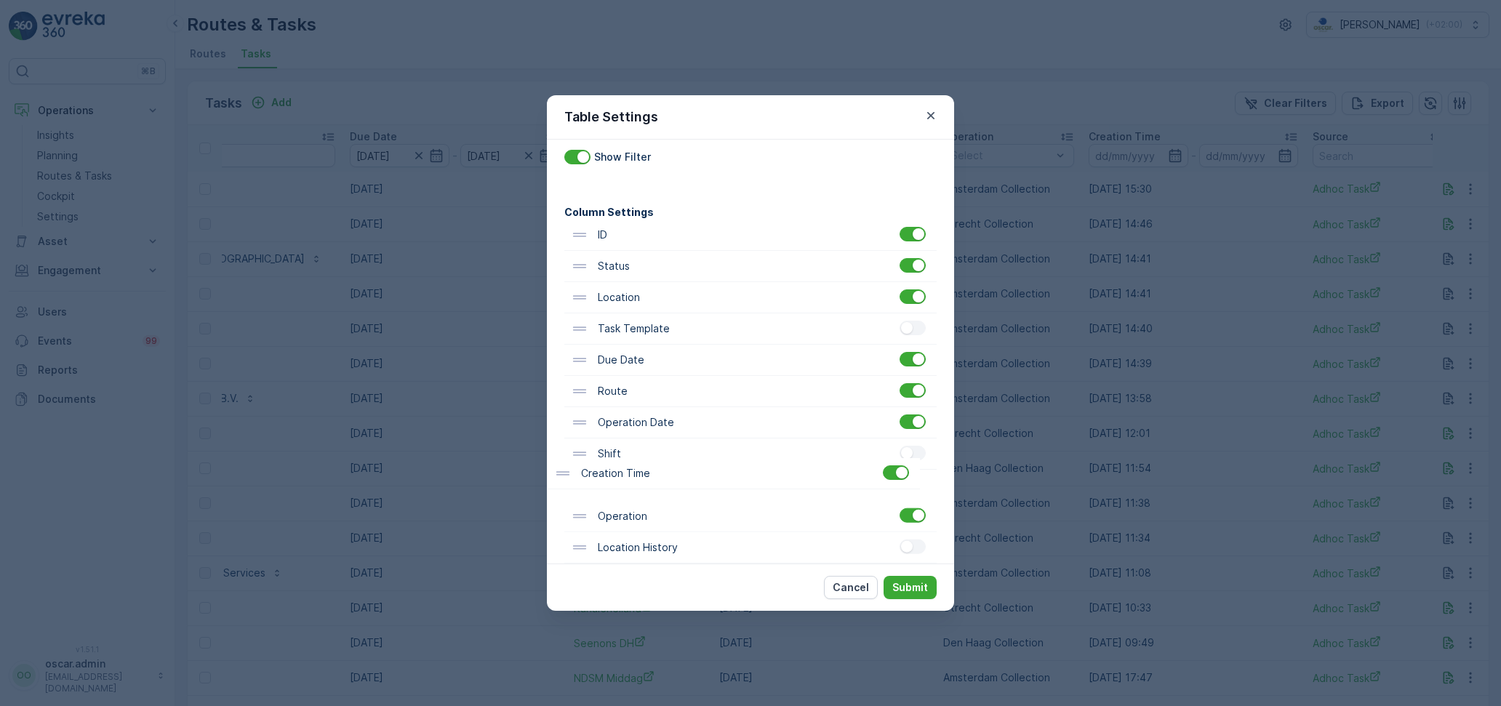
scroll to position [40, 0]
drag, startPoint x: 641, startPoint y: 522, endPoint x: 642, endPoint y: 383, distance: 138.9
click at [642, 383] on div "ID Status Location Task Template Due Date Route Operation Date Shift Operation …" at bounding box center [750, 420] width 372 height 406
click at [934, 587] on button "Submit" at bounding box center [909, 587] width 53 height 23
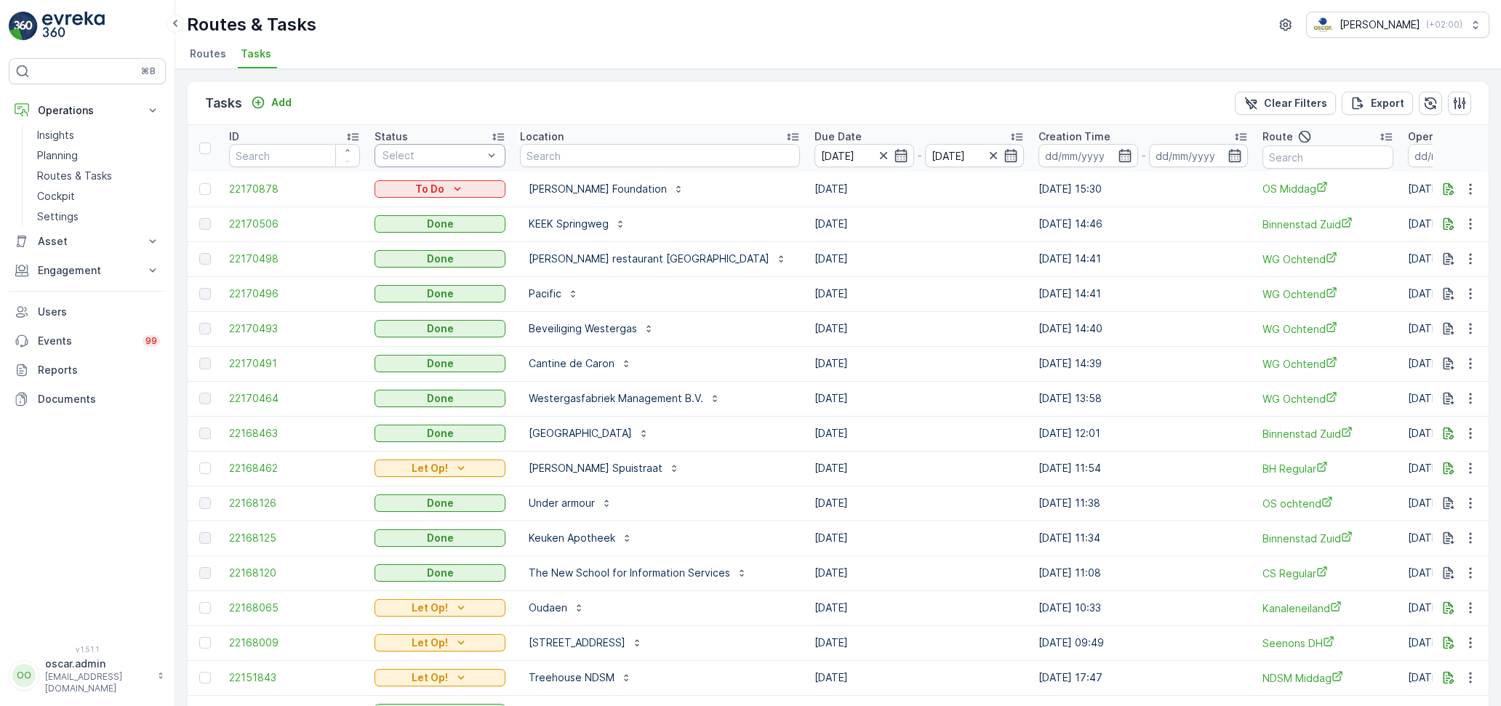
scroll to position [0, 0]
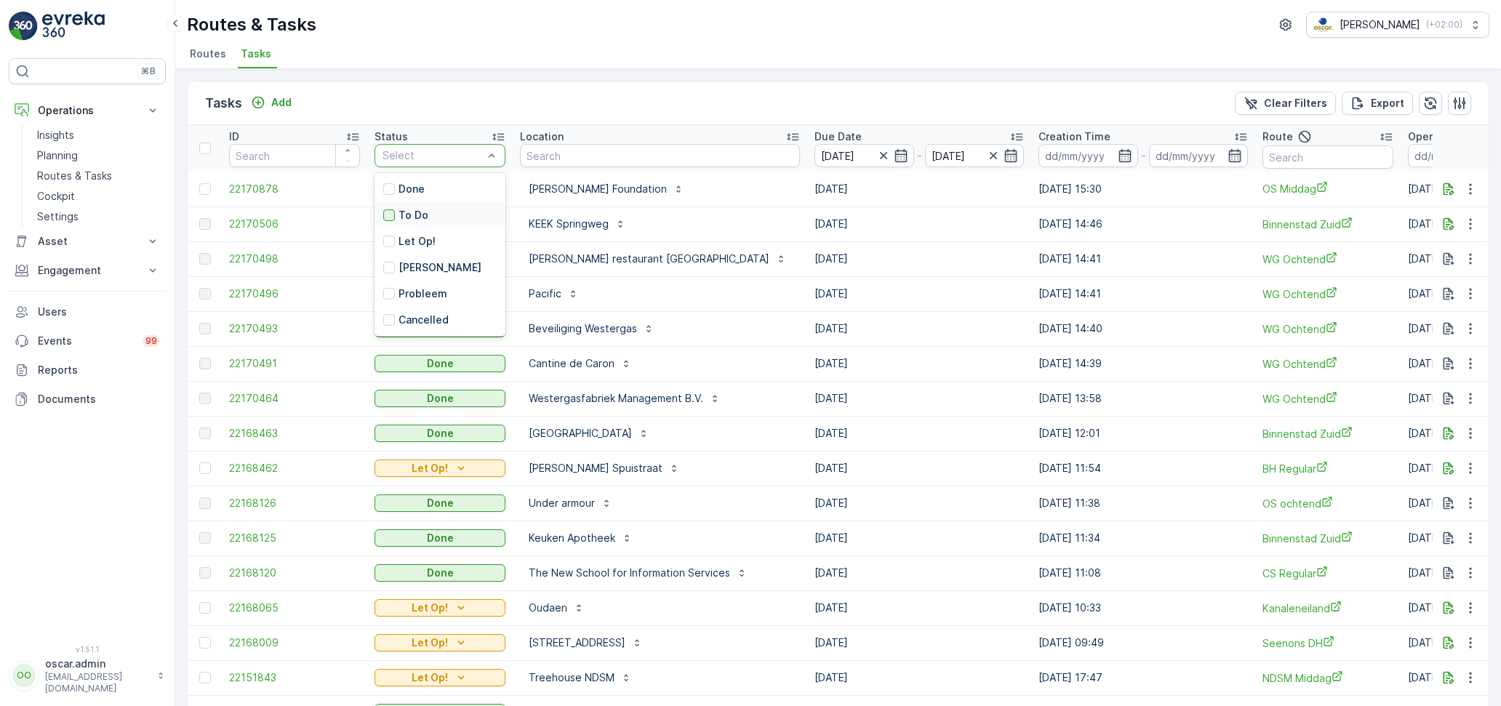
click at [391, 219] on div at bounding box center [389, 215] width 12 height 12
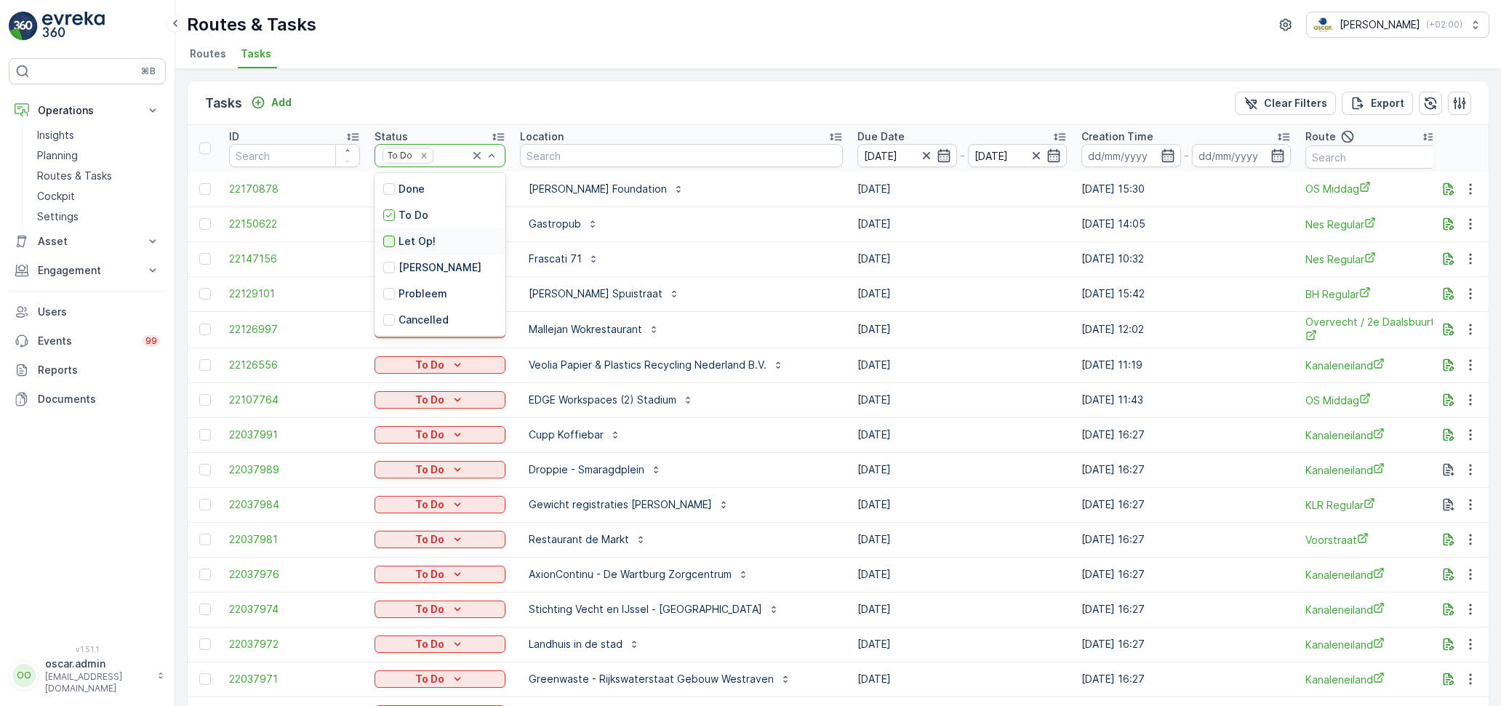
click at [391, 246] on div at bounding box center [389, 242] width 12 height 12
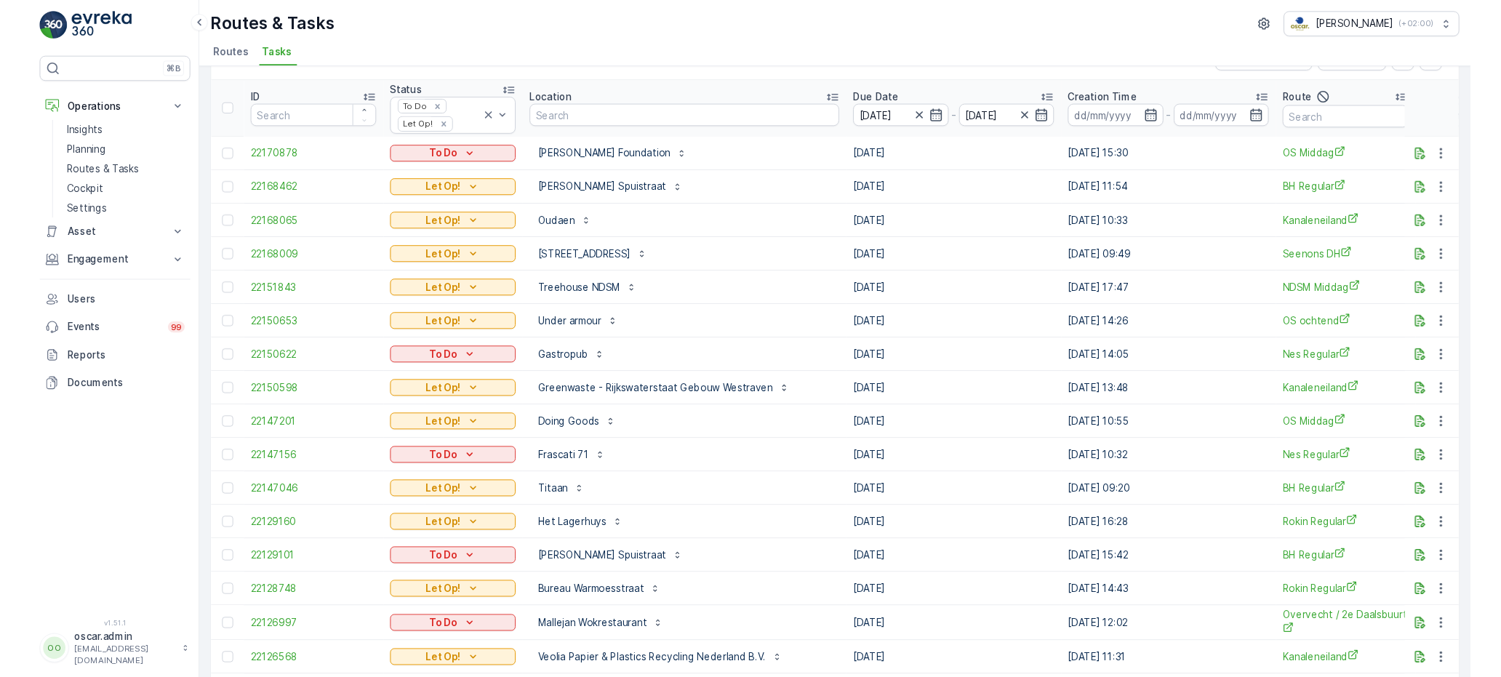
scroll to position [84, 0]
